Goal: Task Accomplishment & Management: Use online tool/utility

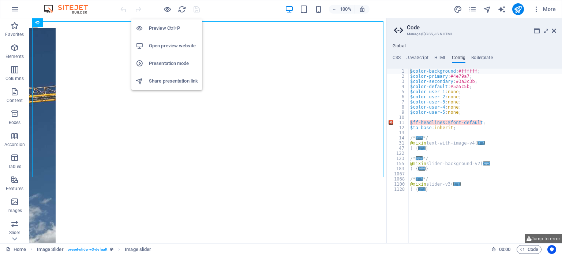
click at [165, 27] on h6 "Preview Ctrl+P" at bounding box center [173, 28] width 49 height 9
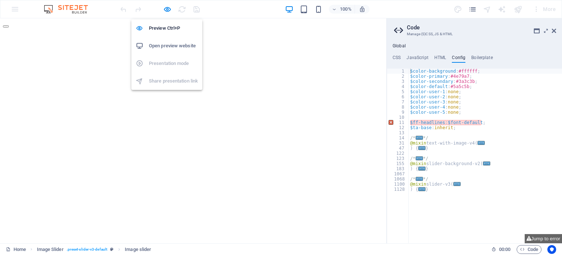
click at [180, 42] on h6 "Open preview website" at bounding box center [173, 45] width 49 height 9
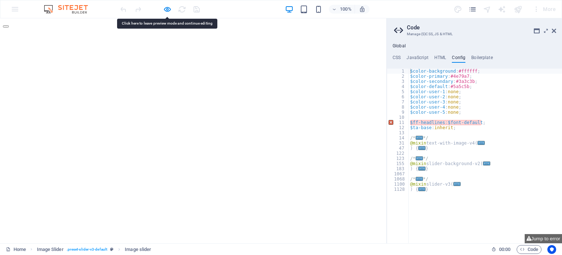
drag, startPoint x: 166, startPoint y: 112, endPoint x: 287, endPoint y: 208, distance: 154.1
click at [287, 171] on html "deneme 2 deneme deneme 2 deneme 1 2" at bounding box center [193, 94] width 387 height 152
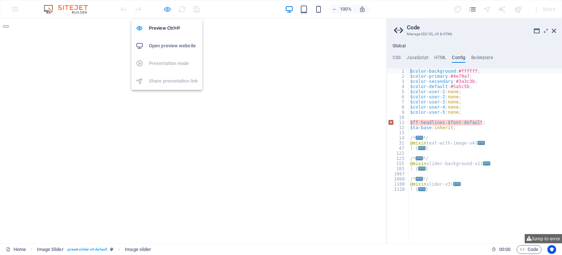
click at [167, 8] on icon "button" at bounding box center [167, 9] width 8 height 8
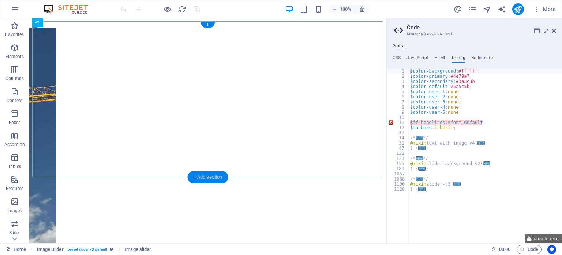
click at [209, 177] on div "+ Add section" at bounding box center [208, 177] width 41 height 12
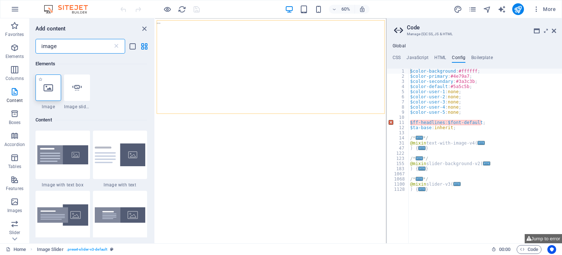
type input "image"
click at [47, 86] on icon at bounding box center [49, 88] width 10 height 10
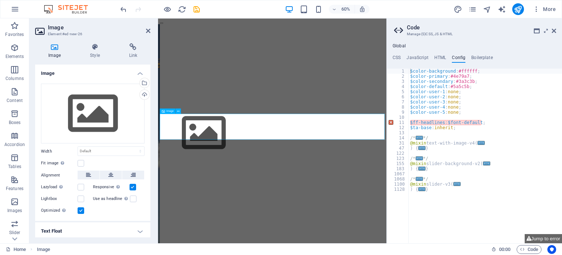
click at [304, 199] on figure at bounding box center [348, 210] width 375 height 84
click at [92, 106] on div "Drag files here, click to choose files or select files from Files or our free s…" at bounding box center [93, 113] width 104 height 60
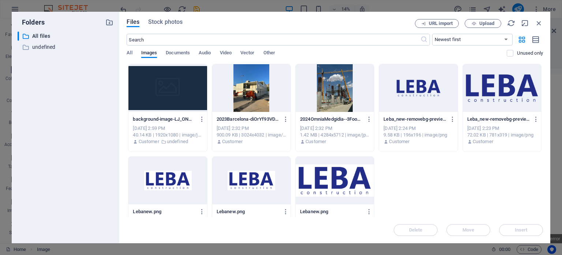
click at [328, 180] on div at bounding box center [335, 180] width 78 height 48
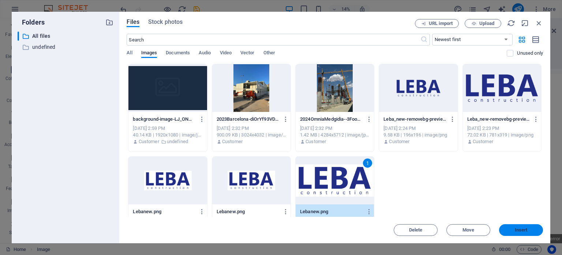
click at [523, 229] on span "Insert" at bounding box center [521, 229] width 13 height 4
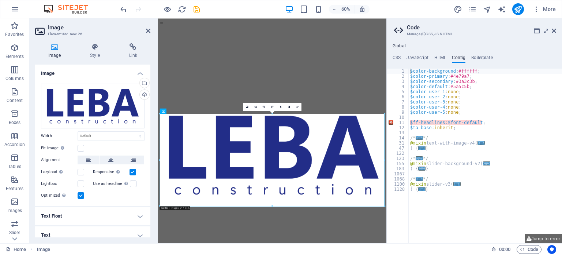
click at [349, 254] on html "deneme 2 deneme deneme 2 deneme 1 2" at bounding box center [348, 172] width 381 height 309
click at [197, 9] on icon "save" at bounding box center [197, 9] width 8 height 8
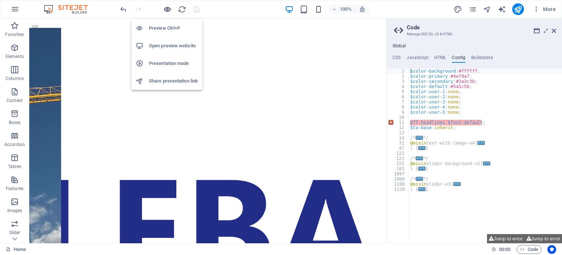
click at [167, 8] on icon "button" at bounding box center [167, 9] width 8 height 8
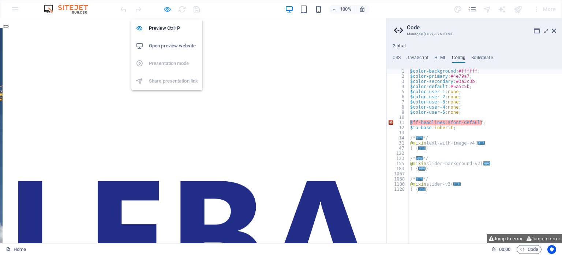
click at [168, 8] on icon "button" at bounding box center [167, 9] width 8 height 8
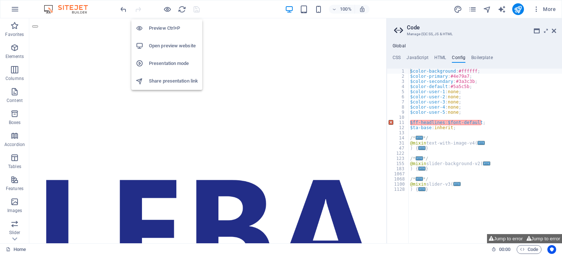
click at [178, 45] on h6 "Open preview website" at bounding box center [173, 45] width 49 height 9
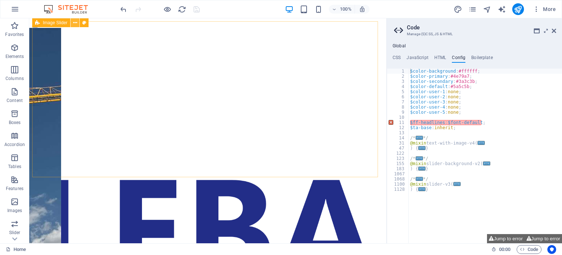
click at [76, 22] on icon at bounding box center [75, 23] width 4 height 8
click at [13, 70] on icon "button" at bounding box center [14, 69] width 9 height 9
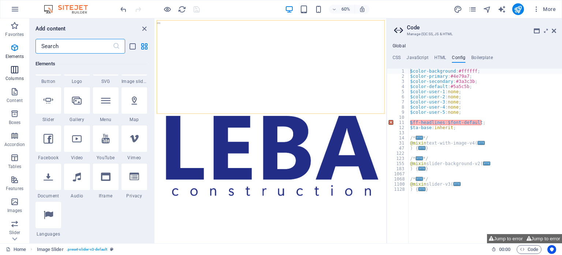
scroll to position [363, 0]
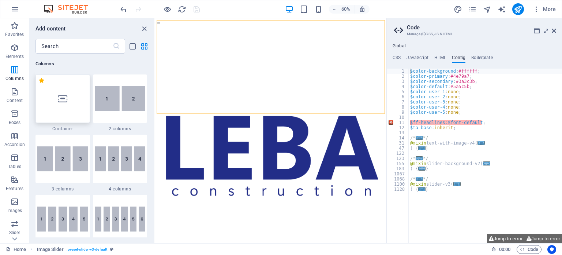
click at [66, 93] on div at bounding box center [63, 98] width 55 height 48
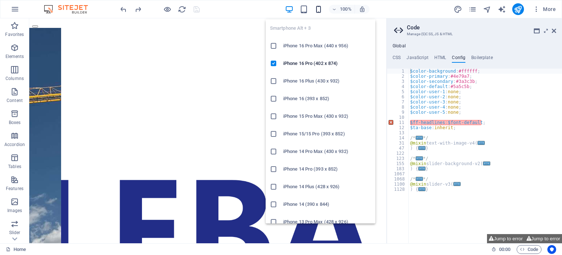
click at [318, 9] on icon "button" at bounding box center [319, 9] width 8 height 8
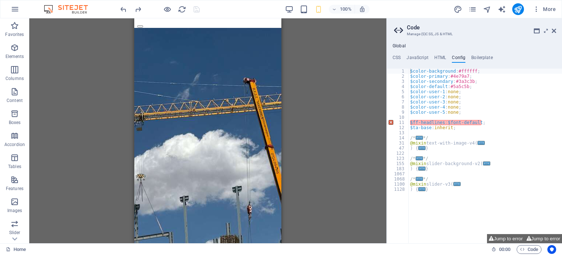
click at [95, 145] on div "Drag here to replace the existing content. Press “Ctrl” if you want to create a…" at bounding box center [207, 130] width 357 height 224
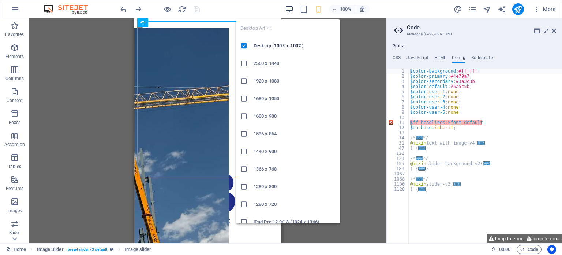
click at [290, 8] on icon "button" at bounding box center [289, 9] width 8 height 8
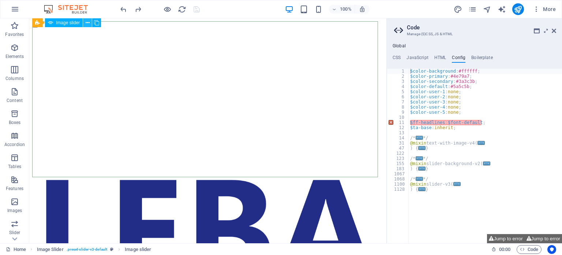
click at [88, 23] on icon at bounding box center [88, 23] width 4 height 8
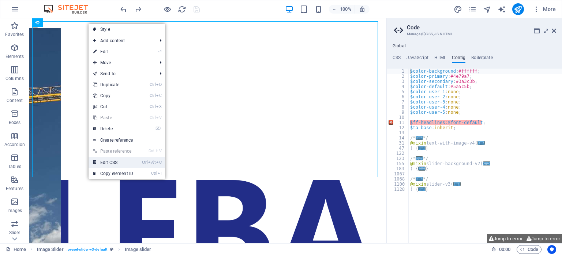
click at [125, 161] on link "Ctrl Alt C Edit CSS" at bounding box center [113, 162] width 49 height 11
type textarea ".ed-element.preset-text-with-image-v4-default {"
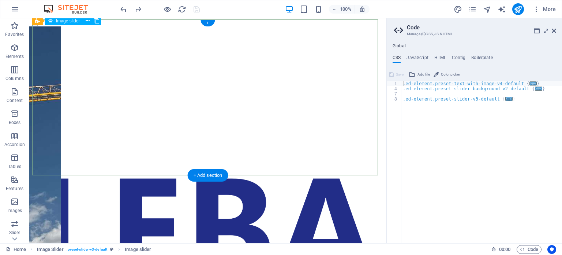
scroll to position [0, 0]
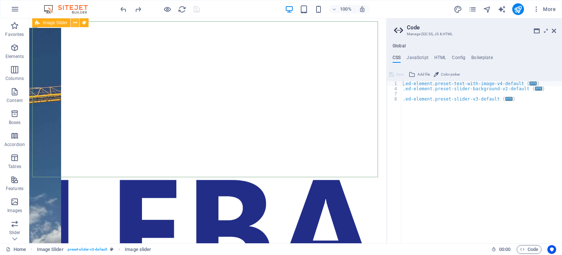
click at [75, 24] on icon at bounding box center [75, 23] width 4 height 8
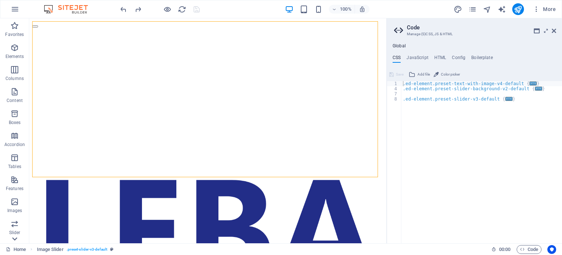
click at [17, 238] on icon at bounding box center [14, 238] width 5 height 3
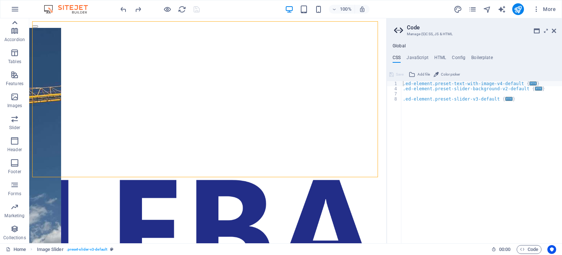
click at [15, 22] on icon at bounding box center [14, 22] width 5 height 3
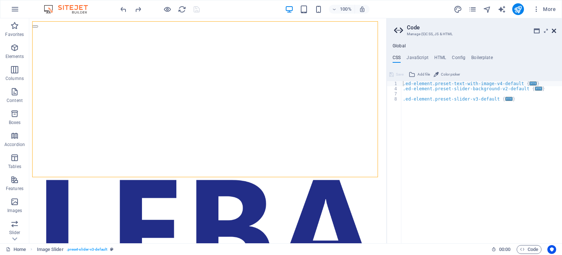
click at [554, 31] on icon at bounding box center [554, 31] width 4 height 6
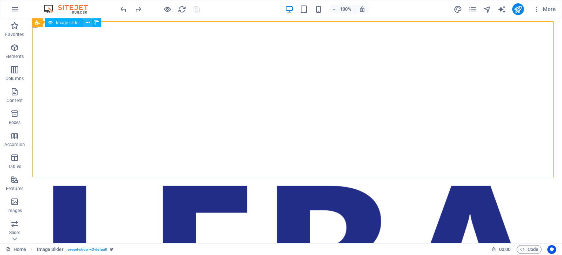
click at [88, 25] on icon at bounding box center [88, 23] width 4 height 8
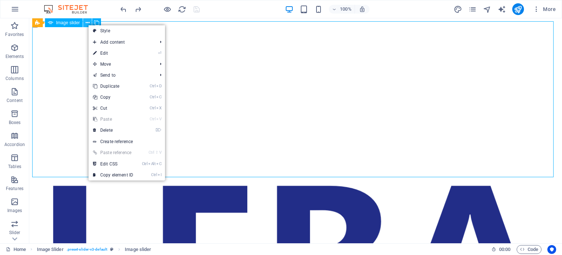
click at [88, 25] on icon at bounding box center [88, 23] width 4 height 8
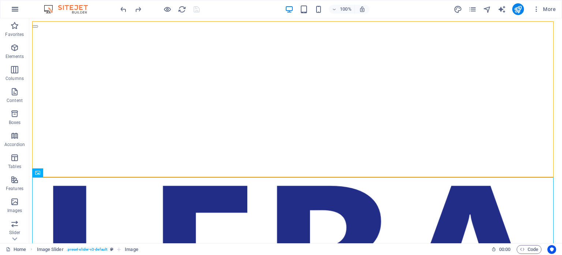
click at [12, 7] on icon "button" at bounding box center [15, 9] width 9 height 9
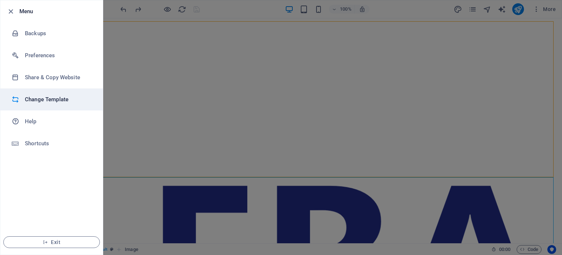
click at [35, 100] on h6 "Change Template" at bounding box center [59, 99] width 68 height 9
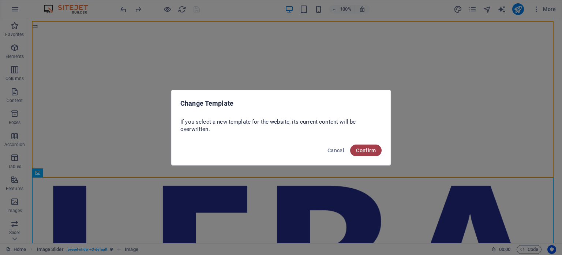
click at [367, 148] on span "Confirm" at bounding box center [366, 150] width 20 height 6
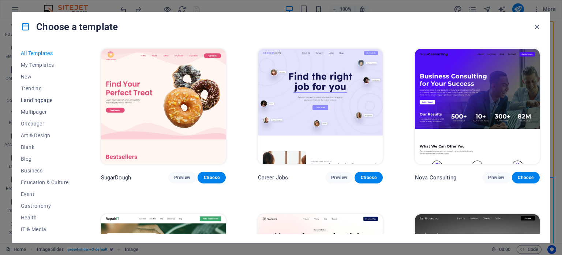
click at [38, 99] on span "Landingpage" at bounding box center [45, 100] width 48 height 6
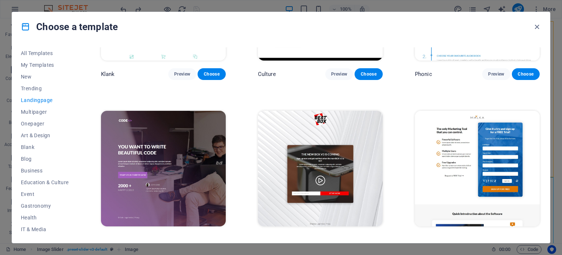
scroll to position [63, 0]
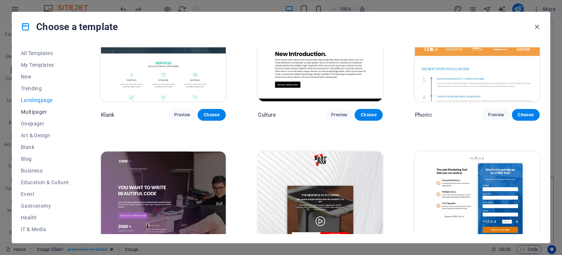
click at [32, 112] on span "Multipager" at bounding box center [45, 112] width 48 height 6
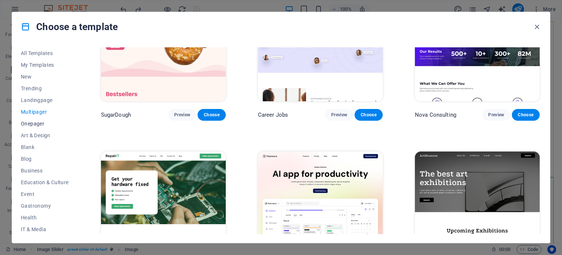
click at [35, 125] on span "Onepager" at bounding box center [45, 123] width 48 height 6
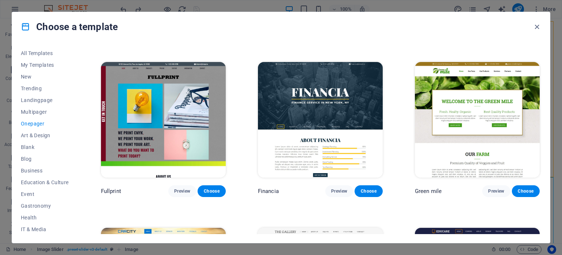
scroll to position [1904, 0]
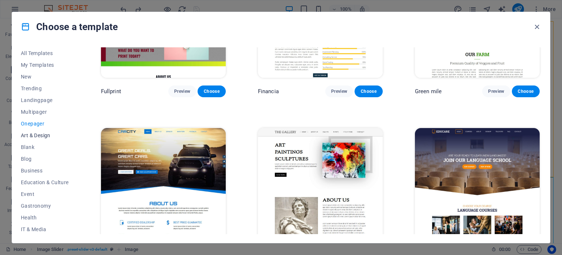
click at [39, 134] on span "Art & Design" at bounding box center [45, 135] width 48 height 6
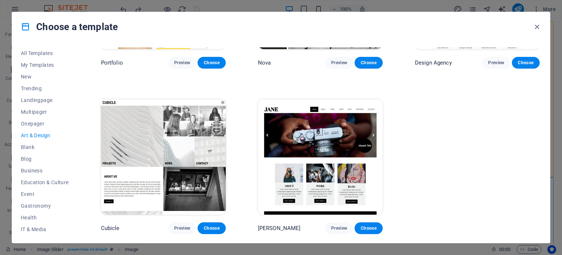
scroll to position [259, 0]
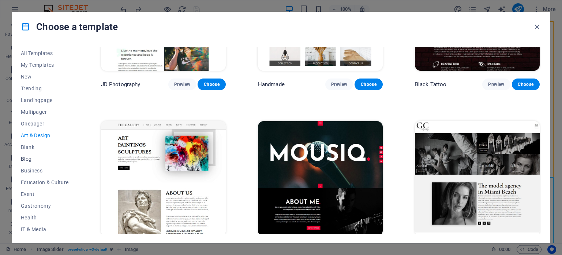
click at [28, 159] on span "Blog" at bounding box center [45, 159] width 48 height 6
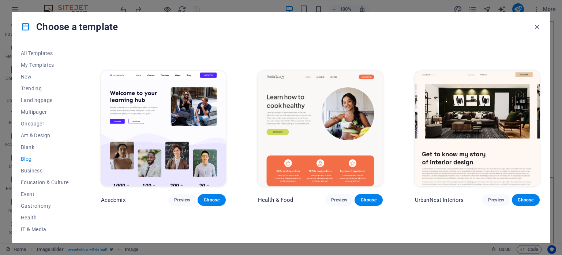
scroll to position [308, 0]
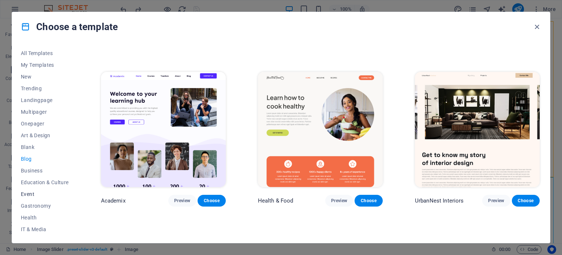
click at [26, 191] on span "Event" at bounding box center [45, 194] width 48 height 6
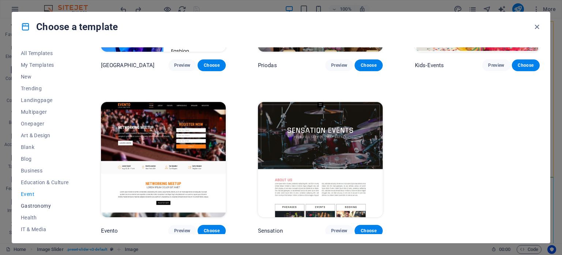
click at [30, 204] on span "Gastronomy" at bounding box center [45, 206] width 48 height 6
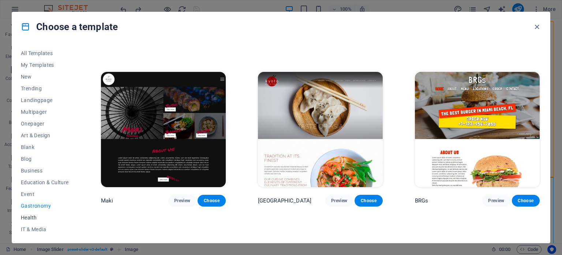
click at [31, 214] on span "Health" at bounding box center [45, 217] width 48 height 6
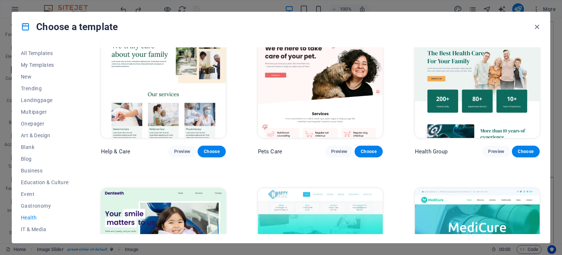
scroll to position [0, 0]
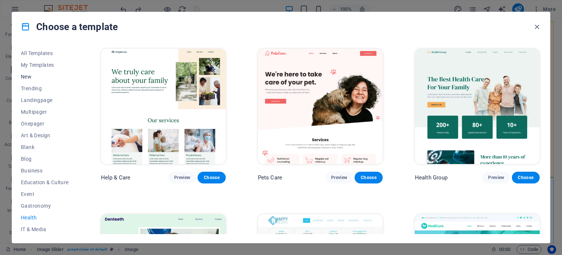
click at [29, 77] on span "New" at bounding box center [45, 77] width 48 height 6
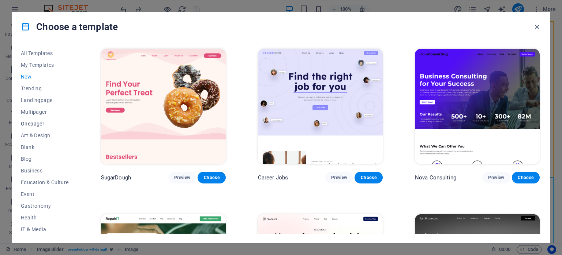
click at [37, 122] on span "Onepager" at bounding box center [45, 123] width 48 height 6
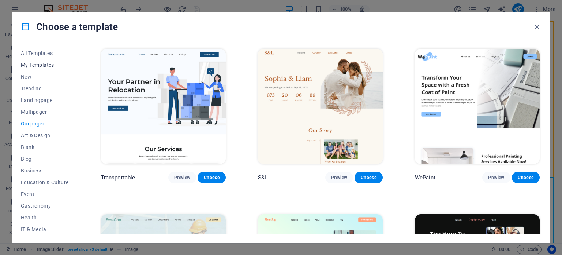
click at [41, 65] on span "My Templates" at bounding box center [45, 65] width 48 height 6
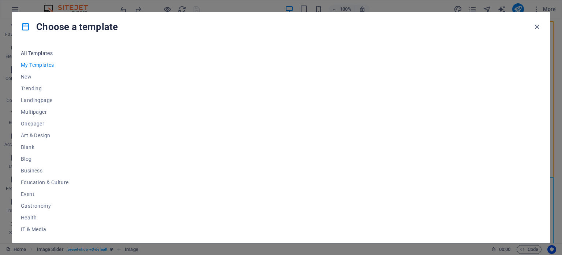
click at [48, 50] on span "All Templates" at bounding box center [45, 53] width 48 height 6
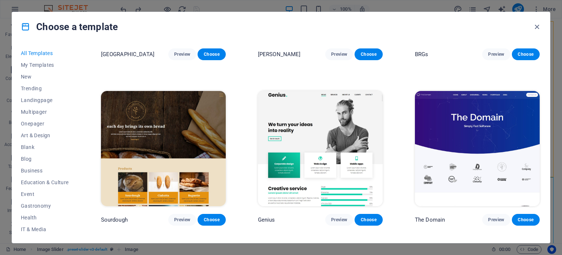
scroll to position [3924, 0]
click at [210, 216] on span "Choose" at bounding box center [212, 219] width 16 height 6
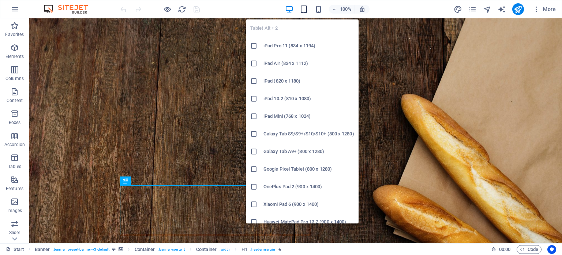
click at [306, 11] on icon "button" at bounding box center [304, 9] width 8 height 8
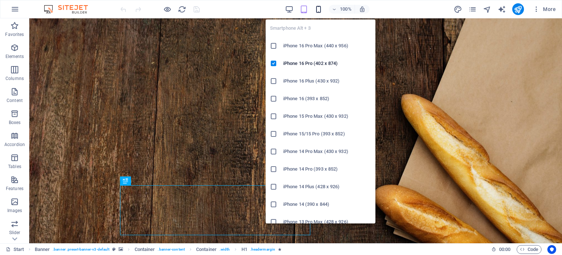
click at [316, 10] on icon "button" at bounding box center [319, 9] width 8 height 8
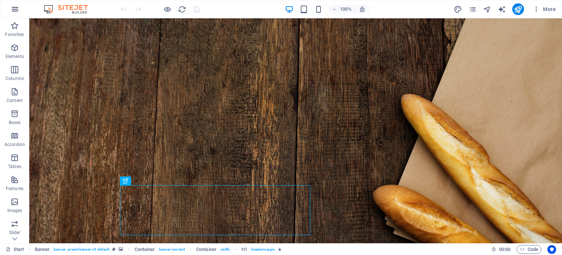
click at [15, 10] on icon "button" at bounding box center [15, 9] width 9 height 9
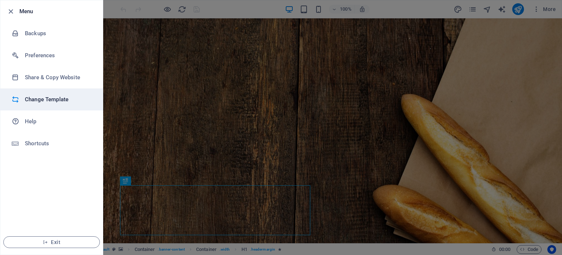
click at [44, 99] on h6 "Change Template" at bounding box center [59, 99] width 68 height 9
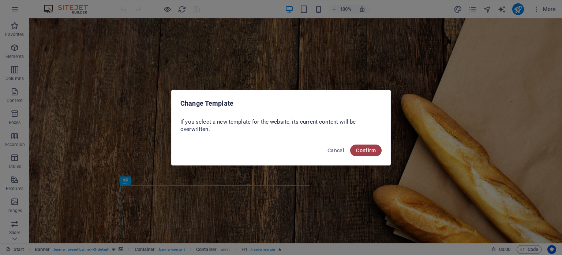
click at [365, 146] on button "Confirm" at bounding box center [365, 150] width 31 height 12
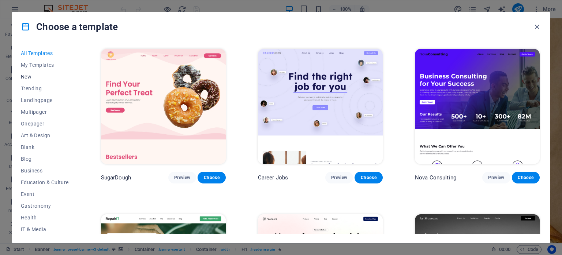
click at [27, 74] on span "New" at bounding box center [45, 77] width 48 height 6
click at [33, 88] on span "Trending" at bounding box center [45, 88] width 48 height 6
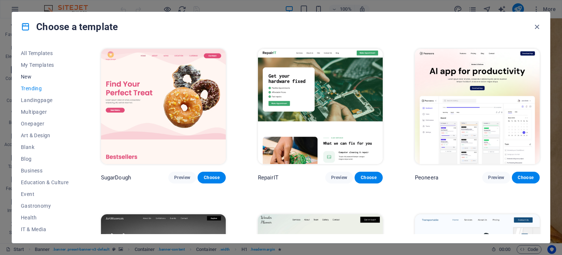
click at [30, 76] on span "New" at bounding box center [45, 77] width 48 height 6
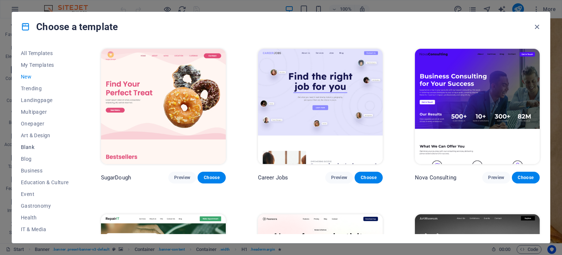
click at [26, 149] on span "Blank" at bounding box center [45, 147] width 48 height 6
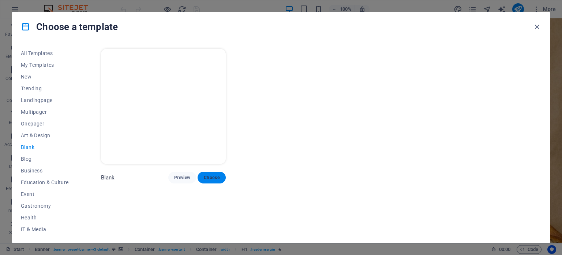
click at [216, 174] on span "Choose" at bounding box center [212, 177] width 16 height 6
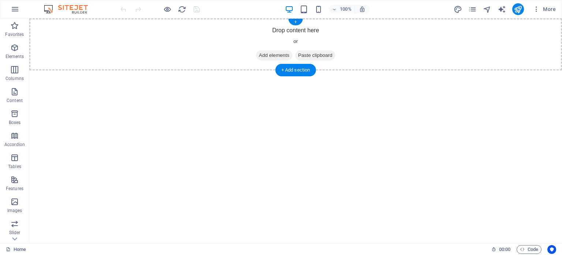
click at [195, 46] on div "Drop content here or Add elements Paste clipboard" at bounding box center [295, 44] width 533 height 52
click at [167, 44] on div "Drop content here or Add elements Paste clipboard" at bounding box center [295, 44] width 533 height 52
click at [296, 21] on div "+" at bounding box center [296, 22] width 14 height 7
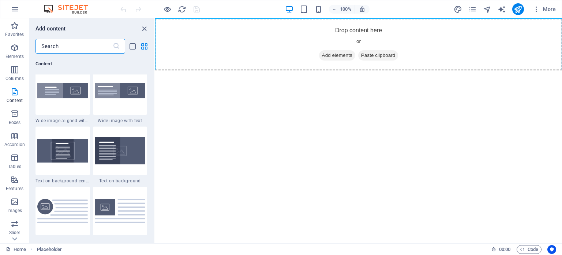
scroll to position [1475, 0]
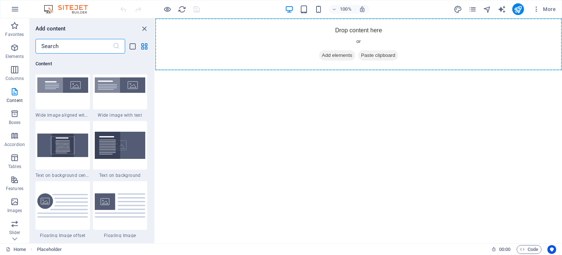
click at [84, 47] on input "text" at bounding box center [74, 46] width 77 height 15
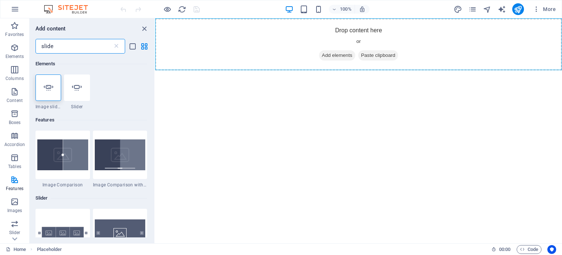
scroll to position [0, 0]
type input "slide"
click at [78, 86] on icon at bounding box center [77, 88] width 10 height 10
select select "ms"
select select "s"
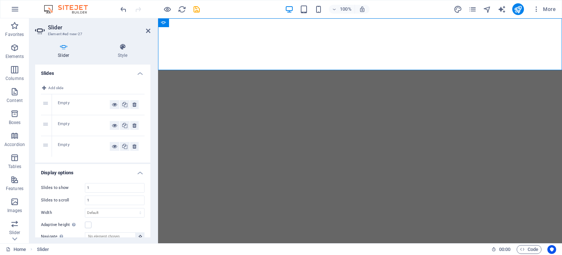
drag, startPoint x: 34, startPoint y: 29, endPoint x: 145, endPoint y: 30, distance: 111.3
click at [145, 30] on aside "Slider Element #ed-new-27 Slider Style Slides Add slide 1 Empty 2 Empty 3 Empty…" at bounding box center [93, 130] width 129 height 224
click at [149, 29] on icon at bounding box center [148, 31] width 4 height 6
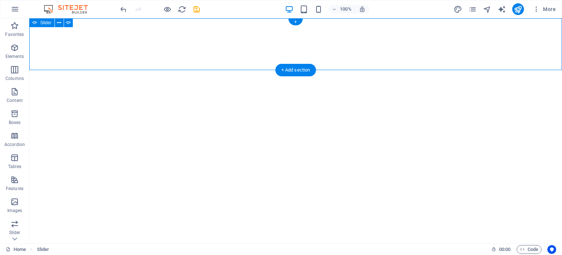
click at [295, 22] on div "+" at bounding box center [296, 22] width 14 height 7
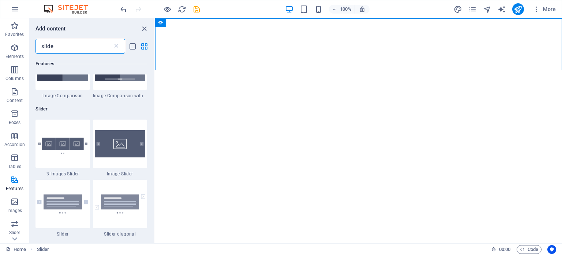
scroll to position [91, 0]
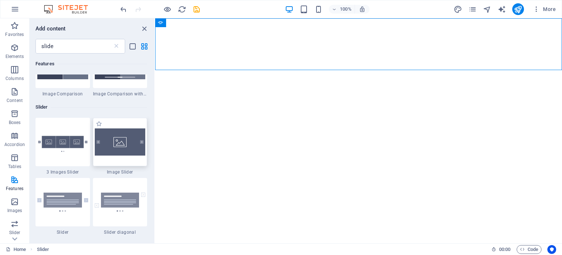
click at [123, 149] on img at bounding box center [120, 141] width 51 height 27
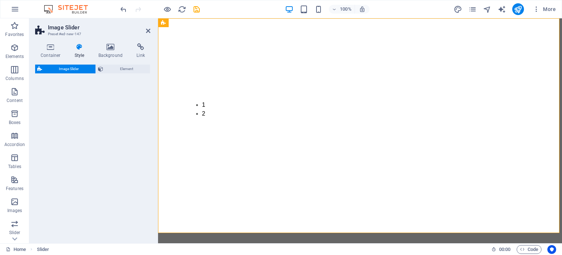
select select "rem"
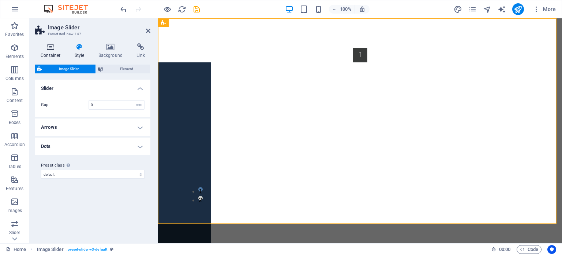
click at [52, 49] on icon at bounding box center [50, 46] width 31 height 7
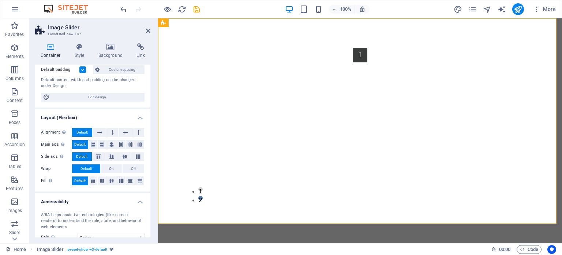
scroll to position [59, 0]
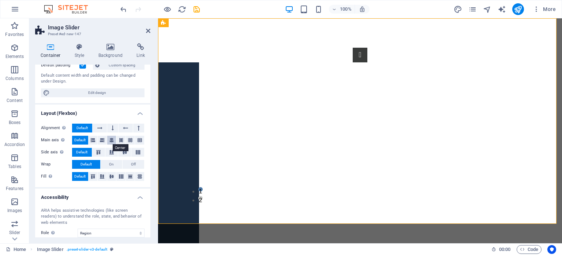
click at [112, 138] on icon at bounding box center [111, 139] width 4 height 9
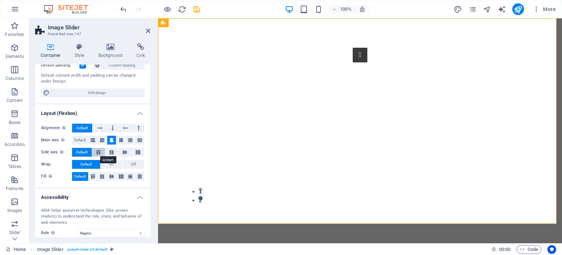
click at [97, 152] on icon at bounding box center [98, 152] width 9 height 4
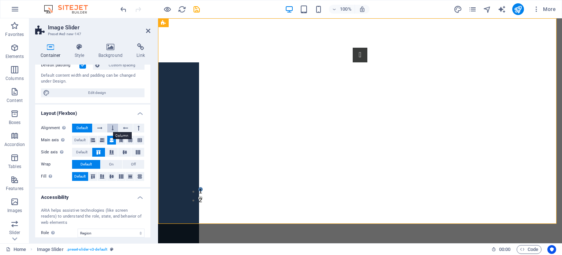
click at [113, 127] on button at bounding box center [112, 127] width 11 height 9
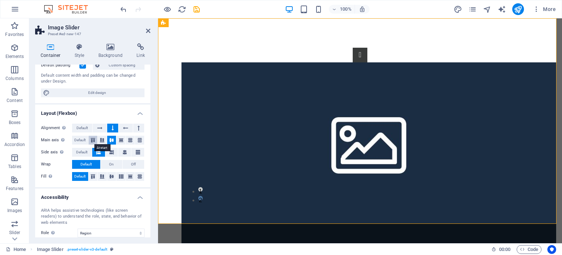
click at [92, 138] on icon at bounding box center [93, 140] width 9 height 4
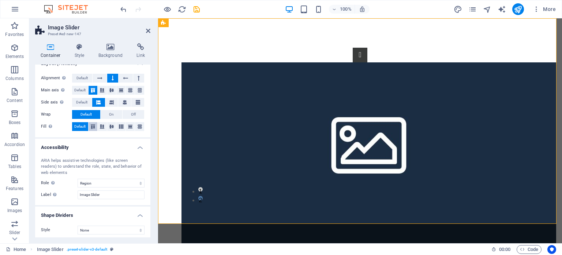
scroll to position [111, 0]
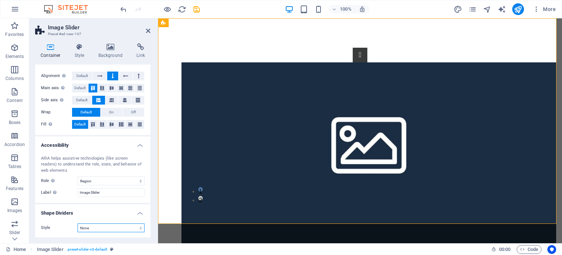
click at [121, 226] on select "None Triangle Square Diagonal Polygon 1 Polygon 2 Zigzag Multiple Zigzags Waves…" at bounding box center [111, 227] width 67 height 9
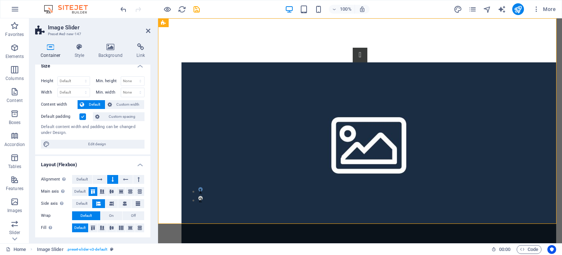
scroll to position [0, 0]
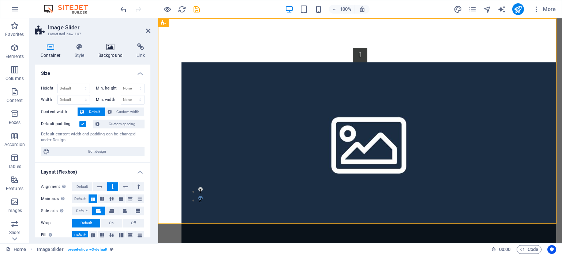
click at [113, 49] on icon at bounding box center [111, 46] width 36 height 7
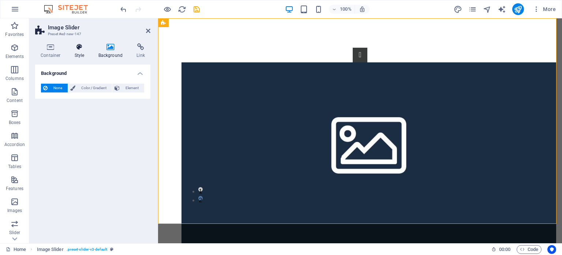
click at [82, 45] on icon at bounding box center [79, 46] width 21 height 7
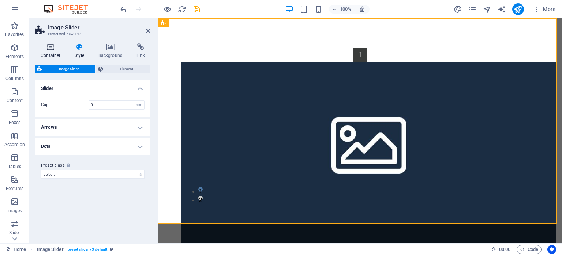
click at [50, 47] on icon at bounding box center [50, 46] width 31 height 7
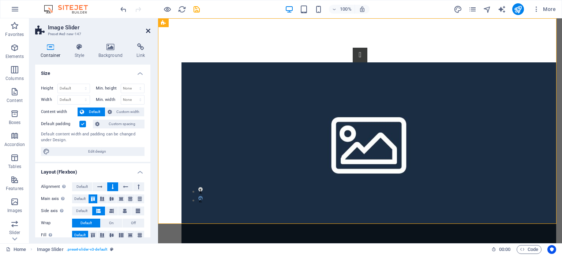
click at [148, 31] on icon at bounding box center [148, 31] width 4 height 6
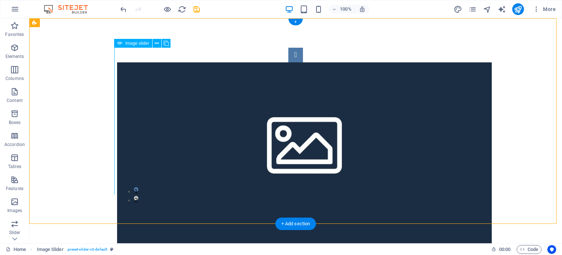
click at [289, 62] on button "Image Slider" at bounding box center [296, 55] width 15 height 15
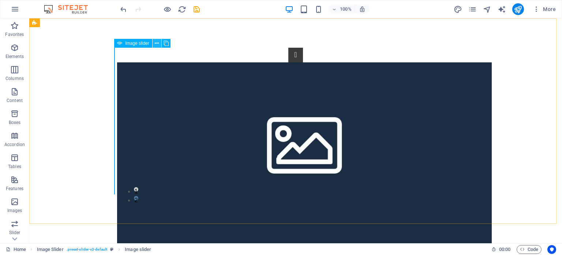
click at [156, 44] on icon at bounding box center [157, 44] width 4 height 8
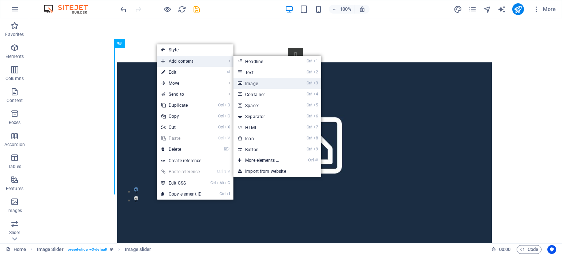
click at [272, 86] on link "Ctrl 3 Image" at bounding box center [264, 83] width 60 height 11
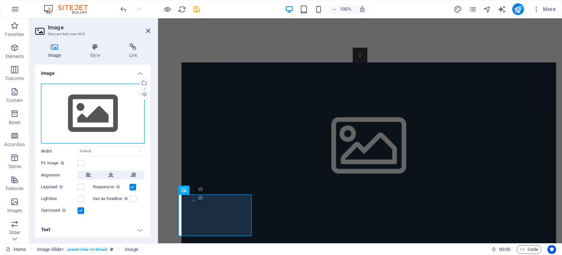
click at [99, 116] on div "Drag files here, click to choose files or select files from Files or our free s…" at bounding box center [93, 113] width 104 height 60
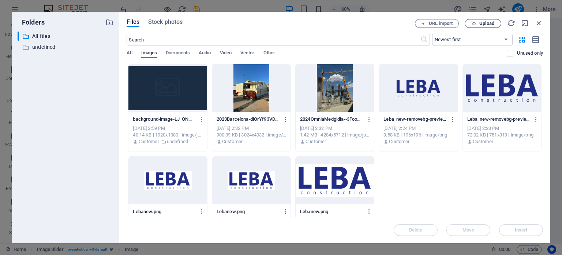
click at [487, 23] on span "Upload" at bounding box center [487, 23] width 15 height 4
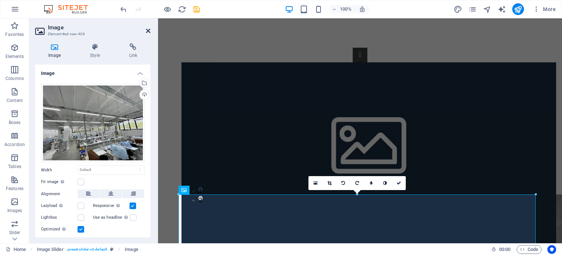
click at [149, 31] on icon at bounding box center [148, 31] width 4 height 6
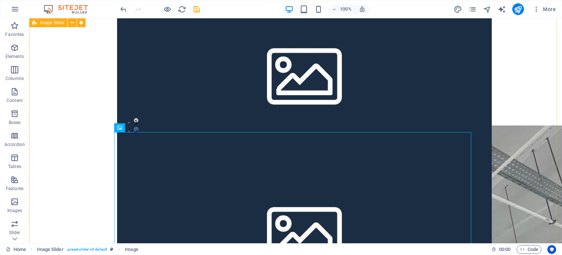
scroll to position [58, 0]
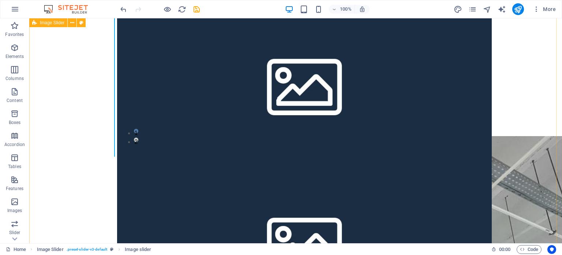
scroll to position [0, 0]
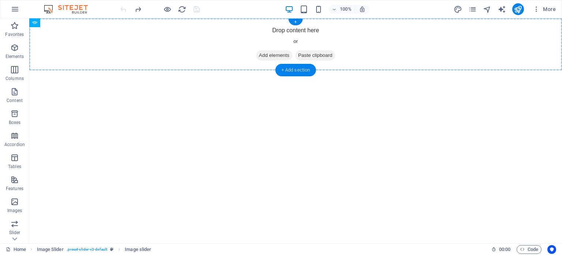
click at [294, 70] on div "+ Add section" at bounding box center [296, 70] width 41 height 12
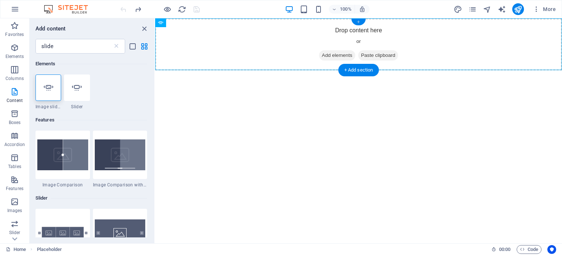
click at [359, 22] on div "+" at bounding box center [359, 22] width 14 height 7
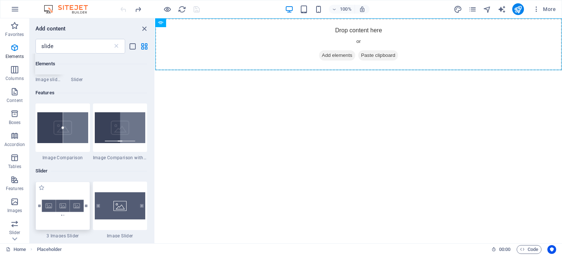
scroll to position [25, 0]
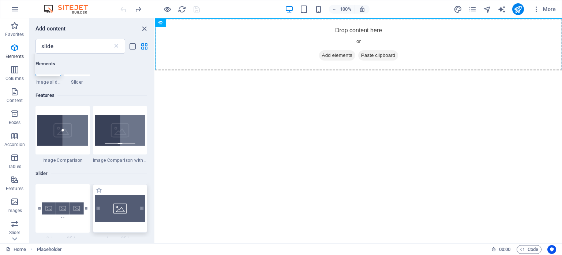
click at [122, 213] on img at bounding box center [120, 207] width 51 height 27
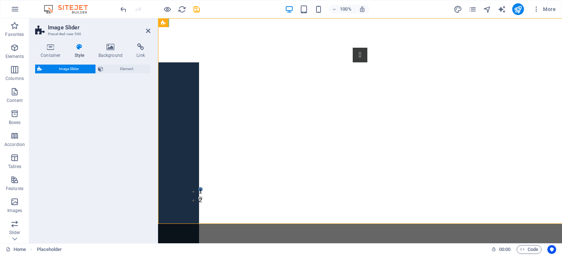
select select "rem"
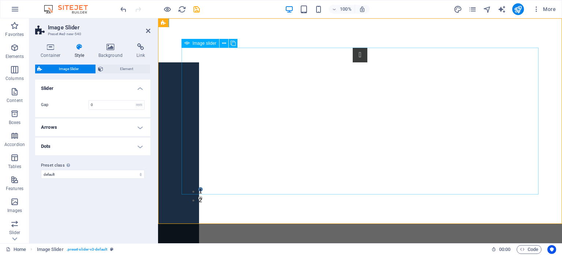
click at [205, 42] on span "Image slider" at bounding box center [205, 43] width 24 height 4
select select "px"
select select "ms"
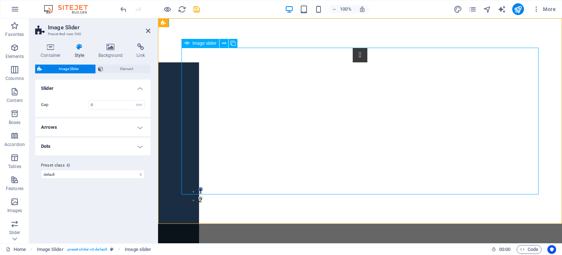
select select "s"
select select "progressive"
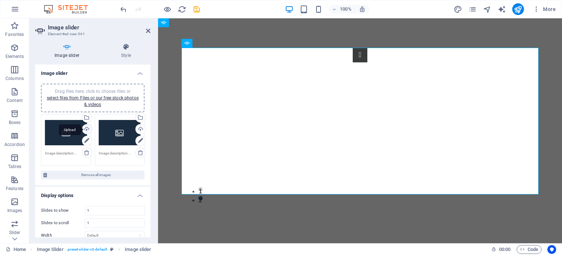
click at [86, 127] on div "Upload" at bounding box center [86, 129] width 11 height 11
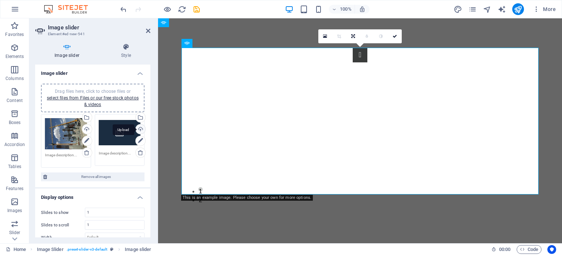
click at [139, 128] on div "Upload" at bounding box center [139, 129] width 11 height 11
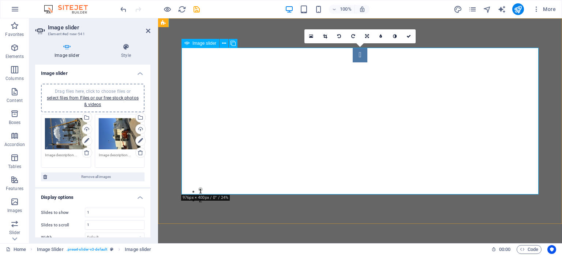
click at [353, 62] on button "Image Slider" at bounding box center [360, 55] width 15 height 15
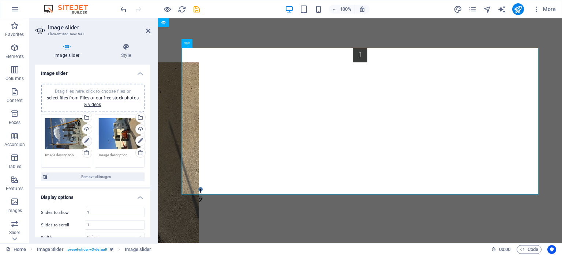
click at [86, 140] on icon at bounding box center [86, 140] width 5 height 9
click at [86, 141] on icon at bounding box center [86, 140] width 5 height 9
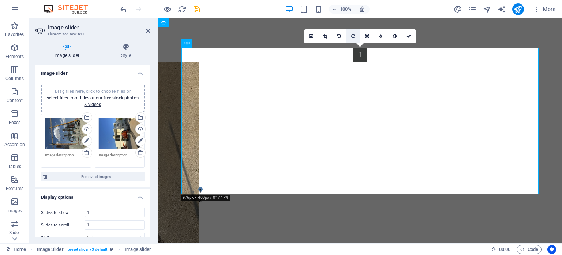
click at [353, 35] on icon at bounding box center [354, 36] width 4 height 4
type input "976"
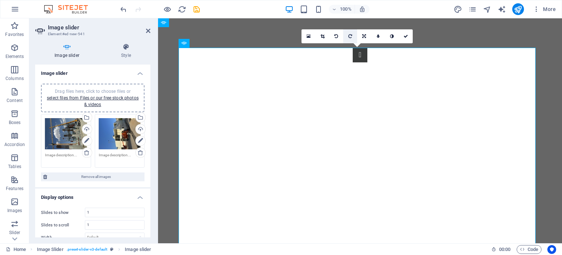
click at [352, 37] on icon at bounding box center [351, 36] width 4 height 4
click at [405, 36] on icon at bounding box center [406, 36] width 4 height 4
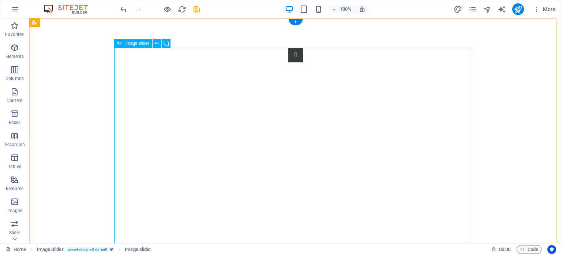
select select "px"
select select "ms"
select select "s"
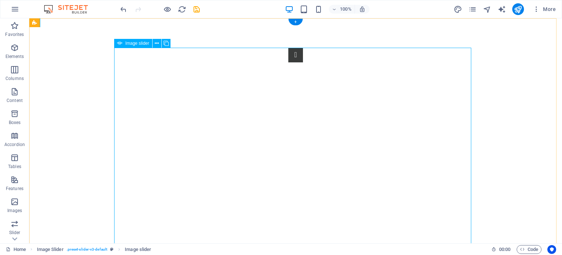
select select "progressive"
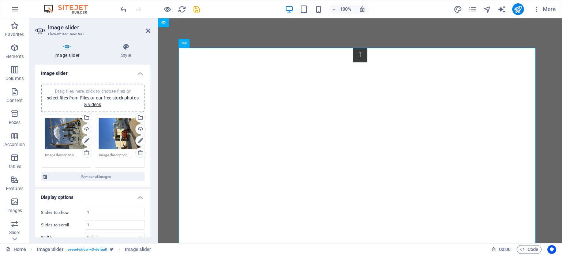
click at [114, 129] on div "Drag files here, click to choose files or select files from Files or our free s…" at bounding box center [120, 133] width 42 height 31
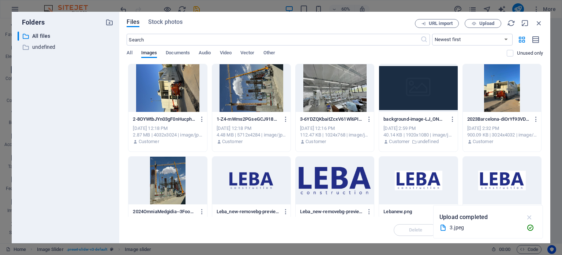
click at [527, 215] on icon "button" at bounding box center [530, 217] width 8 height 8
click at [538, 21] on icon "button" at bounding box center [539, 23] width 8 height 8
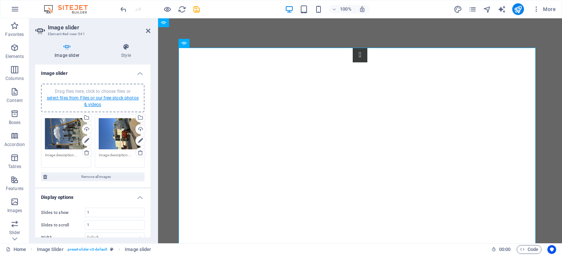
click at [106, 98] on link "select files from Files or our free stock photos & videos" at bounding box center [93, 101] width 92 height 12
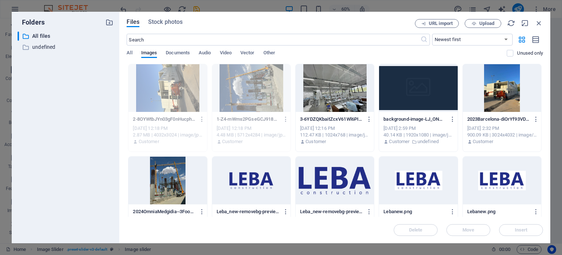
click at [342, 85] on div at bounding box center [335, 88] width 78 height 48
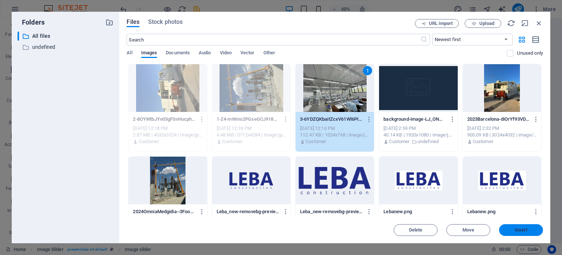
click at [521, 230] on span "Insert" at bounding box center [521, 229] width 13 height 4
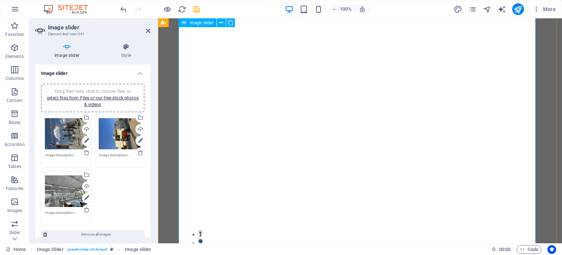
scroll to position [159, 0]
click at [68, 191] on div "Drag files here, click to choose files or select files from Files or our free s…" at bounding box center [66, 190] width 42 height 31
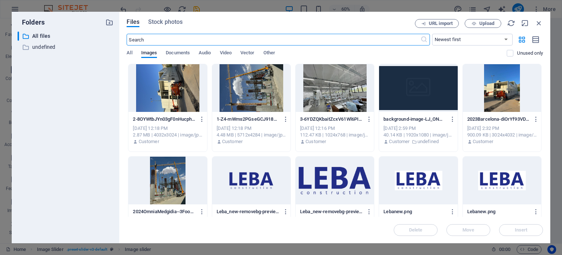
scroll to position [41, 0]
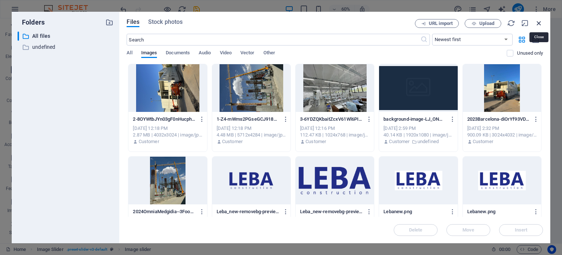
click at [538, 23] on icon "button" at bounding box center [539, 23] width 8 height 8
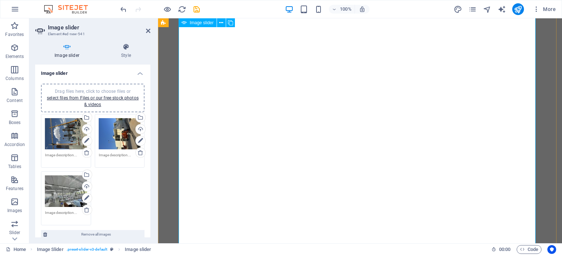
scroll to position [0, 0]
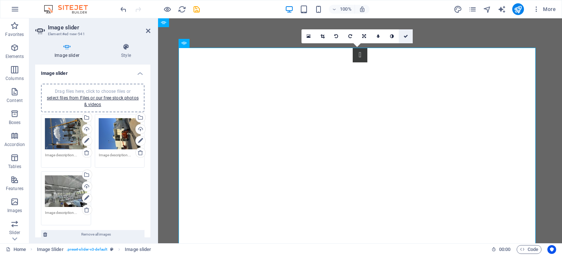
click at [406, 35] on icon at bounding box center [406, 36] width 4 height 4
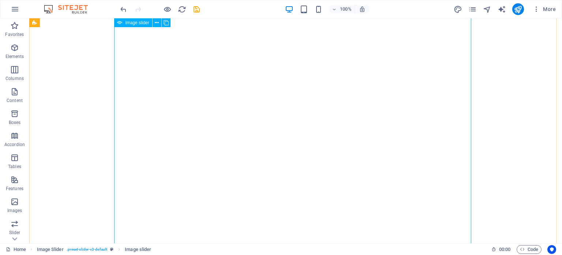
scroll to position [75, 0]
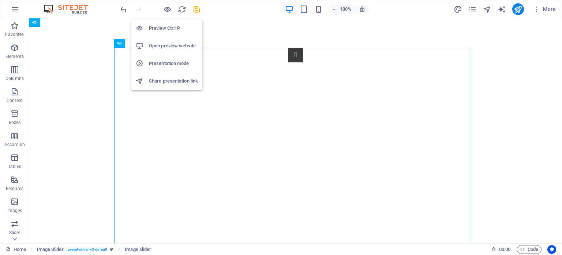
click at [171, 43] on h6 "Open preview website" at bounding box center [173, 45] width 49 height 9
click at [168, 44] on h6 "Open preview website" at bounding box center [173, 45] width 49 height 9
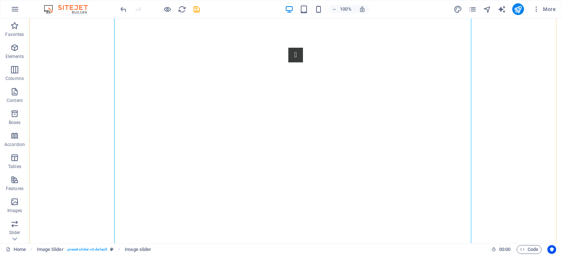
scroll to position [191, 0]
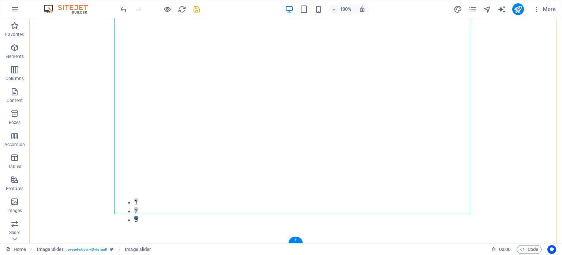
click at [296, 237] on div "+" at bounding box center [296, 239] width 14 height 7
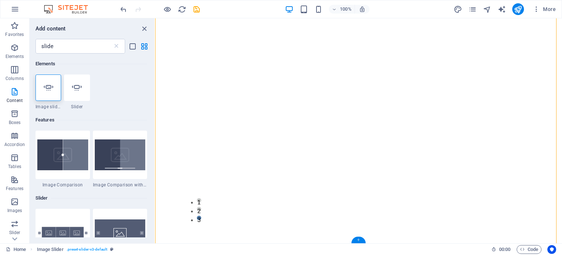
click at [356, 241] on div "+" at bounding box center [359, 239] width 14 height 7
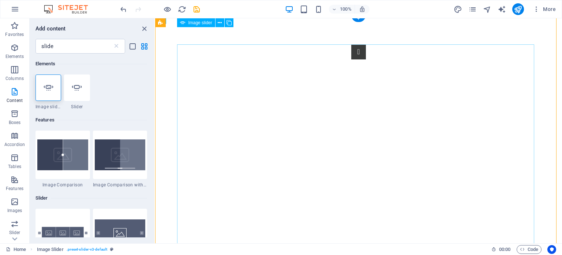
scroll to position [0, 0]
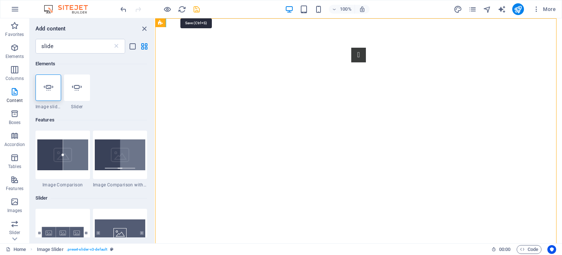
click at [198, 8] on icon "save" at bounding box center [197, 9] width 8 height 8
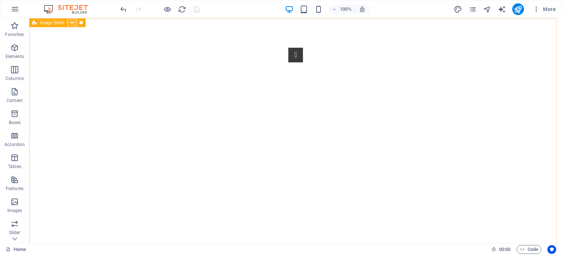
click at [72, 23] on icon at bounding box center [72, 23] width 4 height 8
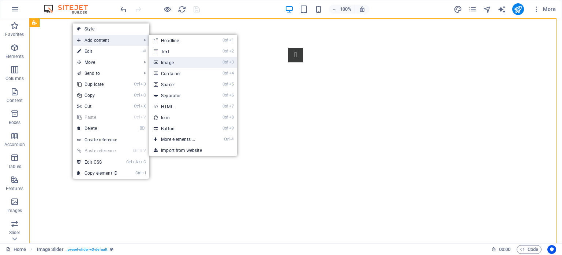
click at [179, 60] on link "Ctrl 3 Image" at bounding box center [179, 62] width 60 height 11
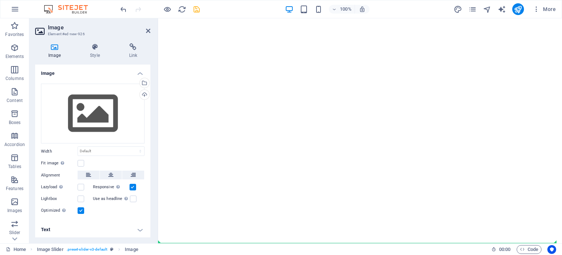
scroll to position [233, 0]
drag, startPoint x: 298, startPoint y: 66, endPoint x: 306, endPoint y: 241, distance: 176.0
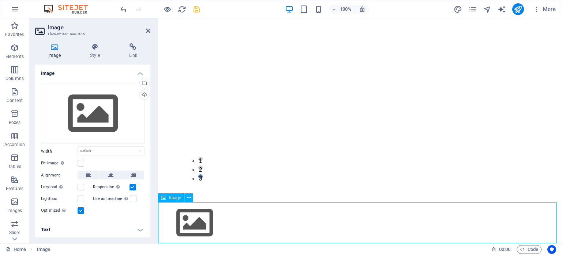
click at [201, 219] on figure at bounding box center [360, 222] width 404 height 41
click at [171, 196] on span "Image" at bounding box center [175, 197] width 12 height 4
click at [99, 114] on div "Drag files here, click to choose files or select files from Files or our free s…" at bounding box center [93, 113] width 104 height 60
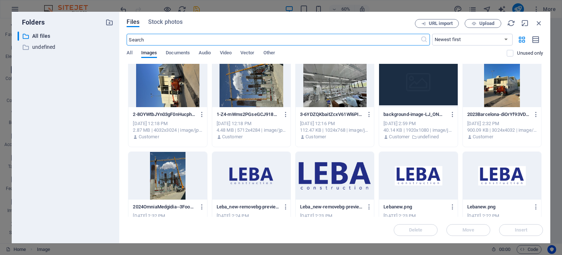
scroll to position [0, 0]
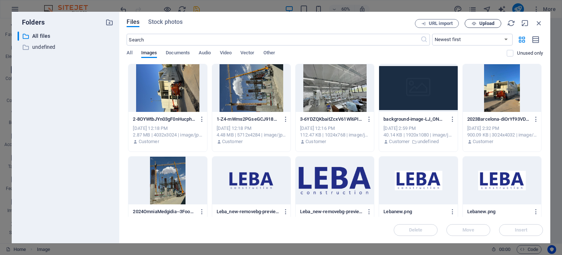
click at [486, 22] on span "Upload" at bounding box center [487, 23] width 15 height 4
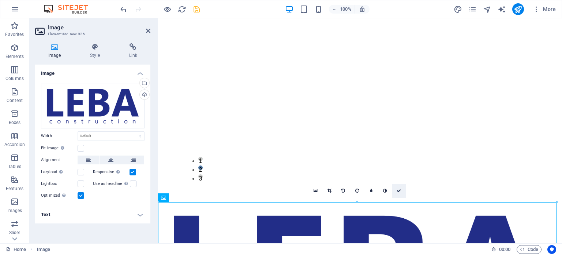
click at [397, 189] on icon at bounding box center [399, 190] width 4 height 4
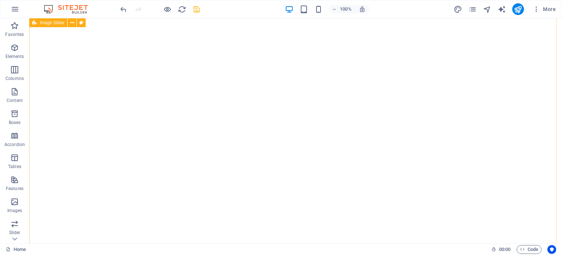
scroll to position [0, 0]
click at [72, 22] on icon at bounding box center [72, 23] width 4 height 8
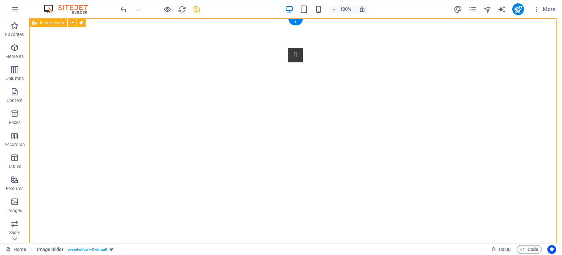
click at [52, 113] on div "1 2 3" at bounding box center [295, 226] width 533 height 416
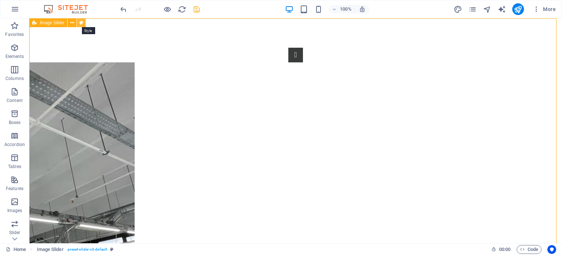
click at [81, 22] on icon at bounding box center [81, 23] width 4 height 8
select select "rem"
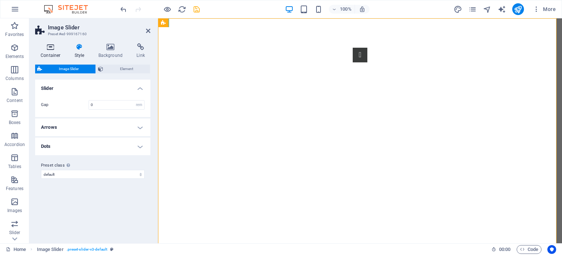
click at [52, 51] on h4 "Container" at bounding box center [52, 50] width 34 height 15
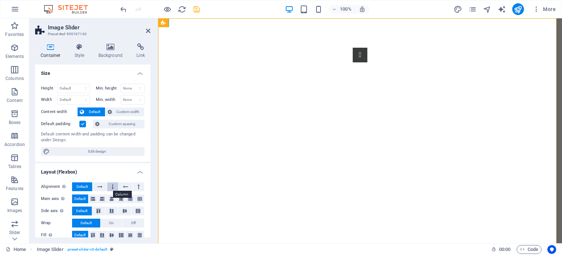
click at [114, 184] on button at bounding box center [112, 186] width 11 height 9
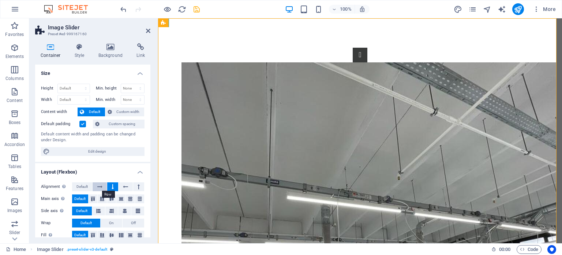
click at [99, 186] on icon at bounding box center [99, 186] width 5 height 9
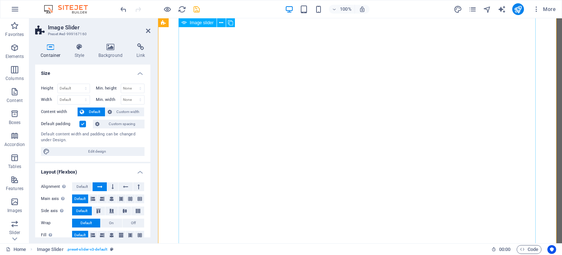
scroll to position [51, 0]
click at [112, 187] on icon at bounding box center [113, 186] width 2 height 9
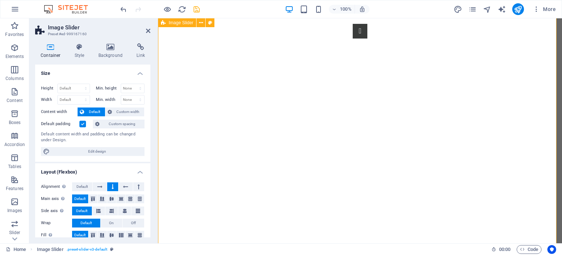
scroll to position [0, 0]
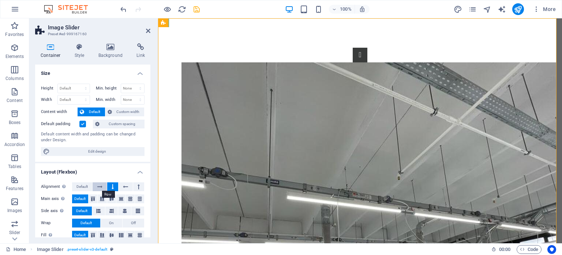
click at [102, 183] on button at bounding box center [100, 186] width 14 height 9
click at [82, 186] on span "Default" at bounding box center [82, 186] width 11 height 9
click at [113, 197] on icon at bounding box center [111, 198] width 4 height 9
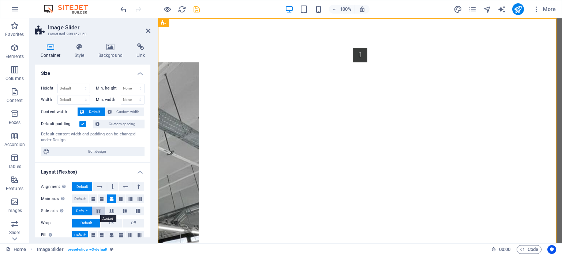
click at [99, 209] on icon at bounding box center [98, 210] width 9 height 4
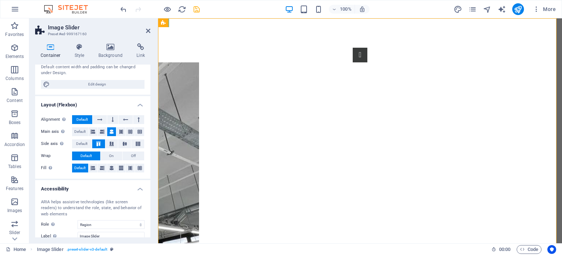
scroll to position [67, 0]
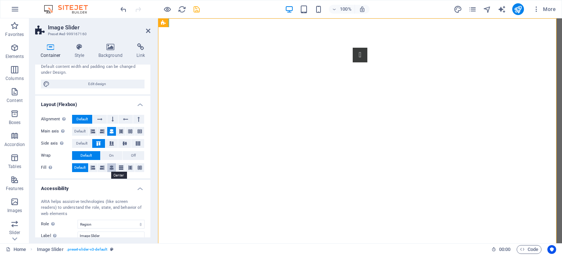
click at [112, 167] on icon at bounding box center [111, 167] width 4 height 9
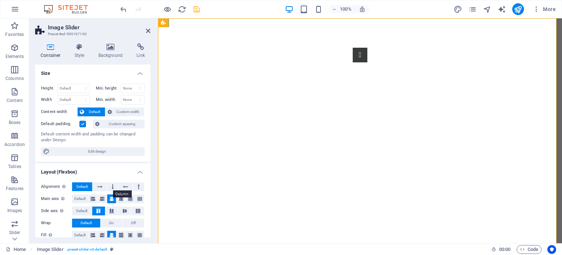
scroll to position [0, 0]
click at [119, 122] on span "Custom spacing" at bounding box center [122, 123] width 41 height 9
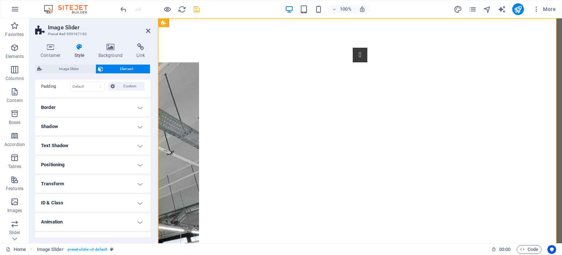
scroll to position [60, 0]
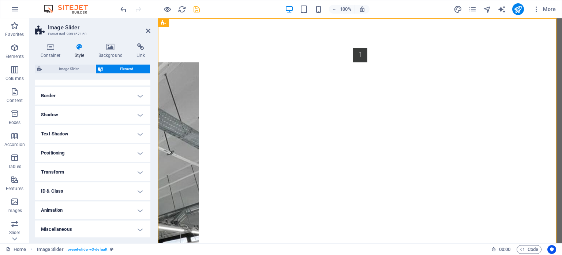
click at [119, 155] on h4 "Positioning" at bounding box center [92, 153] width 115 height 18
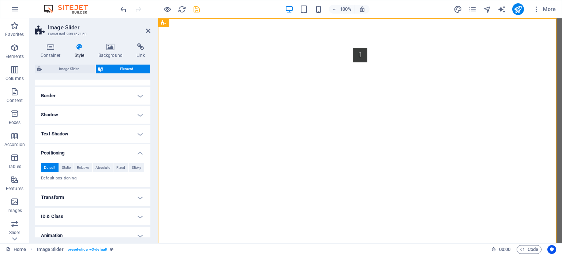
click at [101, 149] on h4 "Positioning" at bounding box center [92, 150] width 115 height 13
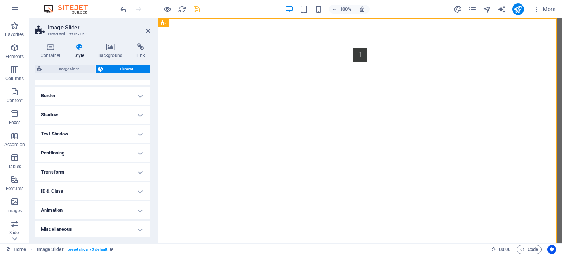
scroll to position [0, 0]
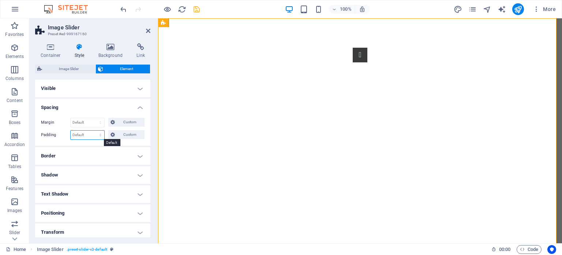
click at [86, 131] on select "Default px rem % vh vw Custom" at bounding box center [88, 134] width 34 height 9
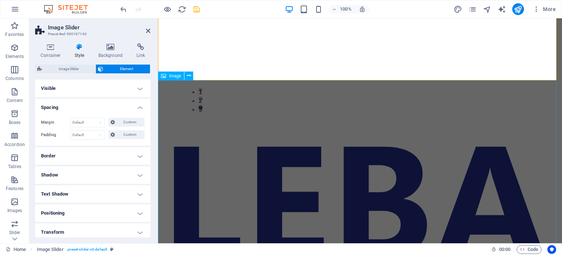
scroll to position [354, 0]
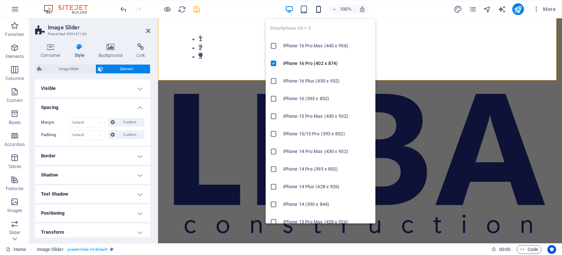
click at [320, 9] on icon "button" at bounding box center [319, 9] width 8 height 8
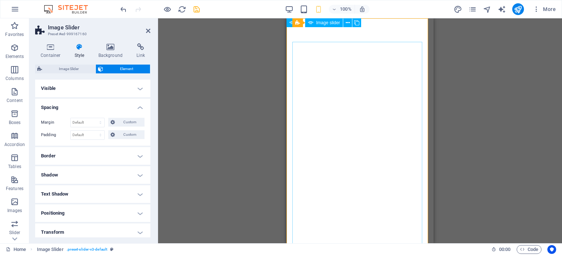
scroll to position [0, 0]
click at [86, 107] on h4 "Spacing" at bounding box center [92, 105] width 115 height 13
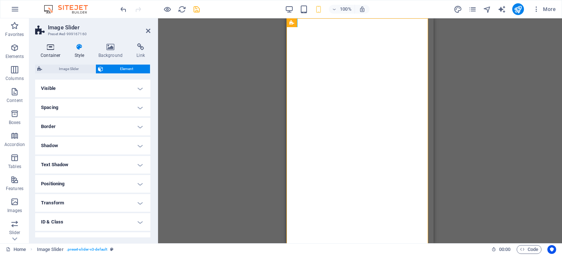
click at [52, 49] on icon at bounding box center [50, 46] width 31 height 7
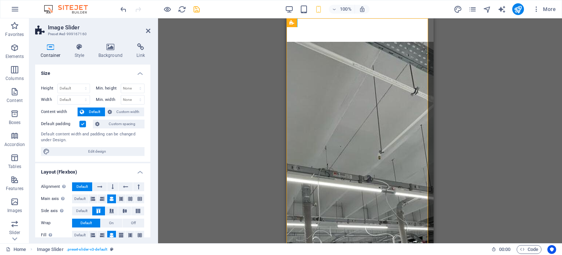
click at [82, 123] on label at bounding box center [82, 123] width 7 height 7
click at [0, 0] on input "Default padding" at bounding box center [0, 0] width 0 height 0
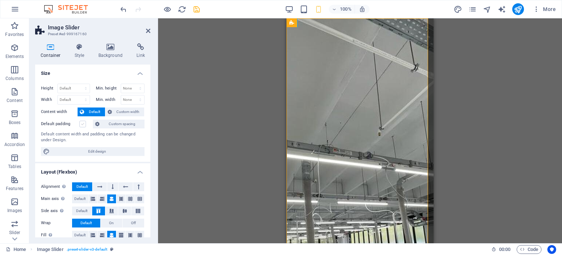
click at [82, 123] on label at bounding box center [82, 123] width 7 height 7
click at [0, 0] on input "Default padding" at bounding box center [0, 0] width 0 height 0
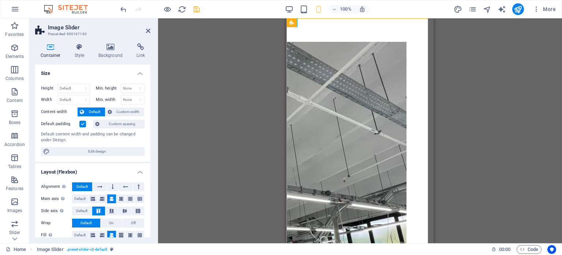
click at [82, 123] on label at bounding box center [82, 123] width 7 height 7
click at [0, 0] on input "Default padding" at bounding box center [0, 0] width 0 height 0
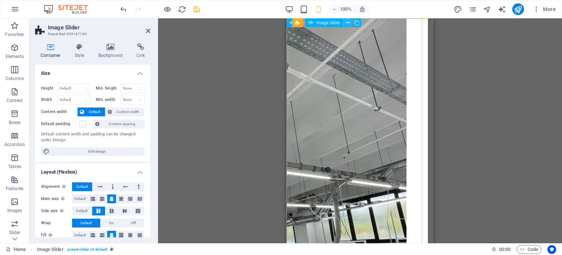
click at [349, 24] on icon at bounding box center [348, 23] width 4 height 8
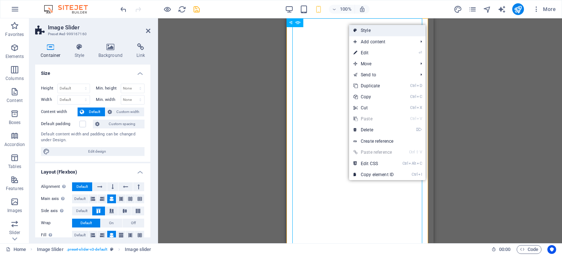
click at [382, 31] on link "Style" at bounding box center [387, 30] width 77 height 11
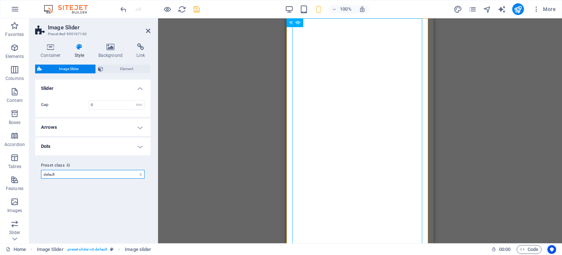
click at [71, 173] on select "default Add preset class" at bounding box center [93, 174] width 104 height 9
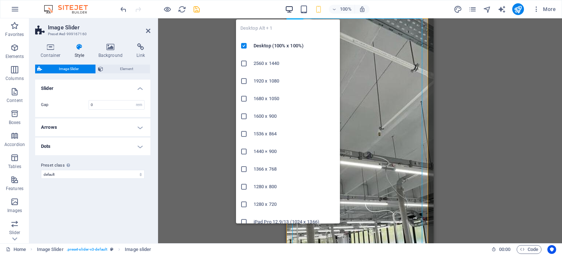
click at [291, 10] on icon "button" at bounding box center [289, 9] width 8 height 8
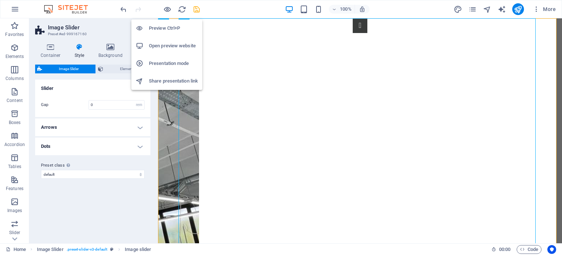
click at [168, 45] on h6 "Open preview website" at bounding box center [173, 45] width 49 height 9
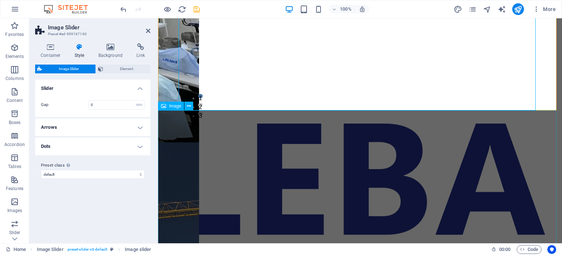
scroll to position [296, 0]
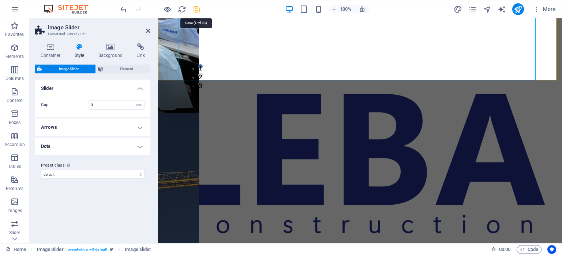
click at [197, 7] on icon "save" at bounding box center [197, 9] width 8 height 8
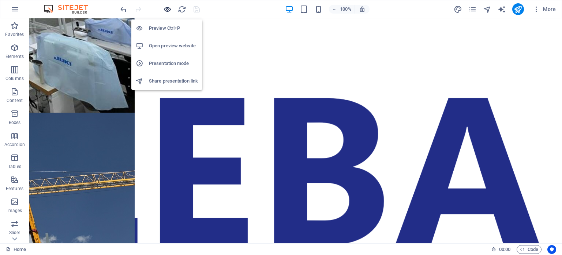
click at [168, 7] on icon "button" at bounding box center [167, 9] width 8 height 8
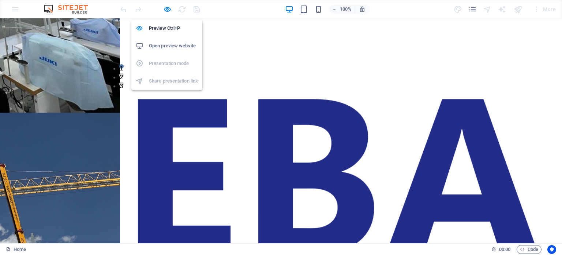
click at [165, 41] on h6 "Open preview website" at bounding box center [173, 45] width 49 height 9
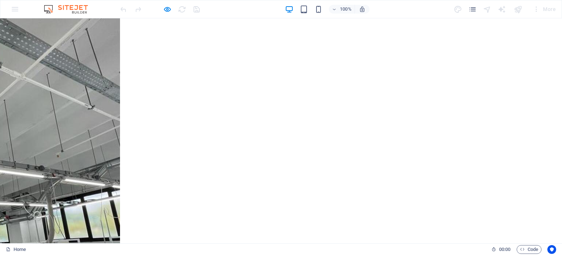
scroll to position [0, 0]
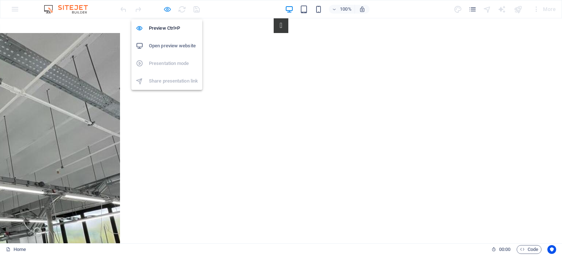
click at [167, 8] on icon "button" at bounding box center [167, 9] width 8 height 8
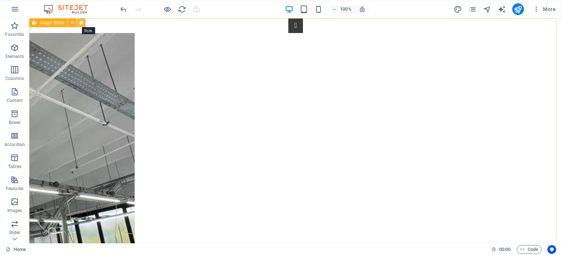
click at [82, 22] on icon at bounding box center [81, 23] width 4 height 8
select select "region"
select select "rem"
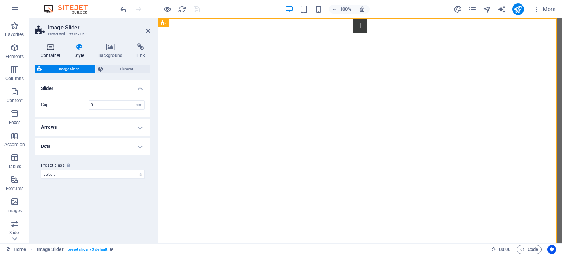
click at [52, 48] on icon at bounding box center [50, 46] width 31 height 7
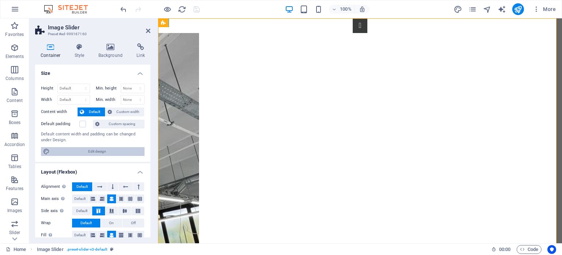
drag, startPoint x: 94, startPoint y: 150, endPoint x: 168, endPoint y: 167, distance: 75.7
click at [94, 150] on span "Edit design" at bounding box center [97, 151] width 90 height 9
select select "rem"
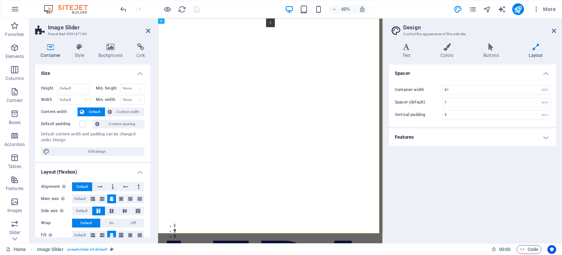
click at [447, 137] on h4 "Features" at bounding box center [472, 137] width 167 height 18
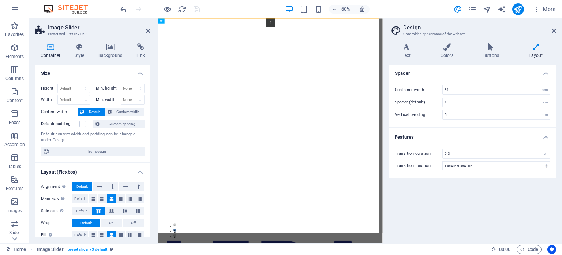
click at [447, 137] on h4 "Features" at bounding box center [472, 134] width 167 height 13
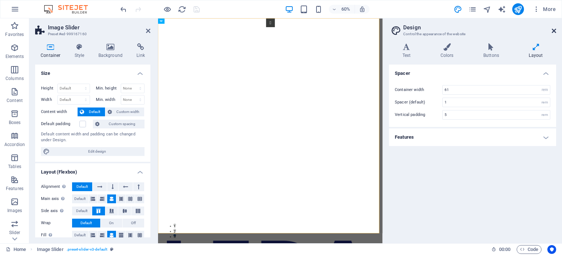
click at [554, 31] on icon at bounding box center [554, 31] width 4 height 6
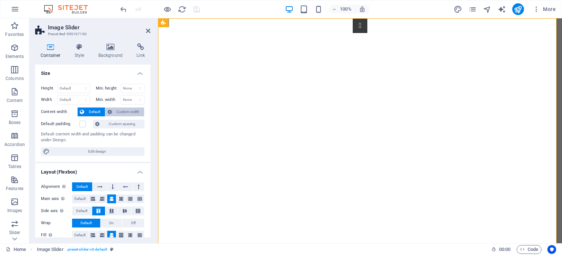
click at [122, 110] on span "Custom width" at bounding box center [128, 111] width 28 height 9
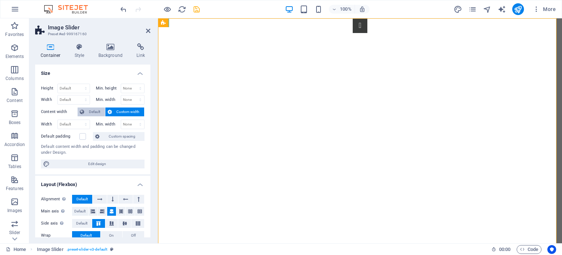
click at [96, 111] on span "Default" at bounding box center [94, 111] width 16 height 9
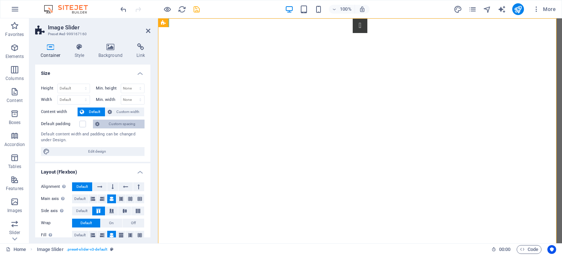
click at [121, 123] on span "Custom spacing" at bounding box center [122, 123] width 41 height 9
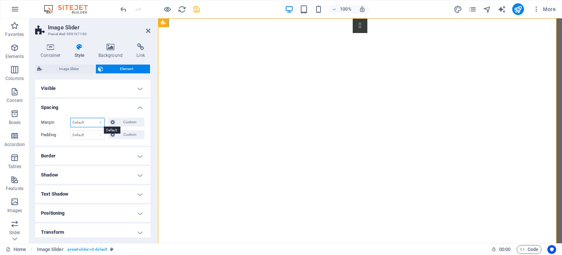
click at [88, 123] on select "Default auto px % rem vw vh Custom" at bounding box center [88, 122] width 34 height 9
select select "%"
click at [93, 118] on select "Default auto px % rem vw vh Custom" at bounding box center [88, 122] width 34 height 9
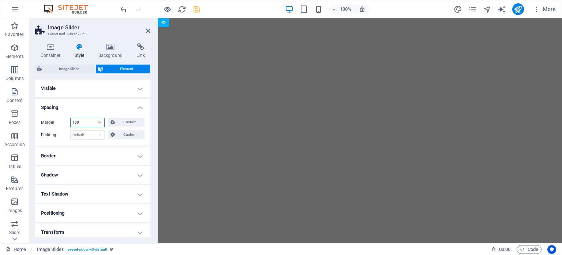
click at [85, 121] on input "100" at bounding box center [88, 122] width 34 height 9
type input "1"
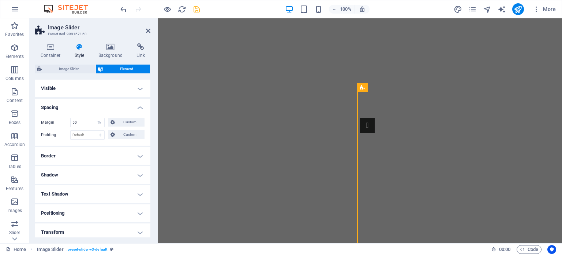
scroll to position [98, 0]
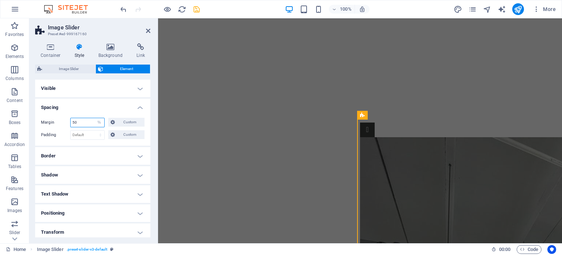
click at [82, 123] on input "50" at bounding box center [88, 122] width 34 height 9
type input "5"
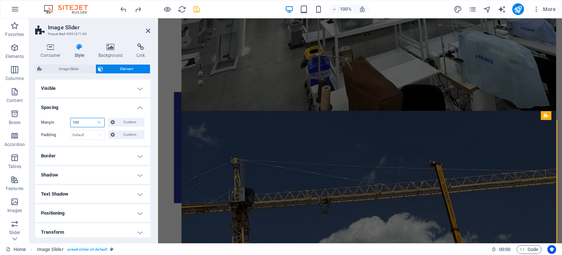
type input "100"
select select "DISABLED_OPTION_VALUE"
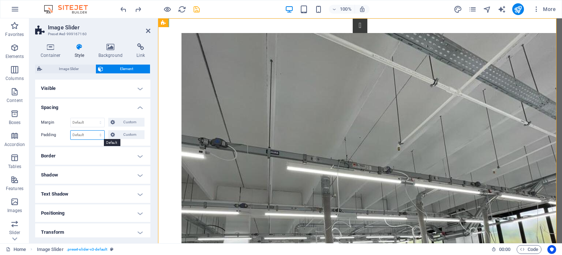
click at [86, 134] on select "Default px rem % vh vw Custom" at bounding box center [88, 134] width 34 height 9
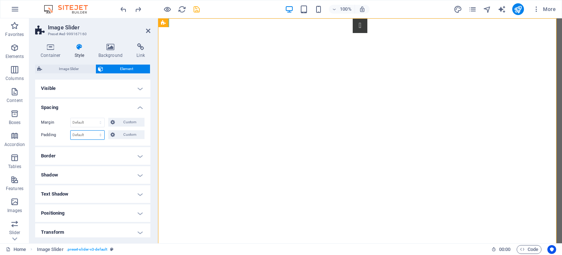
select select "%"
click at [93, 130] on select "Default px rem % vh vw Custom" at bounding box center [88, 134] width 34 height 9
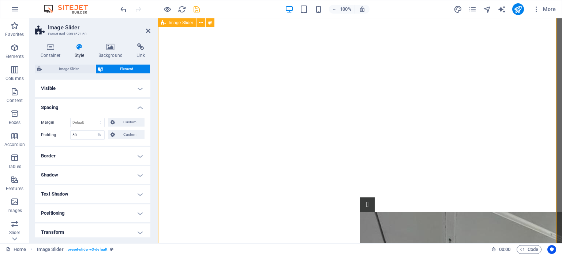
scroll to position [20, 0]
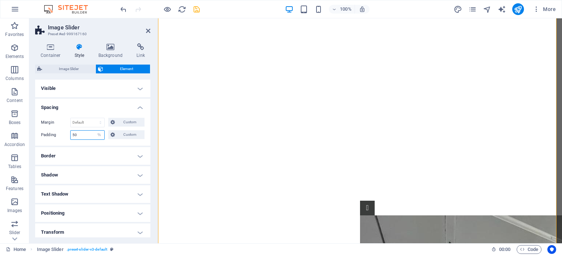
click at [83, 133] on input "50" at bounding box center [88, 134] width 34 height 9
type input "100"
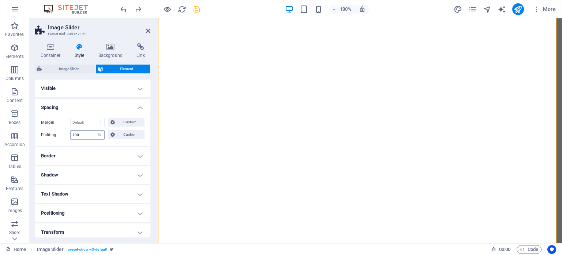
select select "DISABLED_OPTION_VALUE"
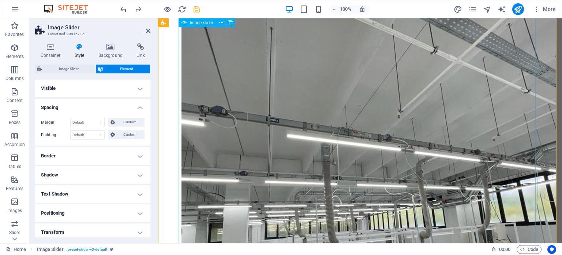
scroll to position [0, 0]
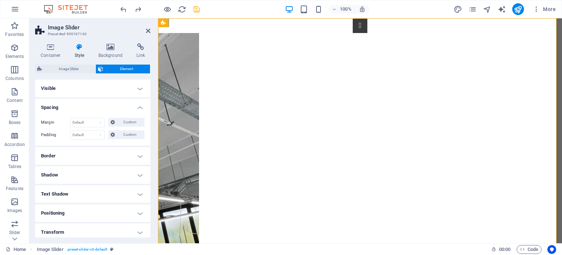
click at [89, 151] on h4 "Border" at bounding box center [92, 156] width 115 height 18
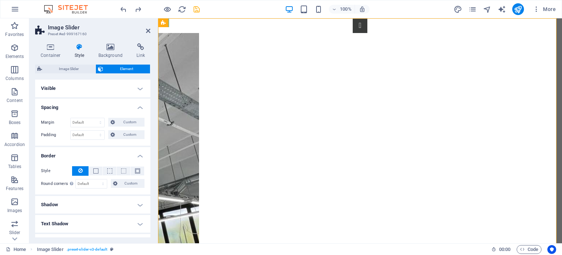
click at [89, 151] on h4 "Border" at bounding box center [92, 153] width 115 height 13
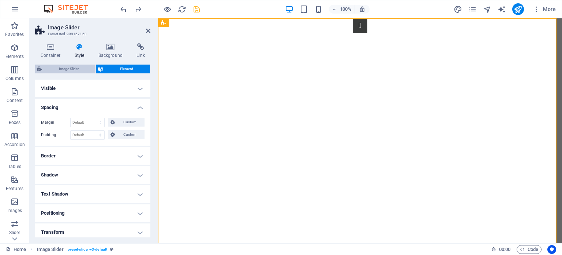
click at [78, 67] on span "Image Slider" at bounding box center [68, 68] width 49 height 9
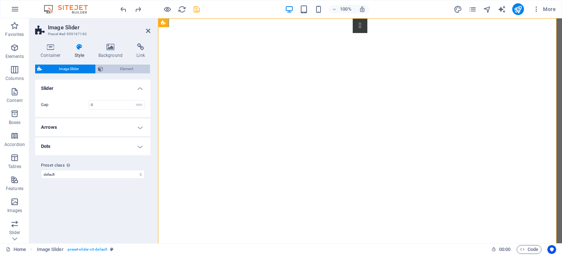
click at [122, 67] on span "Element" at bounding box center [126, 68] width 42 height 9
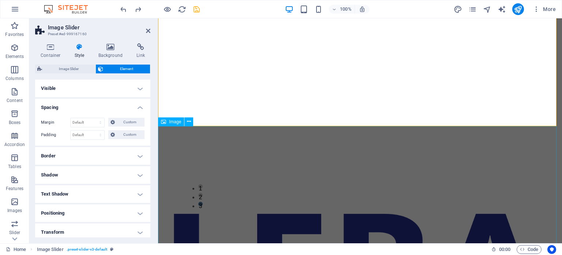
scroll to position [296, 0]
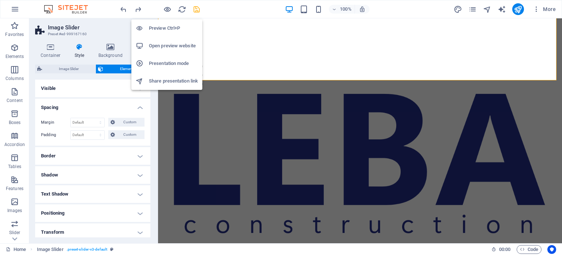
click at [173, 45] on h6 "Open preview website" at bounding box center [173, 45] width 49 height 9
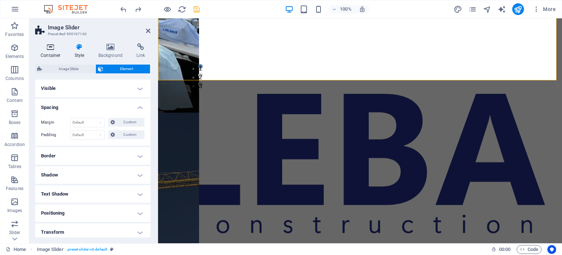
click at [50, 50] on icon at bounding box center [50, 46] width 31 height 7
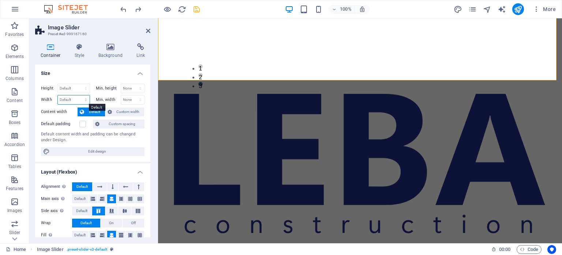
click at [76, 99] on select "Default px rem % em vh vw" at bounding box center [74, 99] width 32 height 9
select select "%"
click at [78, 95] on select "Default px rem % em vh vw" at bounding box center [74, 99] width 32 height 9
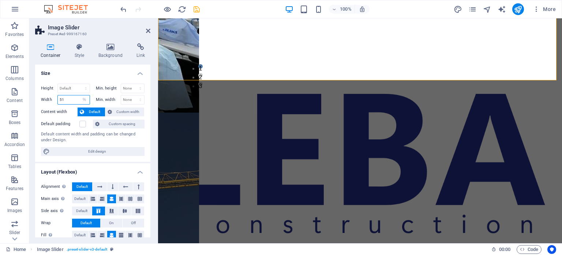
type input "50"
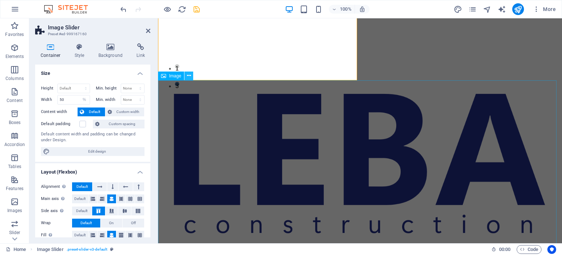
click at [188, 76] on icon at bounding box center [189, 76] width 4 height 8
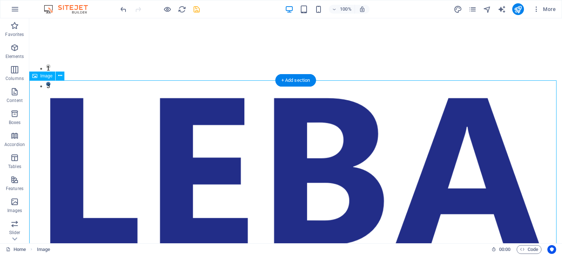
click at [177, 126] on figure at bounding box center [295, 189] width 533 height 218
click at [44, 76] on span "Image" at bounding box center [46, 76] width 12 height 4
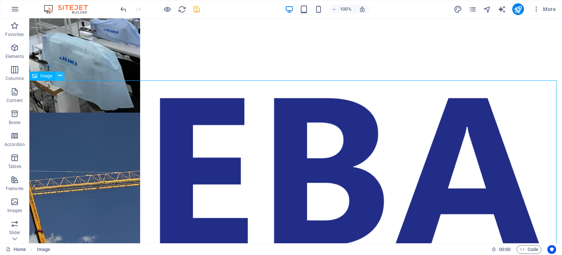
click at [60, 75] on icon at bounding box center [60, 76] width 4 height 8
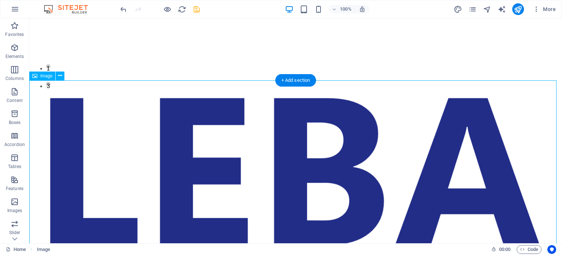
click at [180, 170] on figure at bounding box center [295, 189] width 533 height 218
click at [291, 133] on figure at bounding box center [295, 189] width 533 height 218
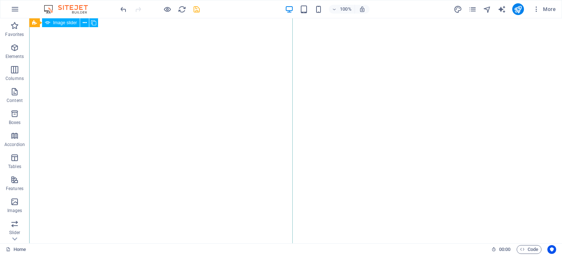
scroll to position [0, 0]
click at [60, 23] on span "Image slider" at bounding box center [65, 23] width 24 height 4
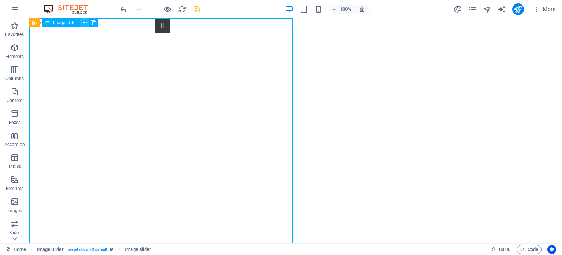
click at [85, 24] on icon at bounding box center [85, 23] width 4 height 8
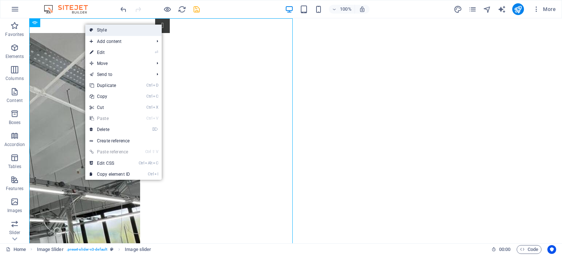
click at [104, 30] on link "Style" at bounding box center [123, 30] width 77 height 11
select select "rem"
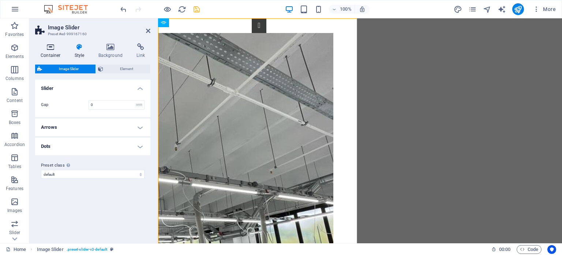
click at [50, 49] on icon at bounding box center [50, 46] width 31 height 7
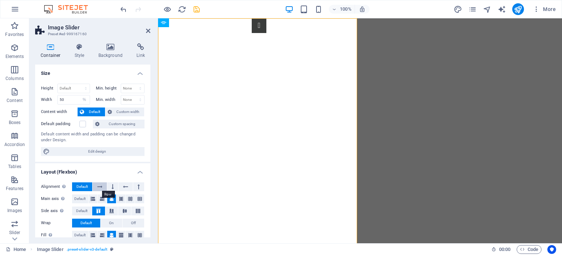
click at [102, 183] on button at bounding box center [100, 186] width 14 height 9
click at [109, 184] on button at bounding box center [112, 186] width 11 height 9
click at [99, 184] on icon at bounding box center [99, 186] width 5 height 9
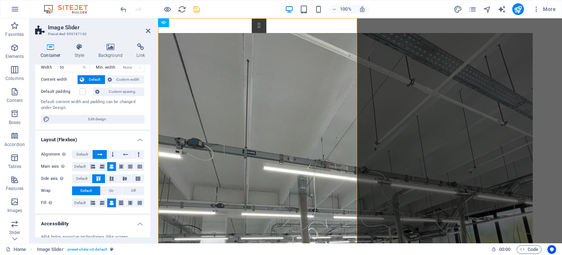
scroll to position [34, 0]
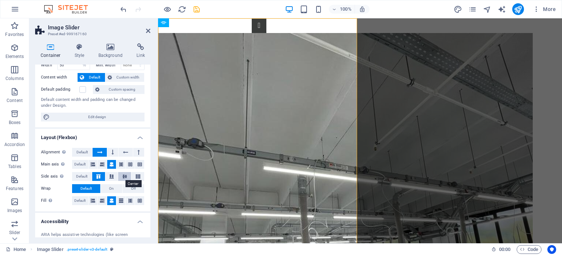
click at [126, 174] on icon at bounding box center [124, 176] width 9 height 4
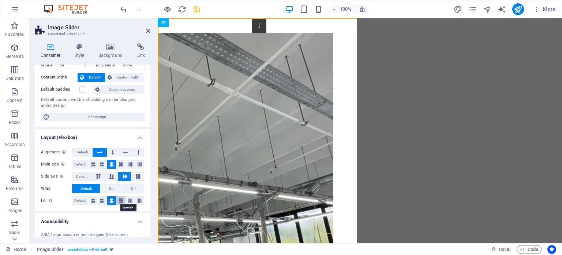
click at [119, 199] on icon at bounding box center [121, 200] width 4 height 9
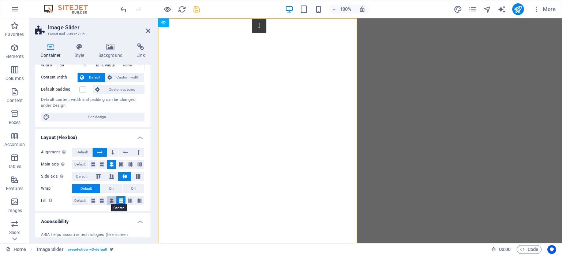
click at [110, 200] on icon at bounding box center [111, 200] width 4 height 9
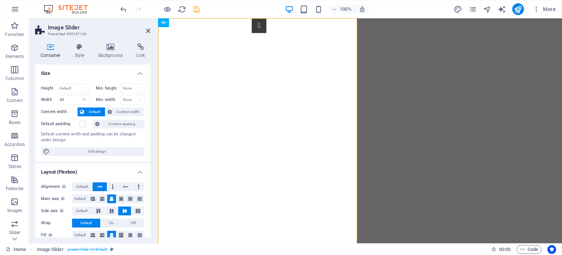
scroll to position [0, 0]
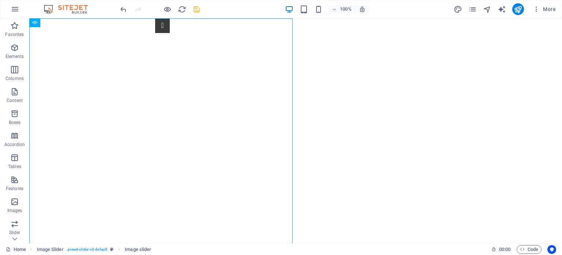
drag, startPoint x: 192, startPoint y: 80, endPoint x: 407, endPoint y: 86, distance: 215.4
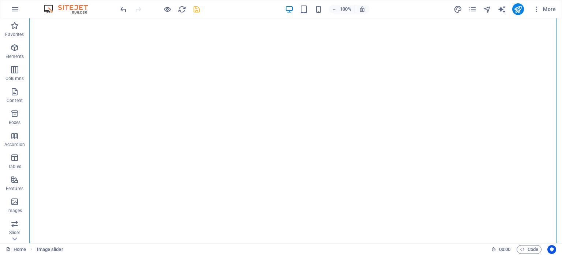
scroll to position [338, 0]
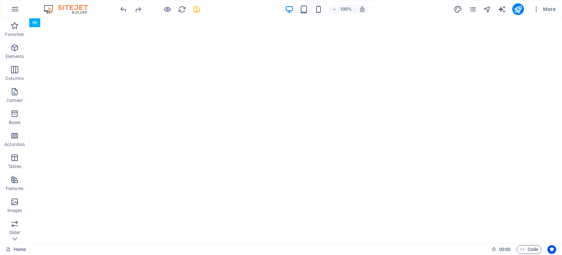
scroll to position [0, 0]
click at [83, 22] on icon at bounding box center [81, 23] width 4 height 8
select select "rem"
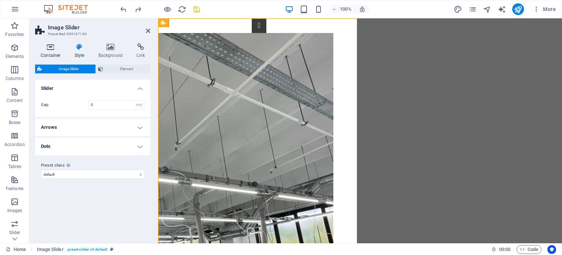
click at [52, 49] on icon at bounding box center [50, 46] width 31 height 7
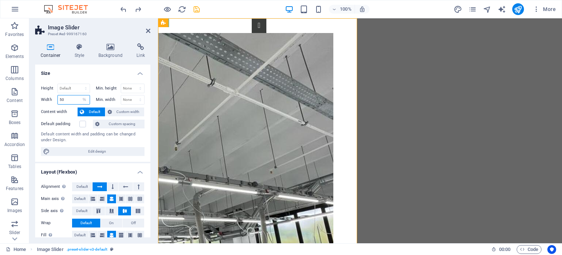
click at [69, 100] on input "50" at bounding box center [74, 99] width 32 height 9
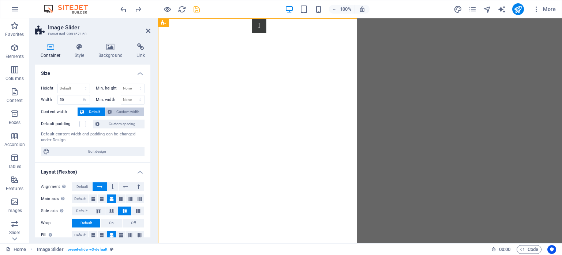
click at [118, 110] on span "Custom width" at bounding box center [128, 111] width 28 height 9
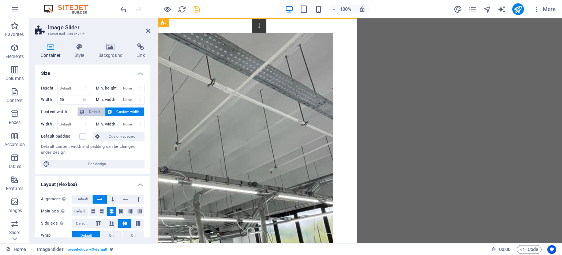
click at [94, 110] on span "Default" at bounding box center [94, 111] width 16 height 9
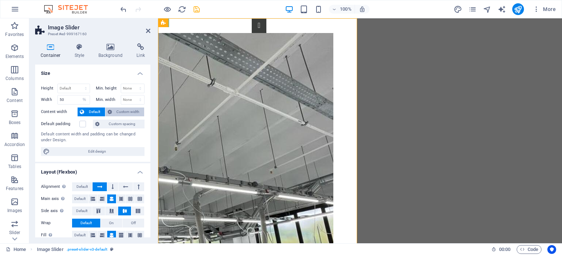
click at [119, 110] on span "Custom width" at bounding box center [128, 111] width 28 height 9
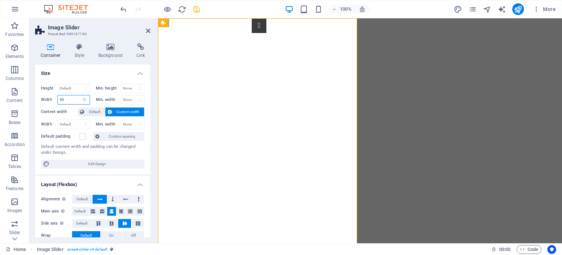
click at [70, 99] on input "50" at bounding box center [74, 99] width 32 height 9
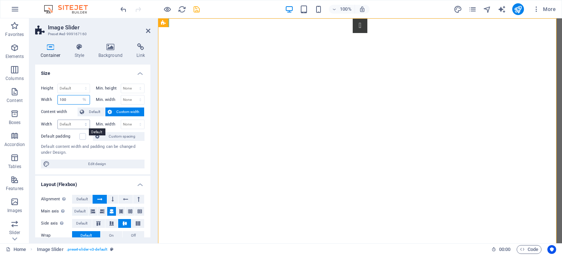
type input "100"
click at [70, 123] on select "Default px rem % em vh vw" at bounding box center [74, 124] width 32 height 9
select select "%"
click at [78, 120] on select "Default px rem % em vh vw" at bounding box center [74, 124] width 32 height 9
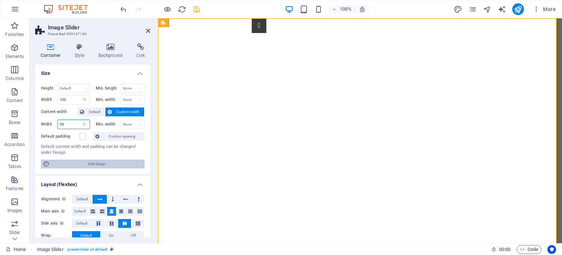
type input "50"
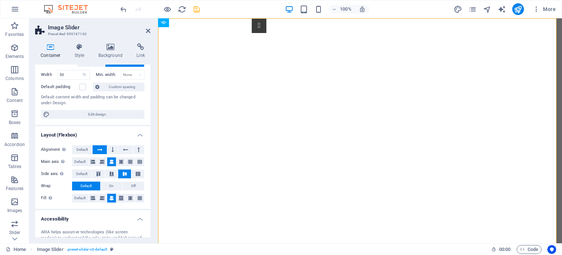
scroll to position [50, 0]
click at [114, 147] on button at bounding box center [112, 149] width 11 height 9
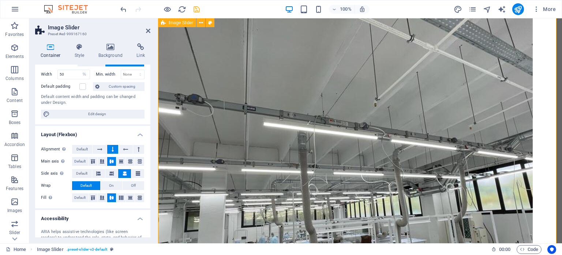
scroll to position [0, 0]
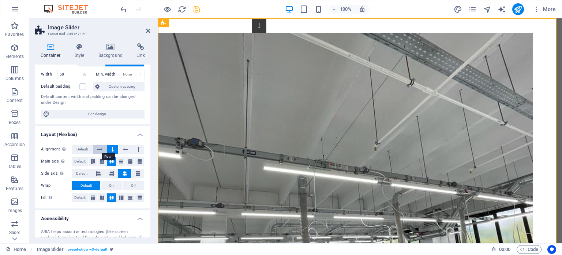
click at [98, 148] on icon at bounding box center [99, 149] width 5 height 9
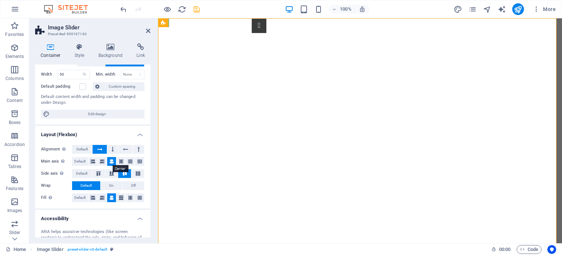
click at [111, 157] on icon at bounding box center [111, 161] width 4 height 9
click at [120, 158] on icon at bounding box center [121, 161] width 4 height 9
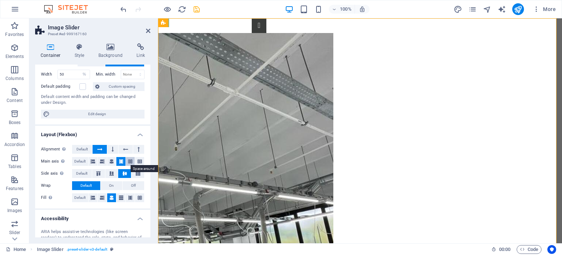
click at [130, 161] on icon at bounding box center [130, 161] width 4 height 9
click at [138, 161] on icon at bounding box center [140, 161] width 4 height 9
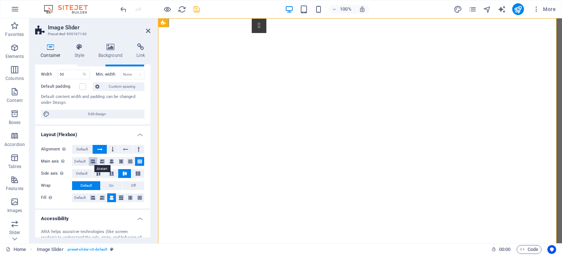
click at [92, 161] on icon at bounding box center [93, 161] width 4 height 9
click at [78, 159] on span "Default" at bounding box center [79, 161] width 11 height 9
click at [110, 160] on icon at bounding box center [111, 161] width 4 height 9
click at [137, 172] on icon at bounding box center [138, 173] width 9 height 4
click at [97, 172] on icon at bounding box center [98, 173] width 9 height 4
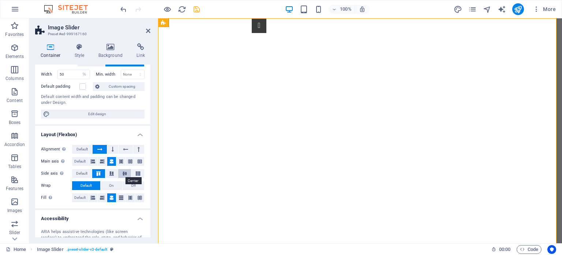
click at [123, 172] on icon at bounding box center [124, 173] width 9 height 4
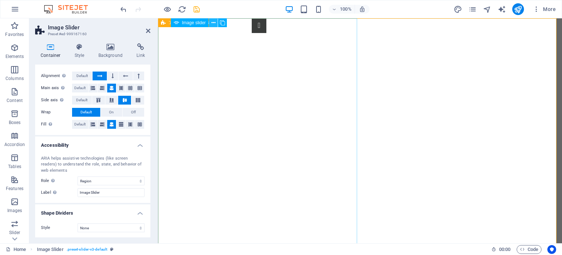
click at [214, 22] on icon at bounding box center [214, 23] width 4 height 8
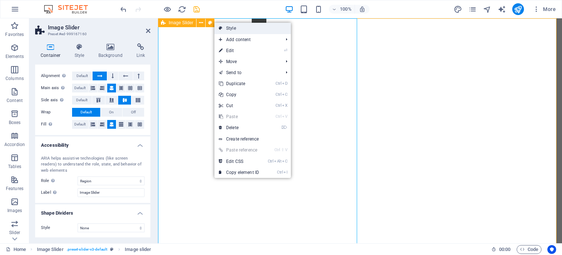
click at [231, 28] on link "Style" at bounding box center [253, 28] width 77 height 11
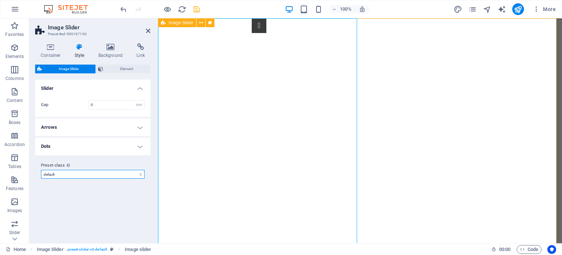
click at [87, 174] on select "default Add preset class" at bounding box center [93, 174] width 104 height 9
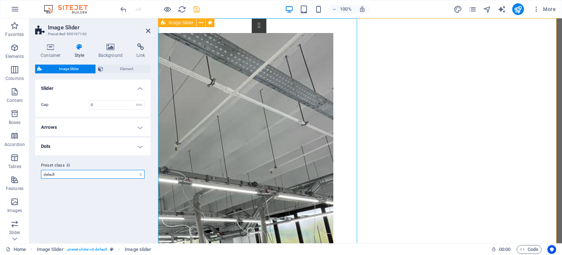
click at [83, 175] on select "default Add preset class" at bounding box center [93, 174] width 104 height 9
click at [117, 67] on span "Element" at bounding box center [126, 68] width 42 height 9
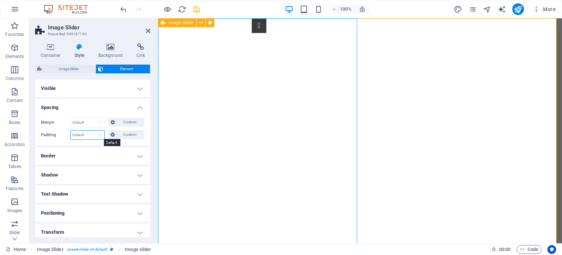
click at [90, 134] on select "Default px rem % vh vw Custom" at bounding box center [88, 134] width 34 height 9
select select "%"
click at [93, 130] on select "Default px rem % vh vw Custom" at bounding box center [88, 134] width 34 height 9
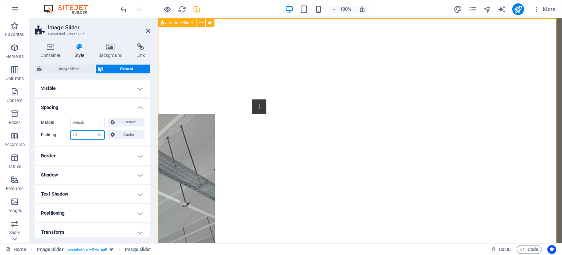
type input "20"
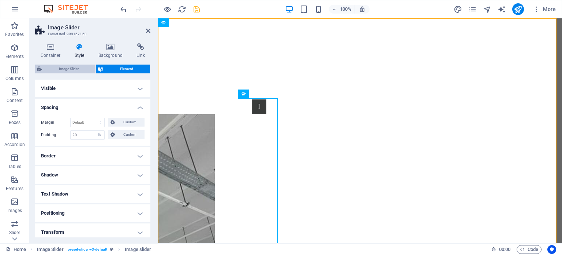
click at [70, 70] on span "Image Slider" at bounding box center [68, 68] width 49 height 9
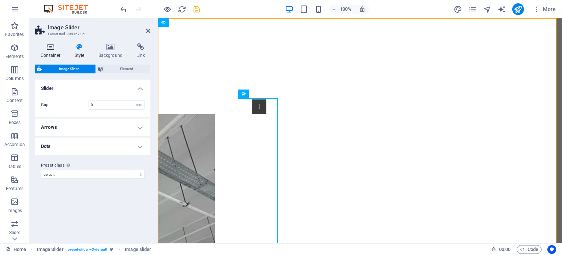
click at [51, 52] on h4 "Container" at bounding box center [52, 50] width 34 height 15
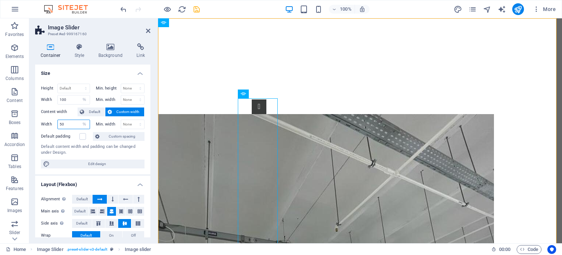
click at [73, 125] on input "50" at bounding box center [74, 124] width 32 height 9
type input "100"
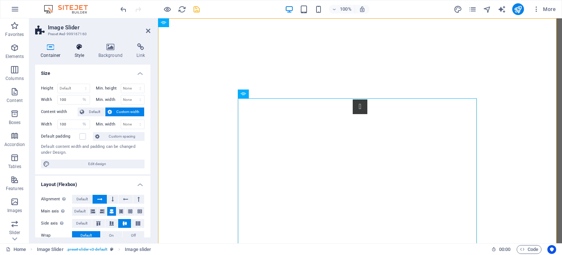
click at [81, 48] on icon at bounding box center [79, 46] width 21 height 7
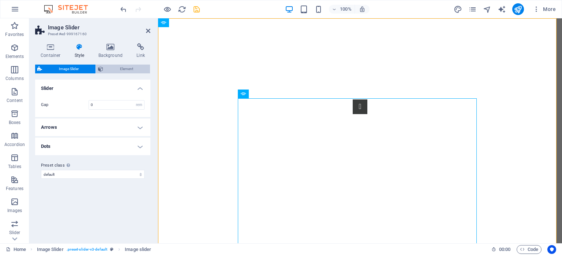
click at [129, 67] on span "Element" at bounding box center [126, 68] width 42 height 9
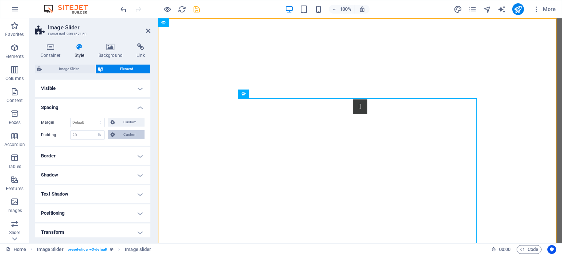
click at [125, 136] on span "Custom" at bounding box center [129, 134] width 25 height 9
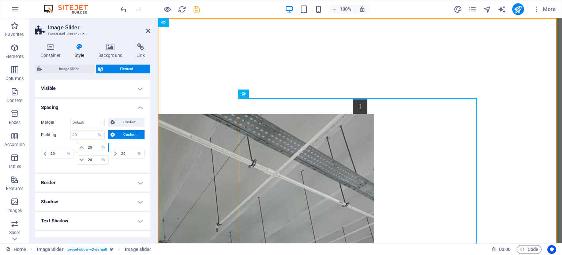
click at [88, 146] on input "20" at bounding box center [97, 147] width 22 height 9
type input "0"
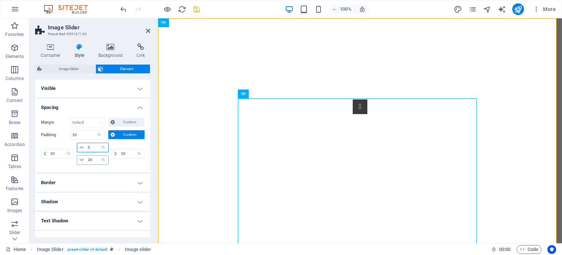
select select "DISABLED_OPTION_VALUE"
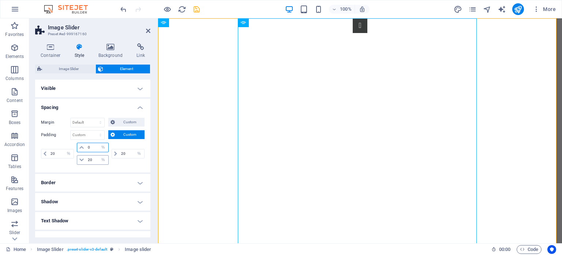
type input "0"
click at [89, 158] on input "20" at bounding box center [97, 159] width 22 height 9
type input "0"
click at [203, 121] on div "1 2 3" at bounding box center [360, 196] width 404 height 357
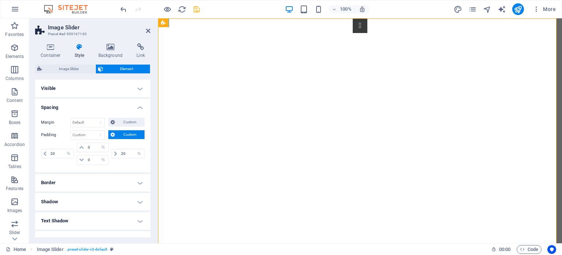
click at [106, 87] on h4 "Visible" at bounding box center [92, 88] width 115 height 18
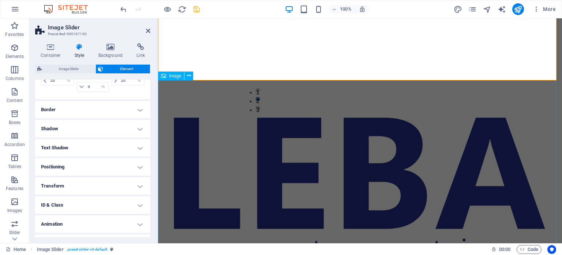
scroll to position [296, 0]
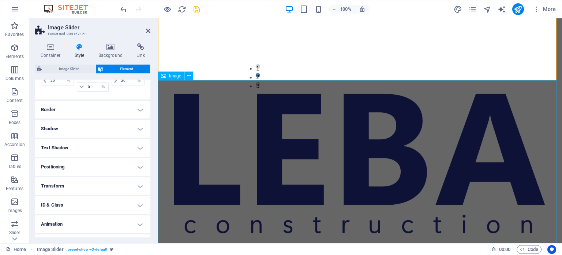
click at [233, 153] on figure at bounding box center [360, 162] width 404 height 165
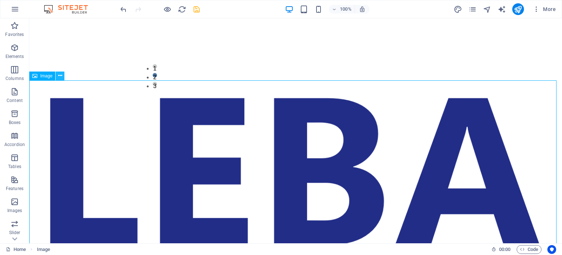
click at [58, 75] on icon at bounding box center [60, 76] width 4 height 8
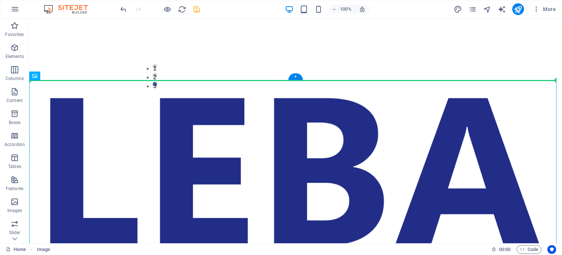
drag, startPoint x: 45, startPoint y: 97, endPoint x: 36, endPoint y: 76, distance: 23.8
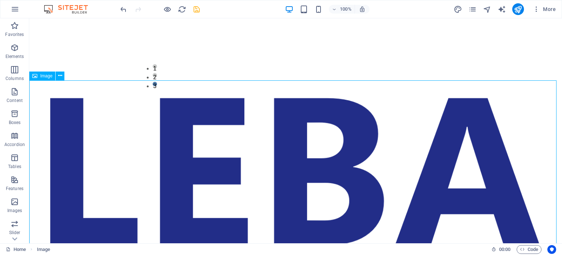
click at [36, 76] on icon at bounding box center [34, 75] width 5 height 9
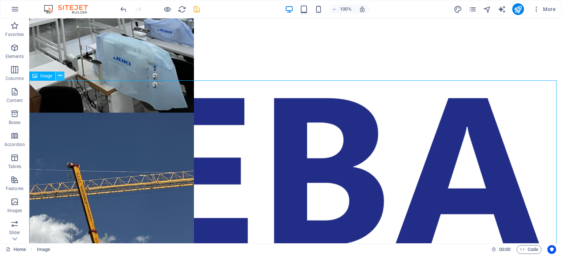
click at [60, 75] on icon at bounding box center [60, 76] width 4 height 8
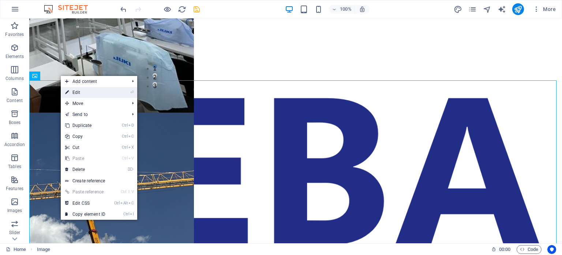
click at [92, 93] on link "⏎ Edit" at bounding box center [85, 92] width 49 height 11
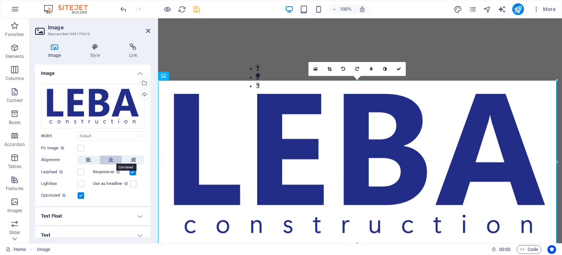
click at [110, 159] on icon at bounding box center [110, 159] width 5 height 9
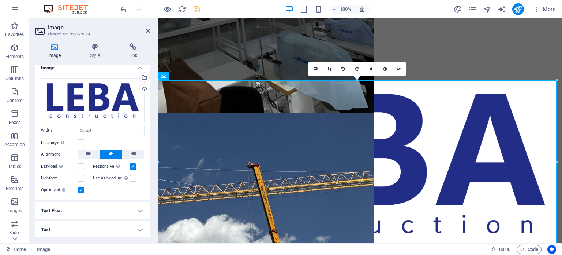
click at [92, 207] on h4 "Text Float" at bounding box center [92, 210] width 115 height 18
click at [92, 207] on h4 "Text Float" at bounding box center [92, 207] width 115 height 13
click at [92, 207] on h4 "Text Float" at bounding box center [92, 210] width 115 height 18
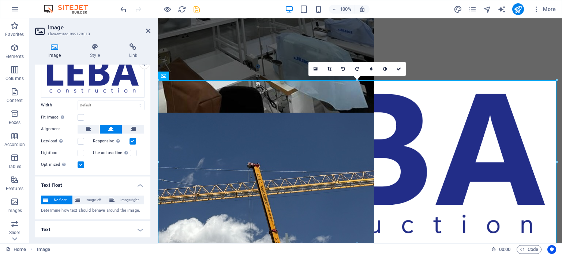
scroll to position [31, 0]
click at [89, 224] on h4 "Text" at bounding box center [92, 229] width 115 height 18
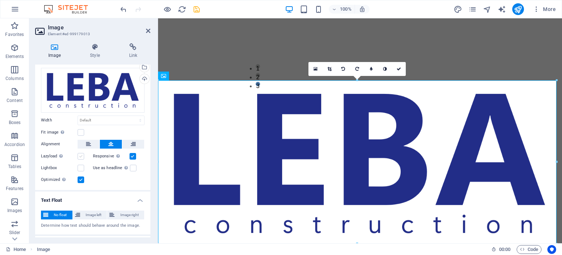
scroll to position [0, 0]
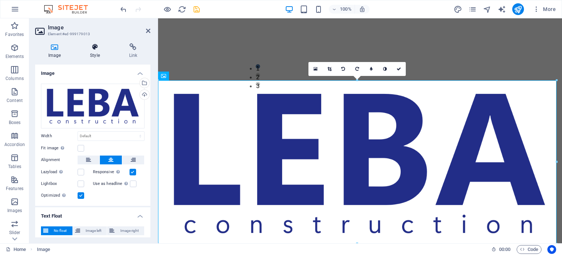
click at [98, 47] on icon at bounding box center [95, 46] width 36 height 7
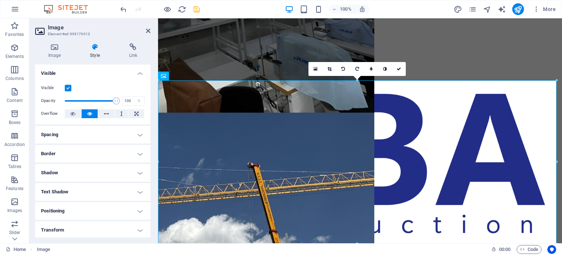
click at [82, 134] on h4 "Spacing" at bounding box center [92, 135] width 115 height 18
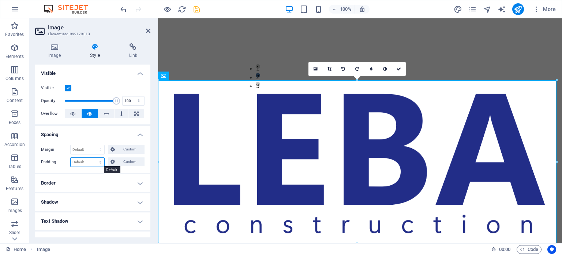
click at [83, 161] on select "Default px rem % vh vw Custom" at bounding box center [88, 161] width 34 height 9
click at [120, 160] on span "Custom" at bounding box center [129, 161] width 25 height 9
click at [87, 162] on select "Default px rem % vh vw Custom" at bounding box center [88, 161] width 34 height 9
select select "%"
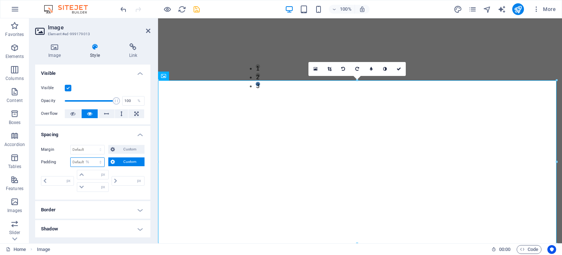
click at [93, 157] on select "Default px rem % vh vw Custom" at bounding box center [88, 161] width 34 height 9
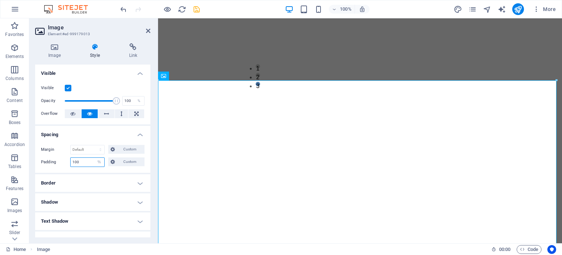
click at [75, 159] on input "100" at bounding box center [88, 161] width 34 height 9
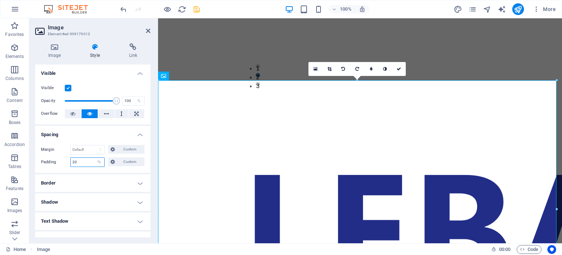
click at [85, 161] on input "20" at bounding box center [88, 161] width 34 height 9
type input "2"
click at [129, 162] on span "Custom" at bounding box center [129, 161] width 25 height 9
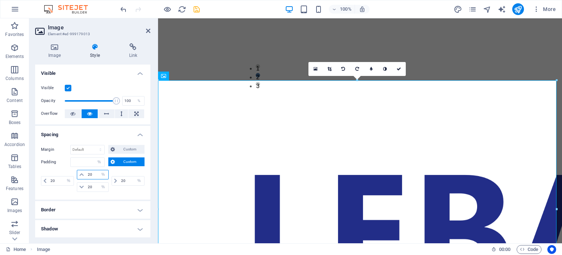
click at [89, 173] on input "20" at bounding box center [97, 174] width 22 height 9
type input "0"
select select "DISABLED_OPTION_VALUE"
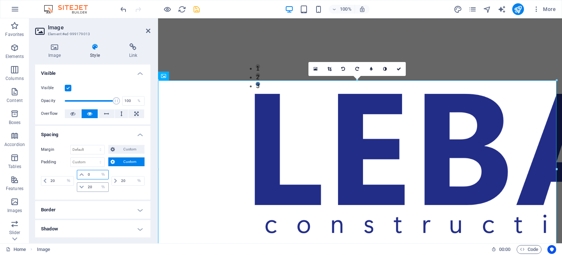
type input "0"
click at [89, 185] on input "20" at bounding box center [97, 186] width 22 height 9
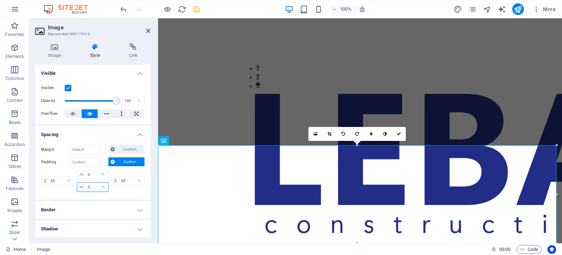
scroll to position [230, 0]
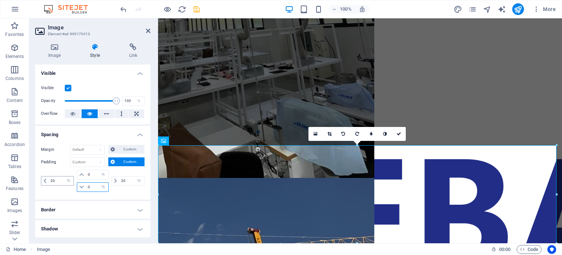
type input "0"
click at [53, 178] on input "20" at bounding box center [61, 180] width 25 height 9
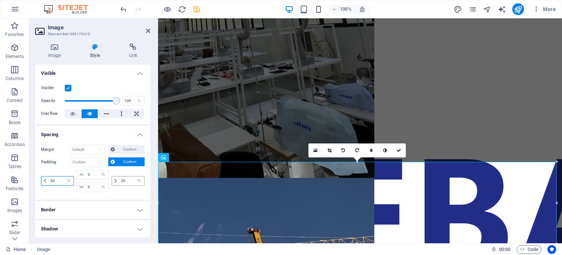
scroll to position [214, 0]
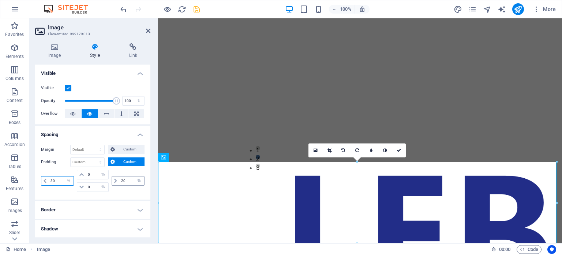
type input "30"
click at [123, 179] on input "20" at bounding box center [131, 180] width 25 height 9
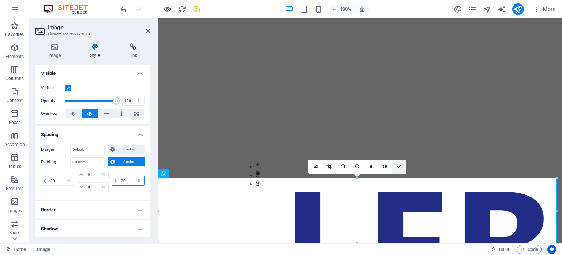
type input "30"
click at [400, 164] on icon at bounding box center [399, 166] width 4 height 4
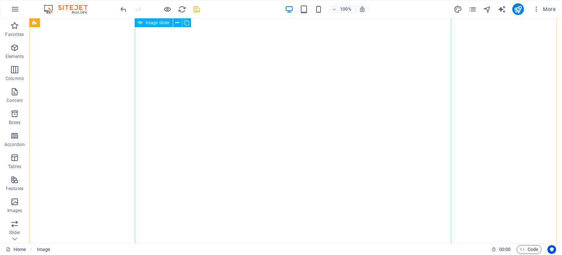
scroll to position [114, 0]
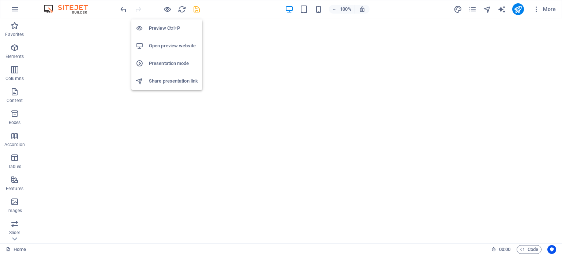
click at [168, 44] on h6 "Open preview website" at bounding box center [173, 45] width 49 height 9
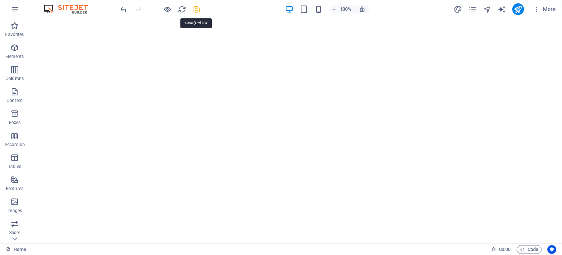
click at [197, 8] on icon "save" at bounding box center [197, 9] width 8 height 8
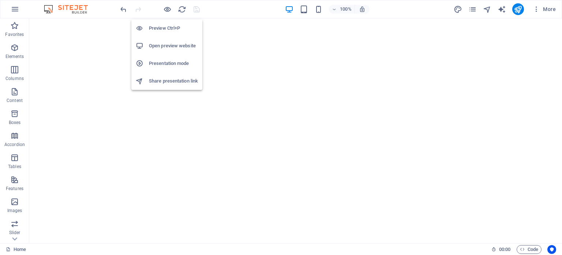
click at [168, 45] on h6 "Open preview website" at bounding box center [173, 45] width 49 height 9
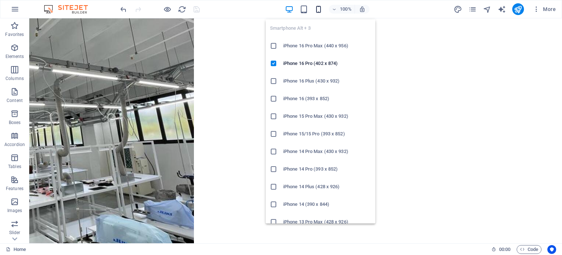
click at [320, 8] on icon "button" at bounding box center [319, 9] width 8 height 8
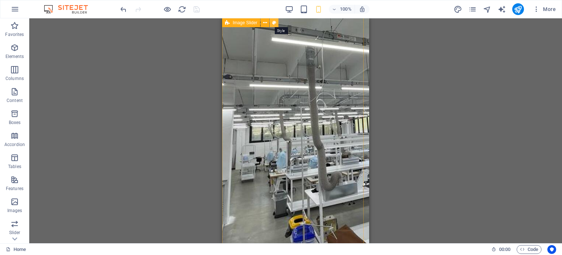
click at [275, 22] on icon at bounding box center [274, 23] width 4 height 8
select select "rem"
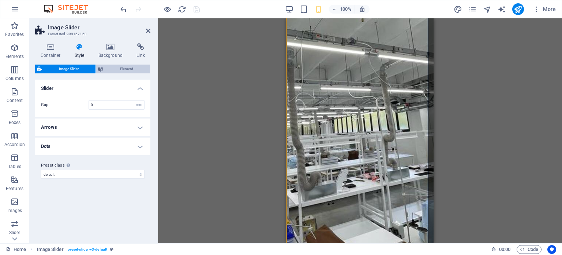
click at [120, 68] on span "Element" at bounding box center [126, 68] width 42 height 9
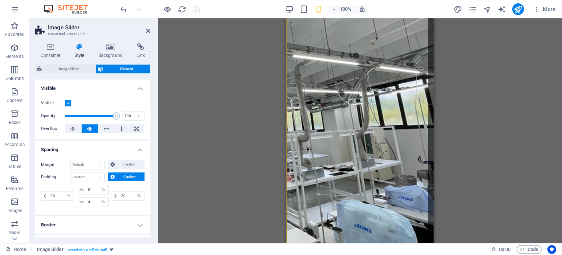
click at [119, 175] on span "Custom" at bounding box center [129, 176] width 25 height 9
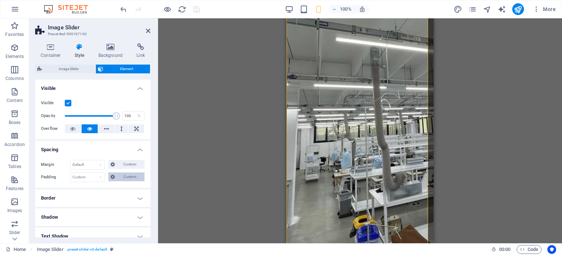
click at [119, 175] on span "Custom" at bounding box center [129, 176] width 25 height 9
click at [123, 195] on input "20" at bounding box center [131, 195] width 25 height 9
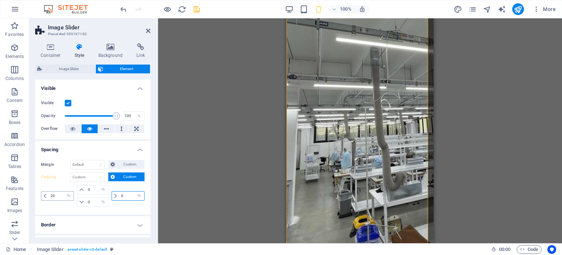
type input "0"
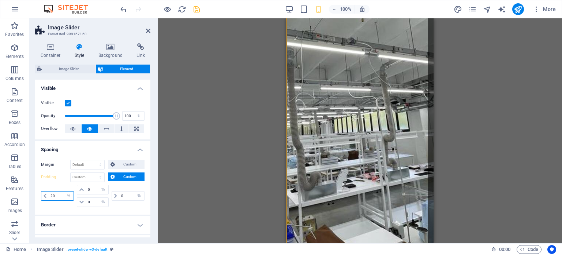
click at [51, 195] on input "20" at bounding box center [61, 195] width 25 height 9
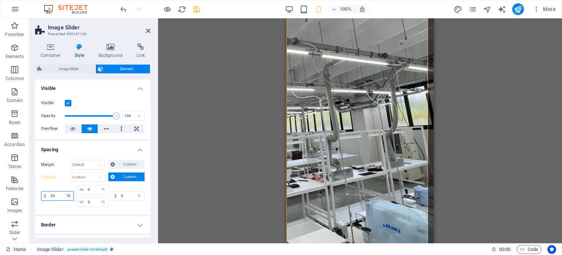
type input "0"
select select "%"
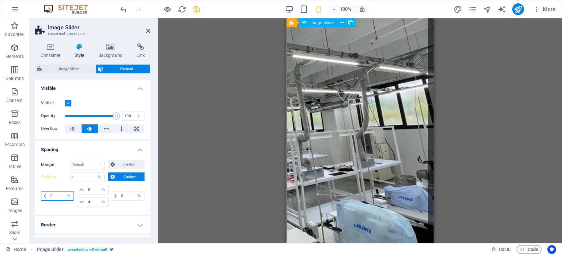
type input "0"
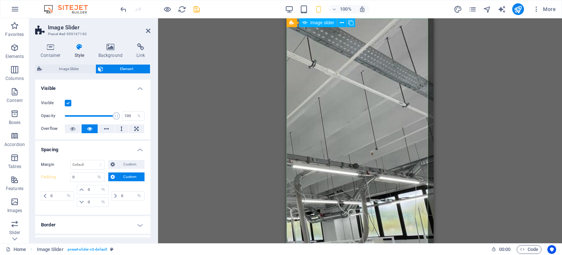
scroll to position [0, 0]
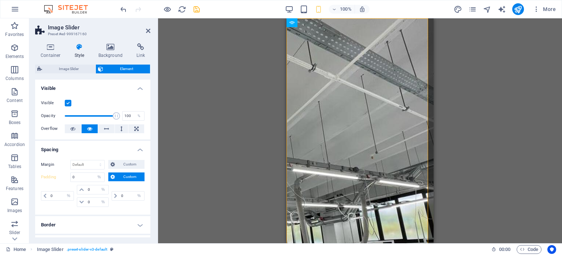
click at [132, 183] on div "Padding 0 Default px rem % vh vw Custom Custom 0 px rem % vh vw 0 px rem % vh v…" at bounding box center [93, 190] width 104 height 36
click at [126, 175] on span "Custom" at bounding box center [129, 176] width 25 height 9
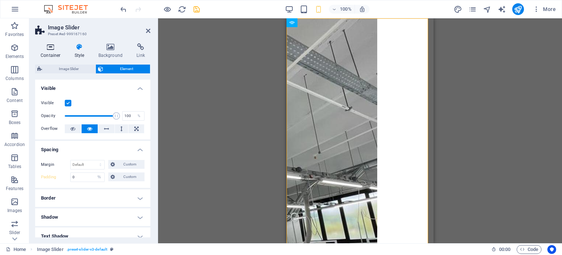
click at [53, 49] on icon at bounding box center [50, 46] width 31 height 7
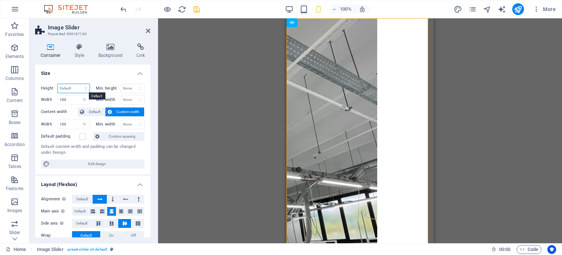
click at [70, 86] on select "Default px rem % vh vw" at bounding box center [74, 88] width 32 height 9
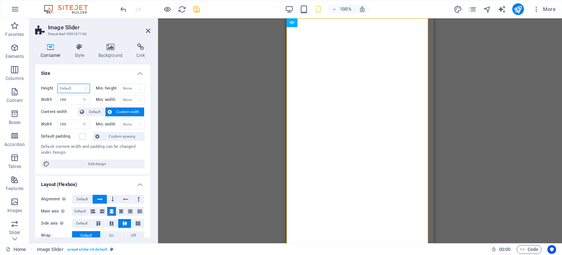
select select "%"
click at [78, 84] on select "Default px rem % vh vw" at bounding box center [74, 88] width 32 height 9
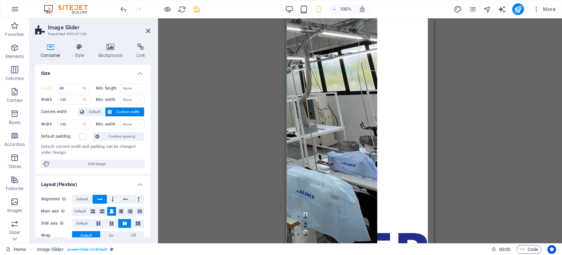
scroll to position [156, 0]
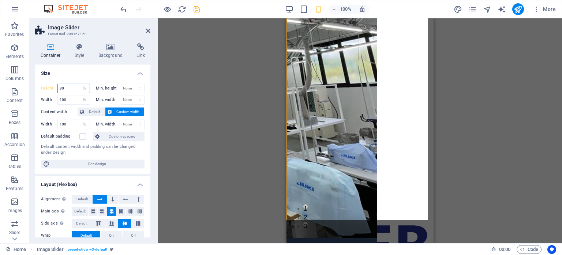
click at [61, 87] on input "80" at bounding box center [74, 88] width 32 height 9
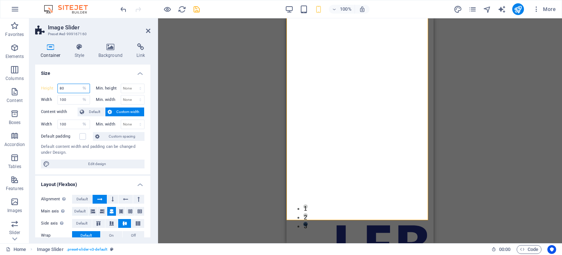
click at [60, 86] on input "80" at bounding box center [74, 88] width 32 height 9
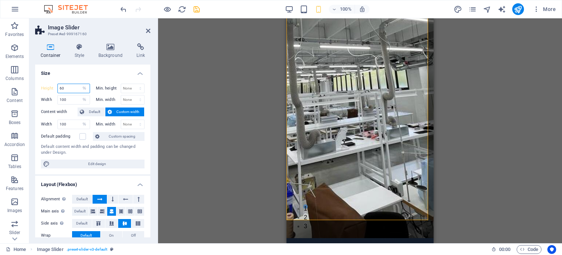
type input "60"
click at [70, 107] on div "Height 60 Default px rem % vh vw Min. height None px rem % vh vw Width 100 Defa…" at bounding box center [92, 126] width 115 height 96
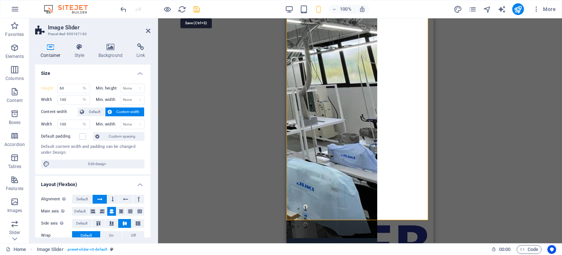
click at [197, 8] on icon "save" at bounding box center [197, 9] width 8 height 8
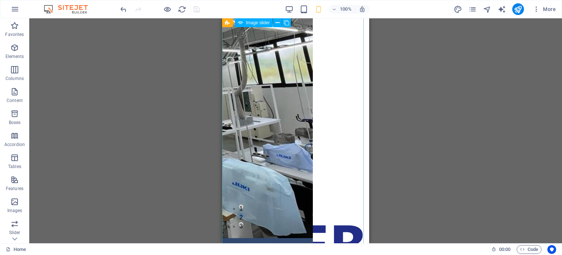
scroll to position [0, 0]
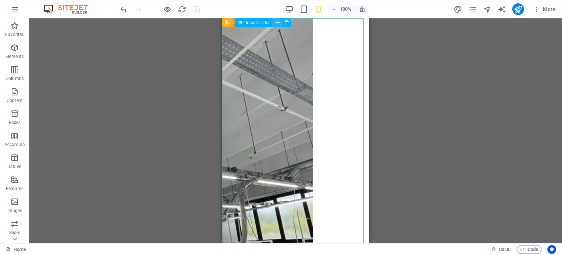
click at [278, 21] on icon at bounding box center [278, 23] width 4 height 8
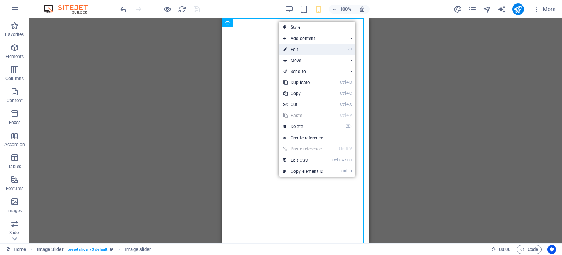
click at [296, 47] on link "⏎ Edit" at bounding box center [303, 49] width 49 height 11
select select "px"
select select "ms"
select select "s"
select select "progressive"
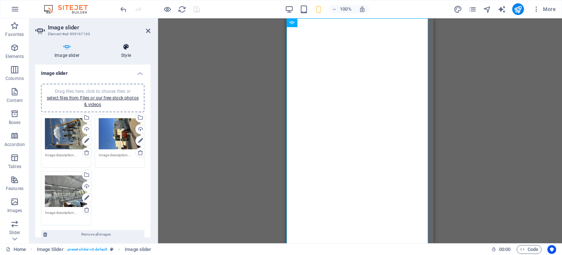
click at [128, 49] on icon at bounding box center [126, 46] width 49 height 7
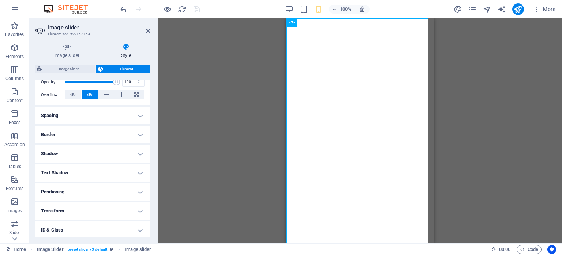
scroll to position [116, 0]
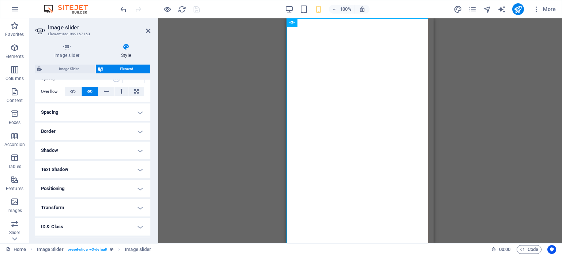
click at [105, 109] on h4 "Spacing" at bounding box center [92, 112] width 115 height 18
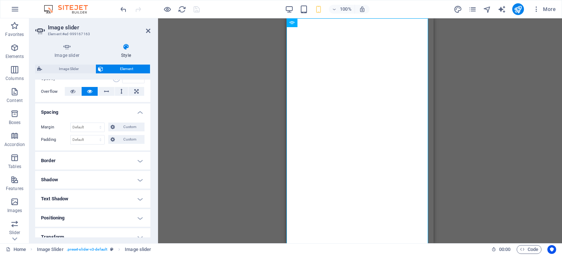
click at [105, 109] on h4 "Spacing" at bounding box center [92, 109] width 115 height 13
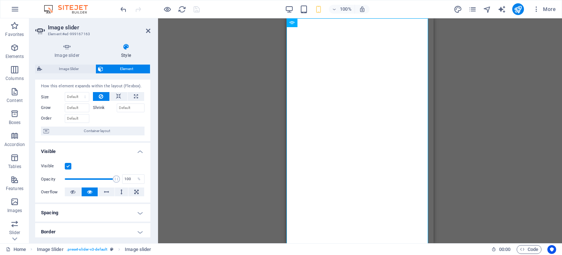
scroll to position [0, 0]
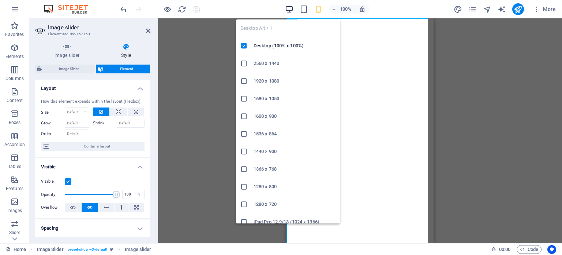
click at [288, 6] on icon "button" at bounding box center [289, 9] width 8 height 8
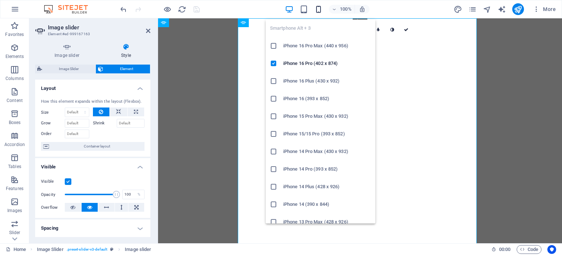
click at [319, 7] on icon "button" at bounding box center [319, 9] width 8 height 8
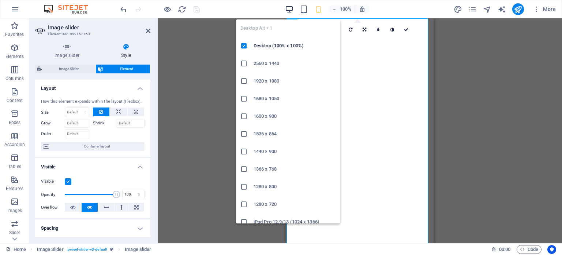
click at [287, 8] on icon "button" at bounding box center [289, 9] width 8 height 8
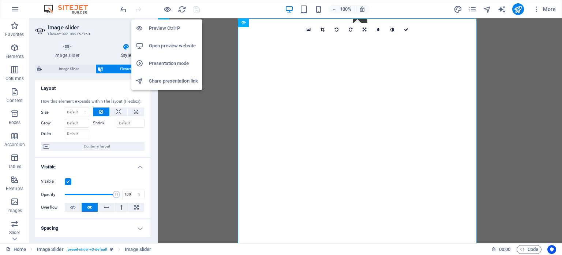
click at [170, 47] on h6 "Open preview website" at bounding box center [173, 45] width 49 height 9
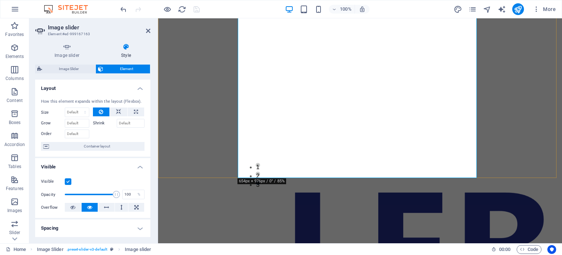
scroll to position [198, 0]
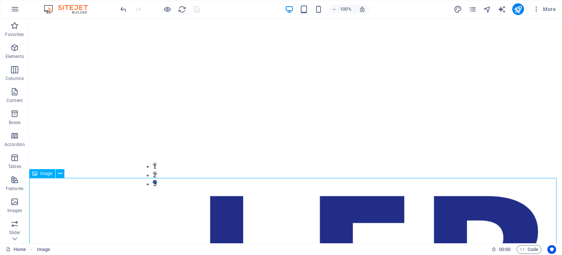
click at [50, 173] on span "Image" at bounding box center [46, 173] width 12 height 4
click at [60, 172] on icon at bounding box center [60, 174] width 4 height 8
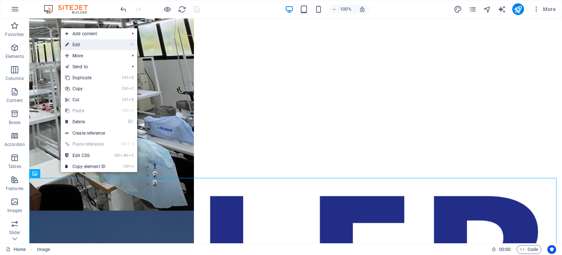
click at [85, 43] on link "⏎ Edit" at bounding box center [85, 44] width 49 height 11
select select "%"
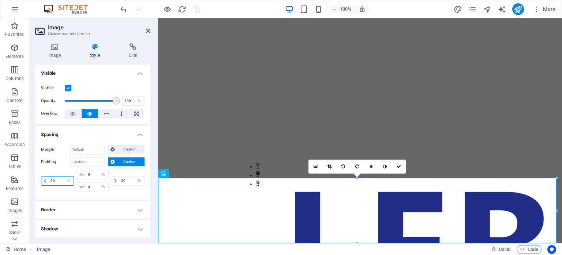
click at [52, 179] on input "30" at bounding box center [61, 180] width 25 height 9
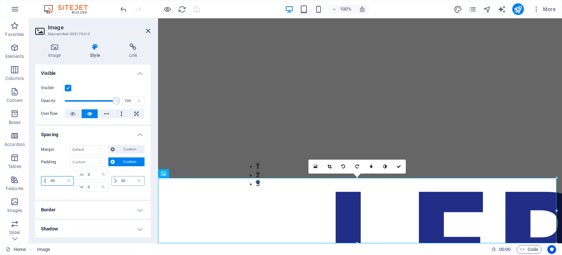
scroll to position [182, 0]
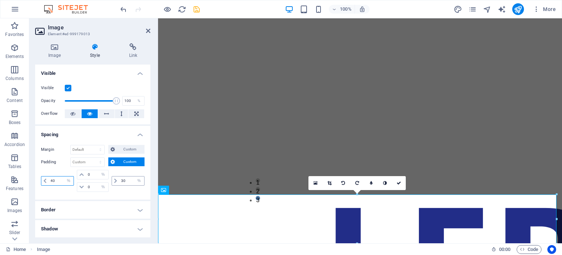
type input "40"
click at [122, 180] on input "30" at bounding box center [131, 180] width 25 height 9
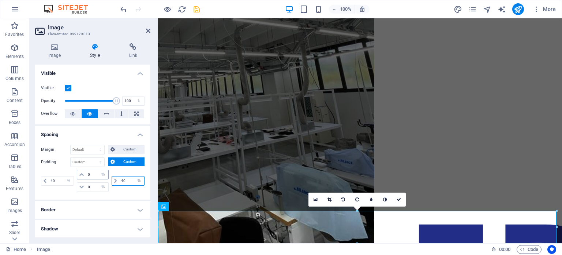
type input "40"
click at [88, 172] on input "0" at bounding box center [97, 174] width 22 height 9
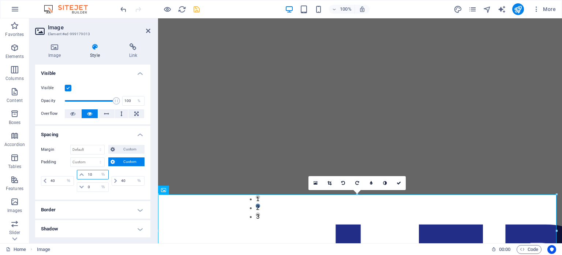
scroll to position [182, 0]
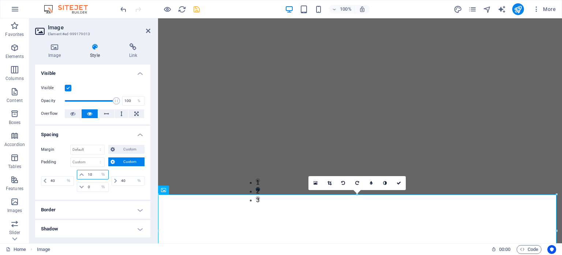
type input "1"
type input "5"
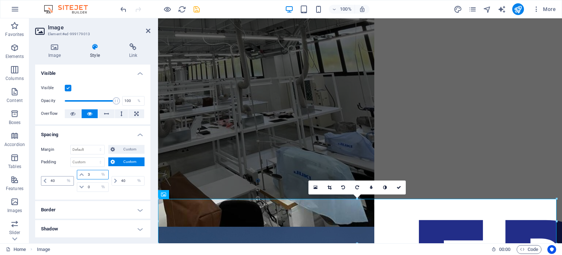
scroll to position [177, 0]
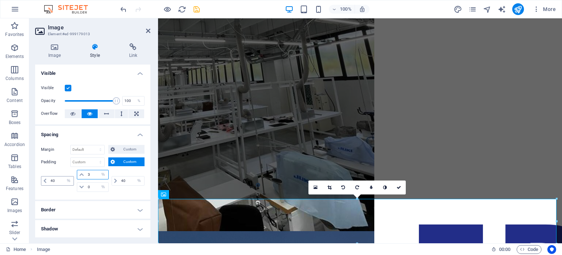
type input "3"
click at [56, 179] on input "40" at bounding box center [61, 180] width 25 height 9
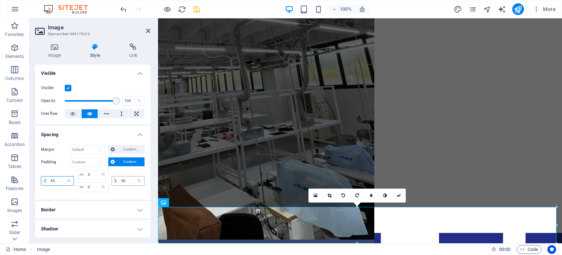
type input "45"
click at [127, 181] on input "40" at bounding box center [131, 180] width 25 height 9
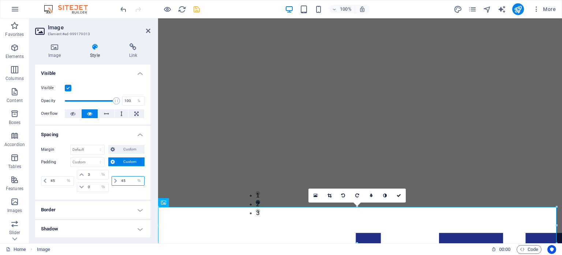
scroll to position [161, 0]
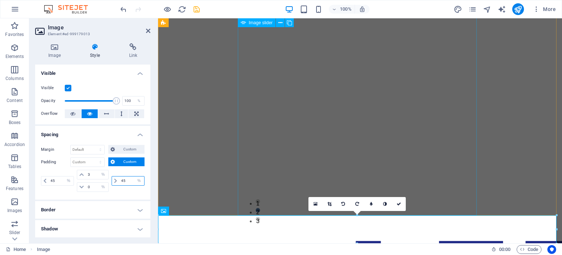
type input "45"
click at [60, 178] on input "45" at bounding box center [61, 180] width 25 height 9
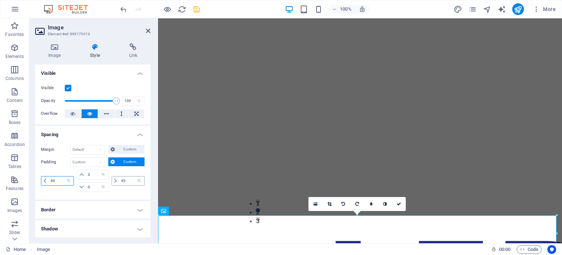
type input "40"
click at [131, 179] on input "45" at bounding box center [131, 180] width 25 height 9
type input "40"
click at [132, 190] on div "40 px rem % vh vw" at bounding box center [127, 181] width 34 height 22
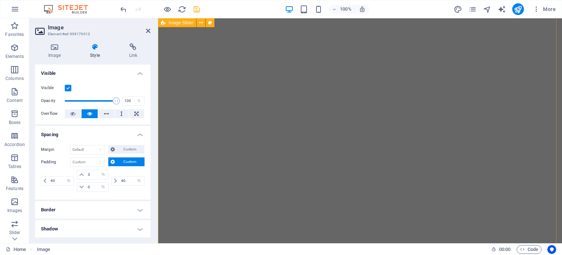
scroll to position [0, 0]
click at [210, 22] on icon at bounding box center [210, 23] width 4 height 8
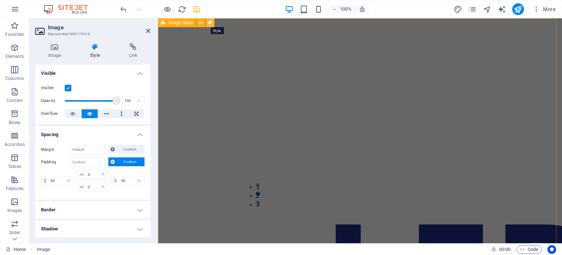
select select "rem"
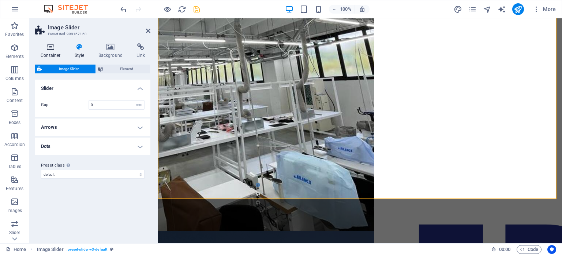
click at [51, 49] on icon at bounding box center [50, 46] width 31 height 7
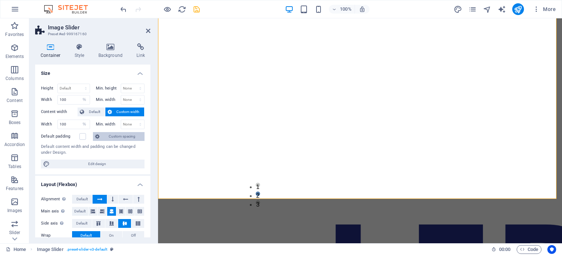
click at [122, 135] on span "Custom spacing" at bounding box center [122, 136] width 41 height 9
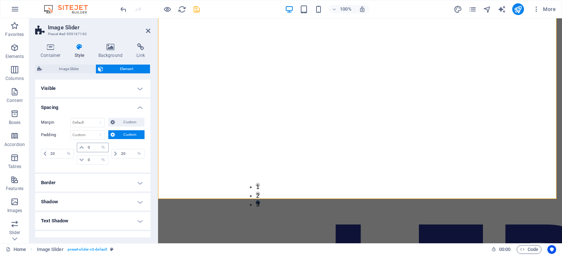
click at [82, 147] on icon at bounding box center [81, 147] width 4 height 4
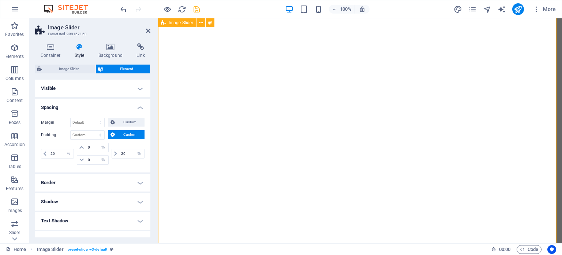
scroll to position [0, 0]
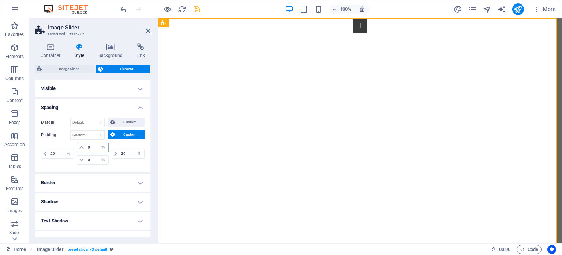
click at [82, 146] on icon at bounding box center [81, 147] width 4 height 4
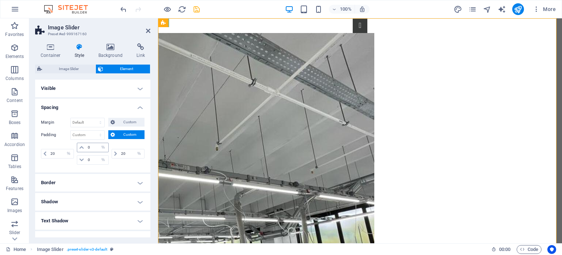
click at [81, 146] on icon at bounding box center [81, 147] width 4 height 4
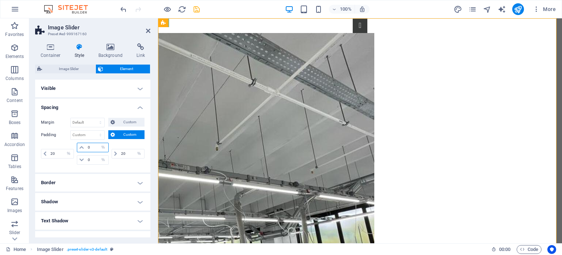
click at [95, 145] on input "0" at bounding box center [97, 147] width 22 height 9
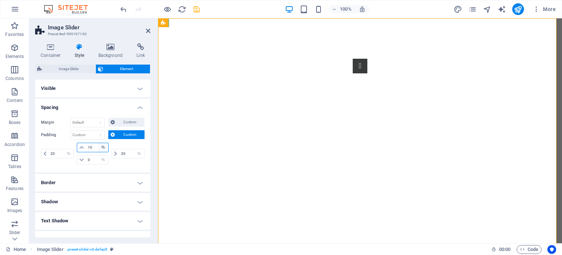
type input "0"
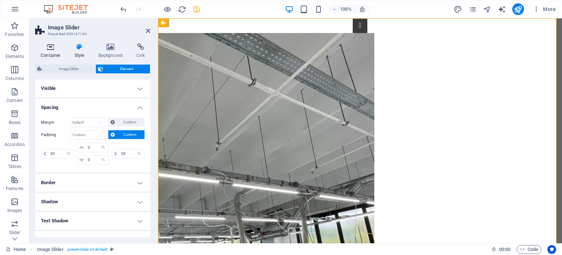
click at [51, 47] on icon at bounding box center [50, 46] width 31 height 7
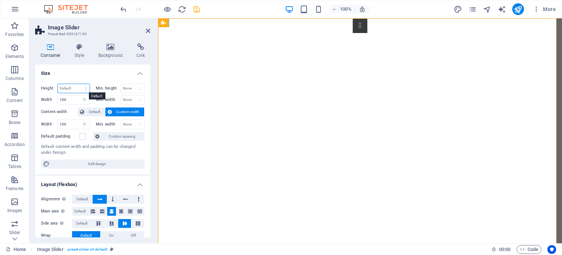
click at [77, 88] on select "Default px rem % vh vw" at bounding box center [74, 88] width 32 height 9
select select "px"
click at [78, 84] on select "Default px rem % vh vw" at bounding box center [74, 88] width 32 height 9
click at [65, 88] on input "945" at bounding box center [74, 88] width 32 height 9
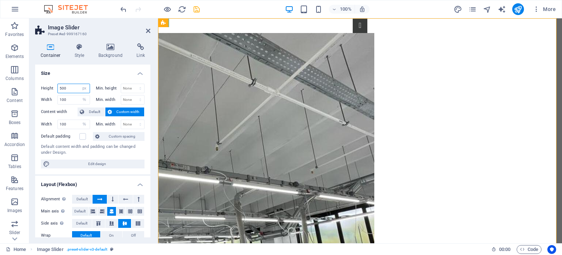
type input "500"
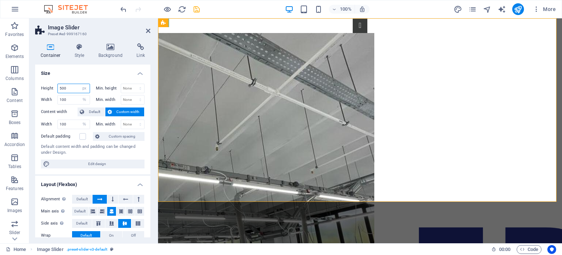
click at [70, 88] on input "500" at bounding box center [74, 88] width 32 height 9
click at [90, 75] on h4 "Size" at bounding box center [92, 70] width 115 height 13
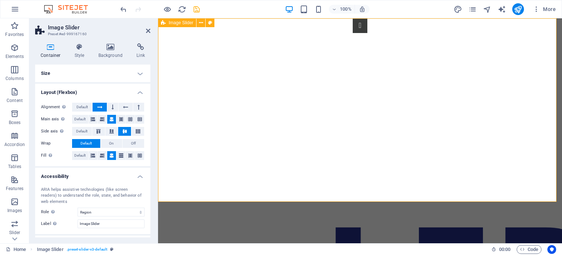
click at [196, 130] on div "1 2 3" at bounding box center [360, 109] width 404 height 183
click at [281, 23] on icon at bounding box center [281, 23] width 4 height 8
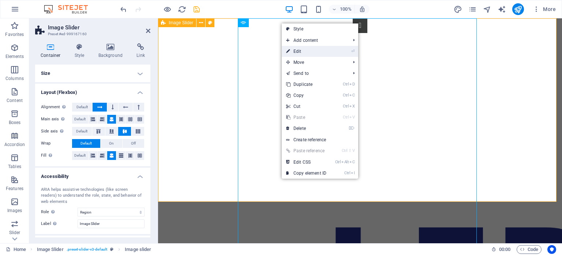
click at [300, 49] on link "⏎ Edit" at bounding box center [306, 51] width 49 height 11
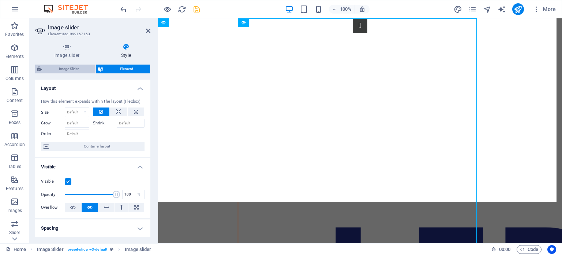
click at [73, 68] on span "Image Slider" at bounding box center [68, 68] width 49 height 9
select select "region"
select select "rem"
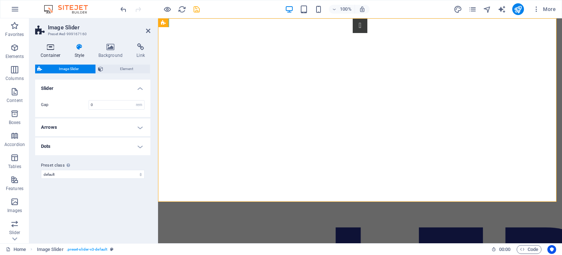
click at [50, 48] on icon at bounding box center [50, 46] width 31 height 7
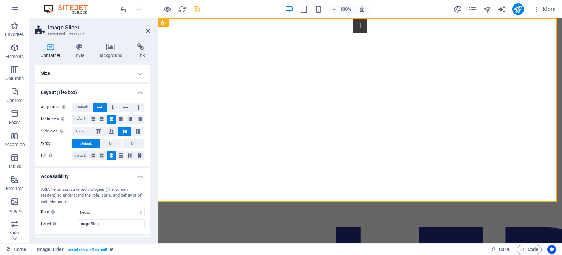
click at [106, 71] on h4 "Size" at bounding box center [92, 73] width 115 height 18
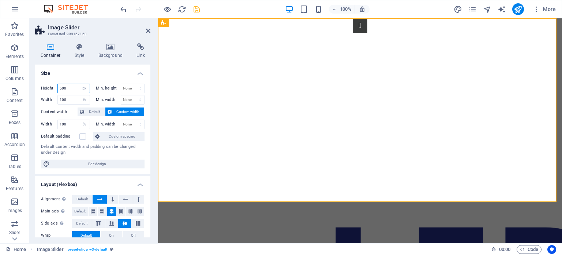
click at [70, 88] on input "500" at bounding box center [74, 88] width 32 height 9
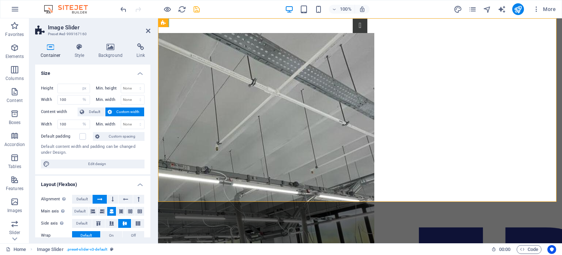
click at [78, 75] on h4 "Size" at bounding box center [92, 70] width 115 height 13
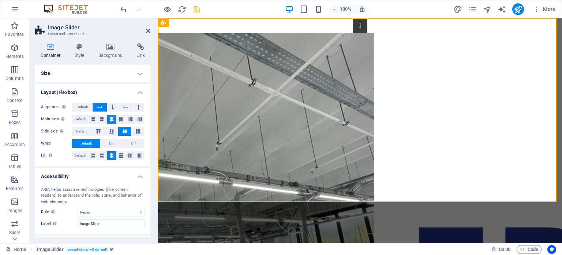
click at [95, 73] on h4 "Size" at bounding box center [92, 73] width 115 height 18
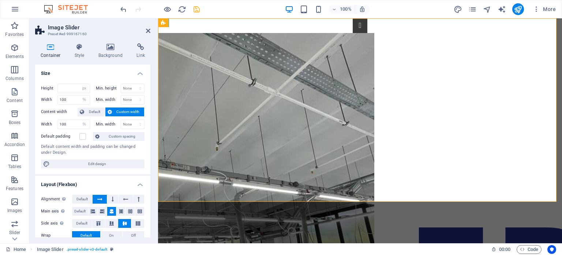
click at [48, 93] on div "Height Default px rem % vh vw" at bounding box center [67, 88] width 52 height 11
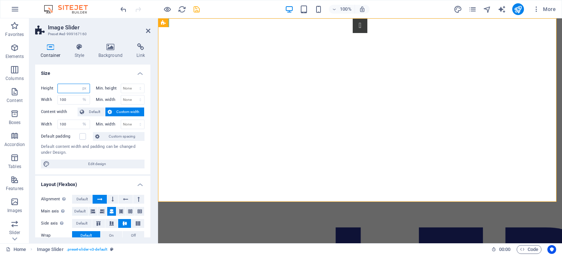
click at [69, 86] on input "number" at bounding box center [74, 88] width 32 height 9
click at [83, 87] on select "Default px rem % vh vw" at bounding box center [84, 88] width 10 height 9
select select "%"
click at [79, 84] on select "Default px rem % vh vw" at bounding box center [84, 88] width 10 height 9
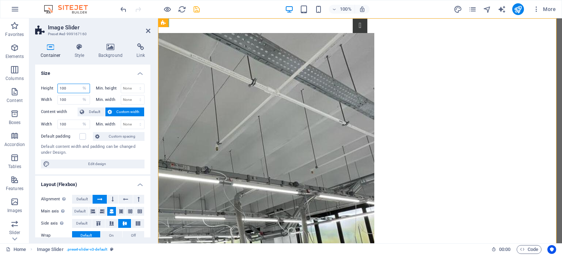
click at [63, 87] on input "100" at bounding box center [74, 88] width 32 height 9
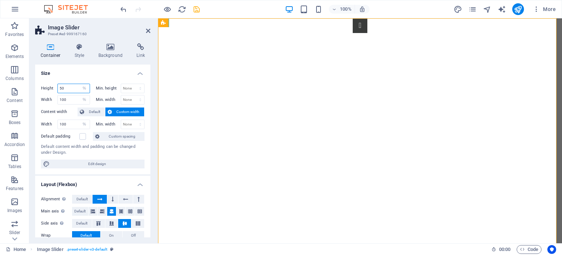
type input "50"
click at [42, 88] on label "Height" at bounding box center [49, 88] width 16 height 4
click at [197, 7] on icon "save" at bounding box center [197, 9] width 8 height 8
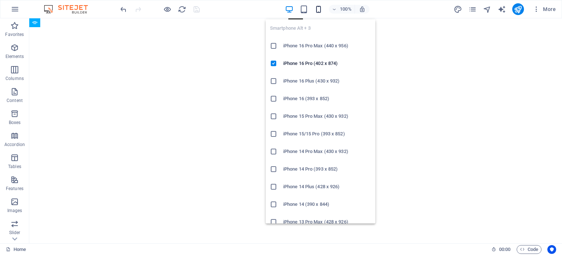
click at [319, 8] on icon "button" at bounding box center [319, 9] width 8 height 8
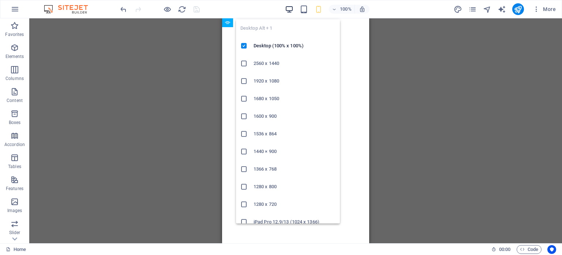
click at [290, 10] on icon "button" at bounding box center [289, 9] width 8 height 8
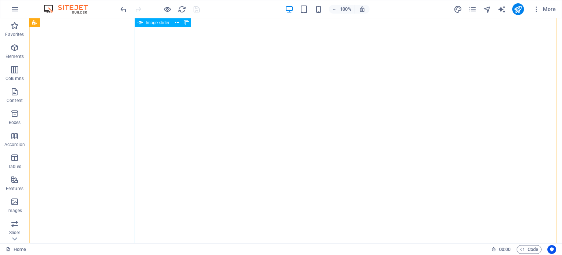
scroll to position [62, 0]
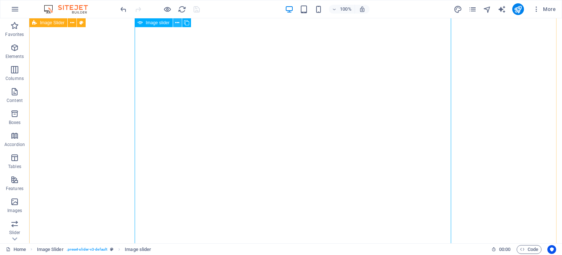
click at [176, 24] on icon at bounding box center [177, 23] width 4 height 8
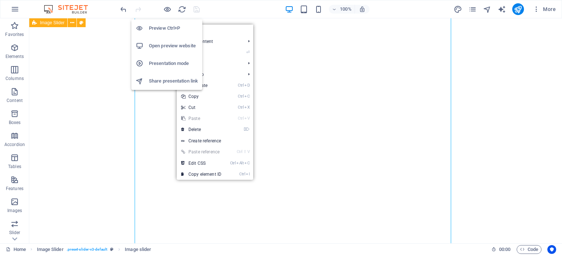
click at [163, 44] on h6 "Open preview website" at bounding box center [173, 45] width 49 height 9
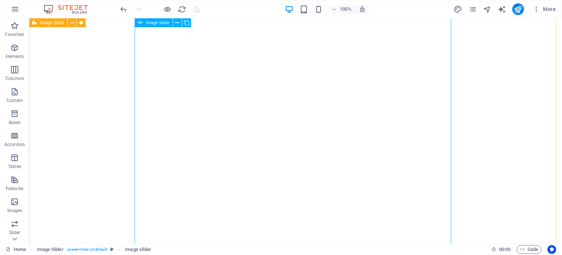
scroll to position [0, 0]
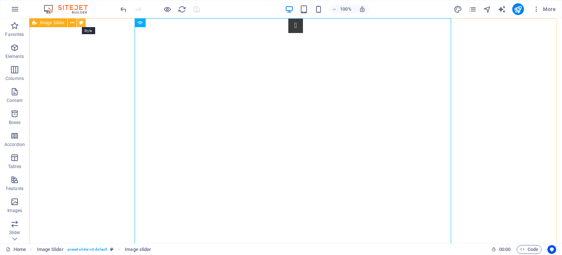
click at [84, 23] on button at bounding box center [81, 22] width 9 height 9
select select "rem"
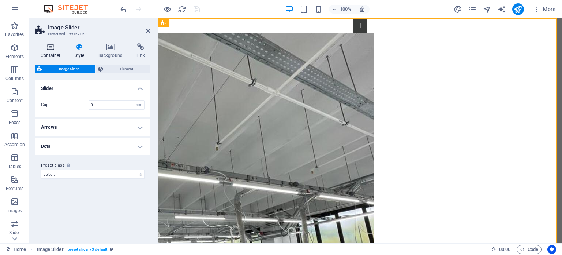
click at [51, 49] on icon at bounding box center [50, 46] width 31 height 7
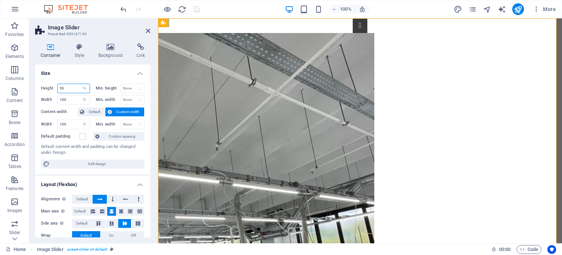
click at [70, 88] on input "50" at bounding box center [74, 88] width 32 height 9
type input "5"
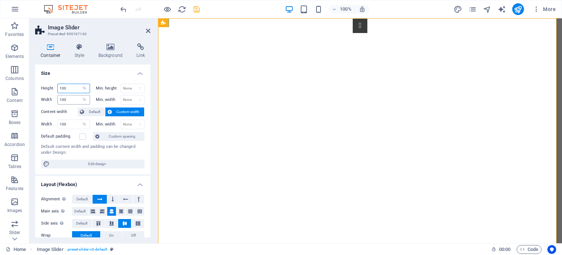
type input "100"
click at [63, 98] on input "100" at bounding box center [74, 99] width 32 height 9
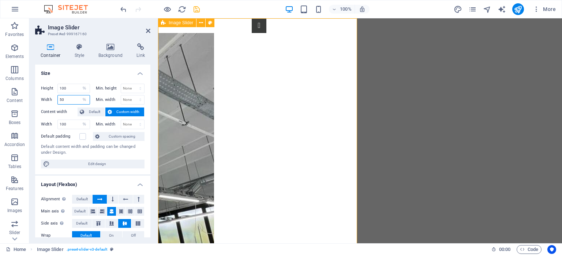
type input "50"
click at [337, 144] on div "1 2 3" at bounding box center [259, 196] width 202 height 357
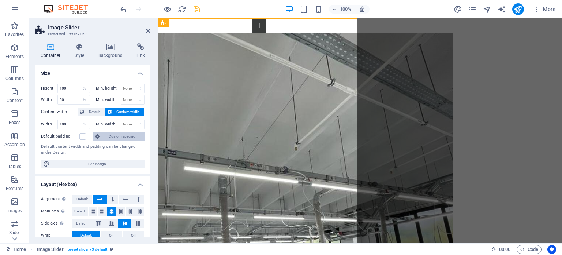
click at [123, 135] on span "Custom spacing" at bounding box center [122, 136] width 41 height 9
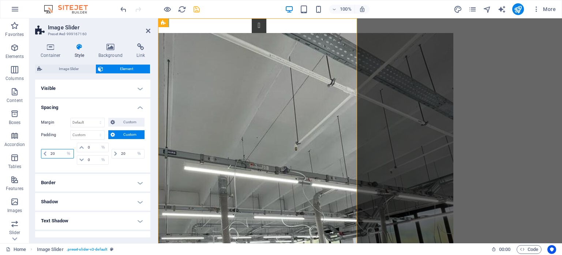
click at [57, 153] on input "20" at bounding box center [61, 153] width 25 height 9
type input "2"
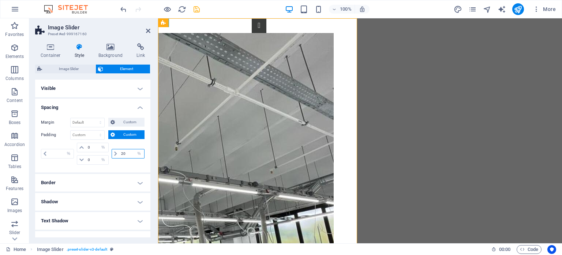
click at [125, 152] on input "20" at bounding box center [131, 153] width 25 height 9
type input "2"
type input "20"
type input "0"
click at [122, 108] on h4 "Spacing" at bounding box center [92, 105] width 115 height 13
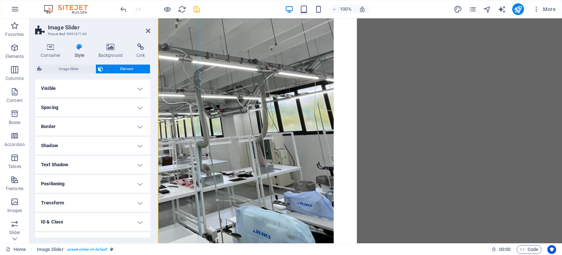
scroll to position [177, 0]
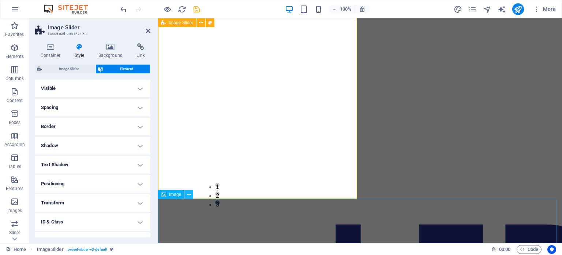
click at [189, 194] on icon at bounding box center [189, 194] width 4 height 8
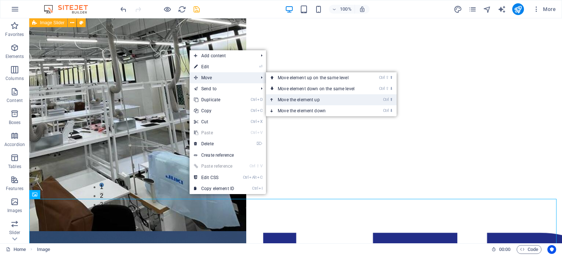
click at [306, 99] on link "Ctrl ⬆ Move the element up" at bounding box center [317, 99] width 103 height 11
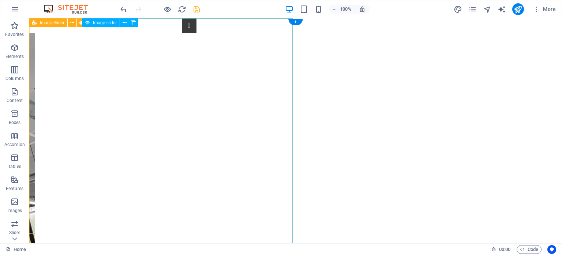
scroll to position [156, 0]
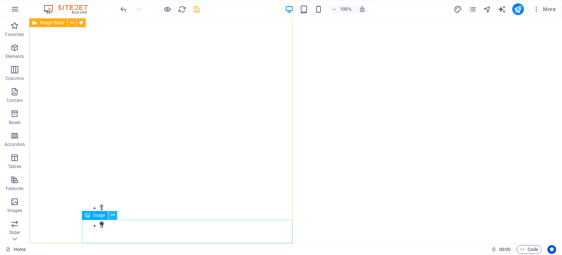
click at [112, 214] on icon at bounding box center [113, 215] width 4 height 8
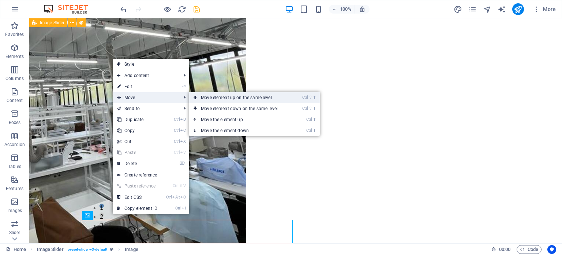
click at [241, 95] on link "Ctrl ⇧ ⬆ Move element up on the same level" at bounding box center [240, 97] width 103 height 11
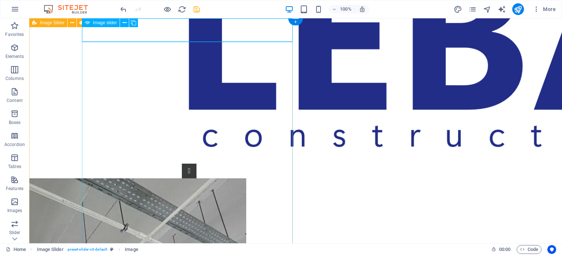
scroll to position [0, 0]
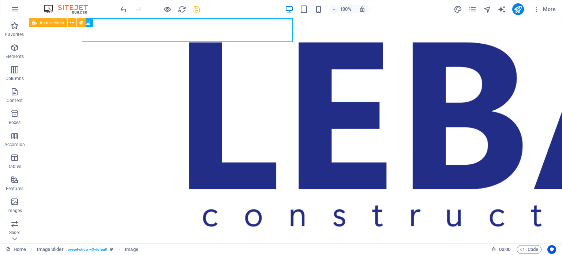
drag, startPoint x: 226, startPoint y: 33, endPoint x: 336, endPoint y: 80, distance: 119.8
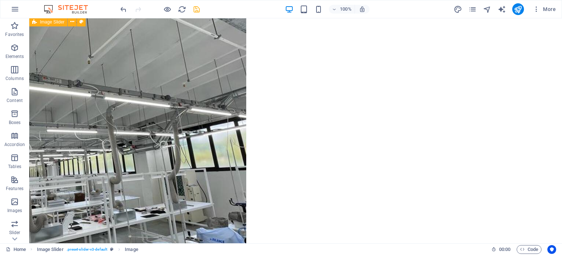
scroll to position [192, 0]
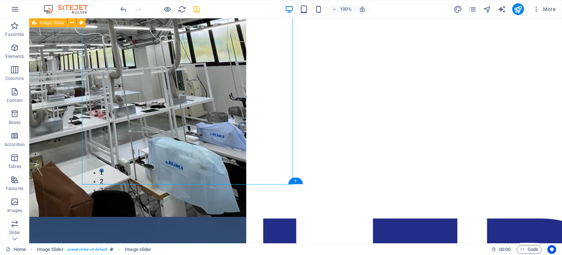
drag, startPoint x: 175, startPoint y: 109, endPoint x: 48, endPoint y: 115, distance: 127.6
click at [48, 115] on div "1 2 3" at bounding box center [162, 5] width 267 height 357
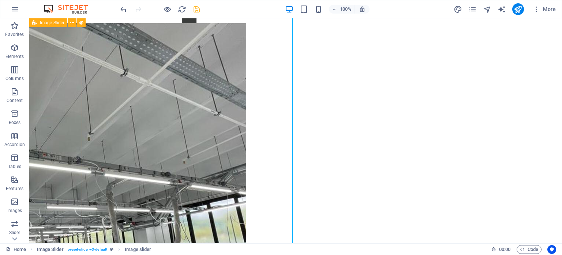
scroll to position [0, 0]
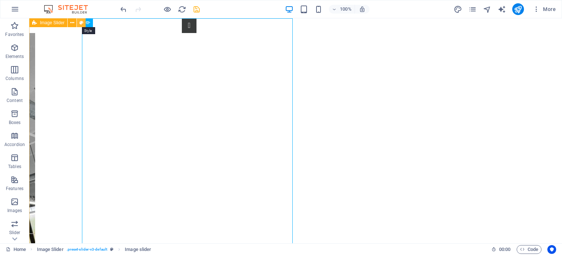
click at [81, 21] on icon at bounding box center [81, 23] width 4 height 8
select select "rem"
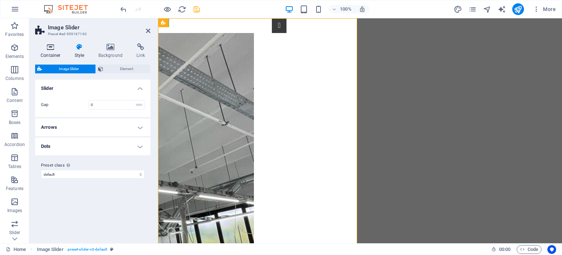
click at [52, 49] on icon at bounding box center [50, 46] width 31 height 7
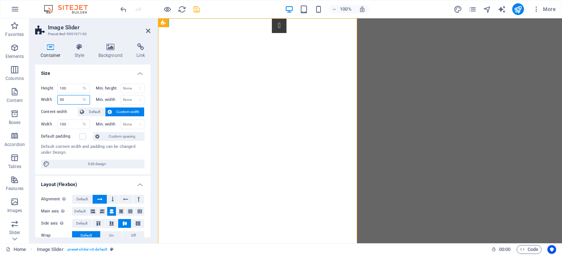
click at [68, 100] on input "50" at bounding box center [74, 99] width 32 height 9
type input "5"
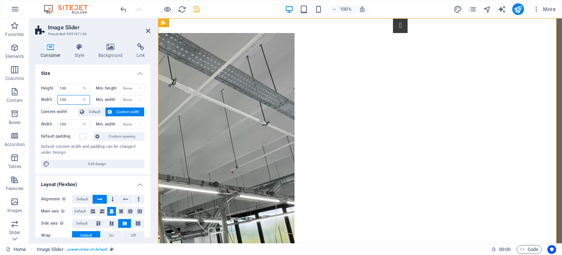
click at [71, 100] on input "100" at bounding box center [74, 99] width 32 height 9
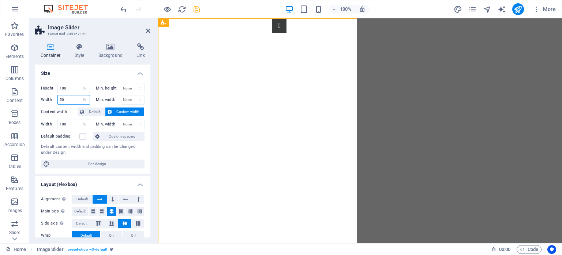
type input "5"
click at [147, 30] on icon at bounding box center [148, 31] width 4 height 6
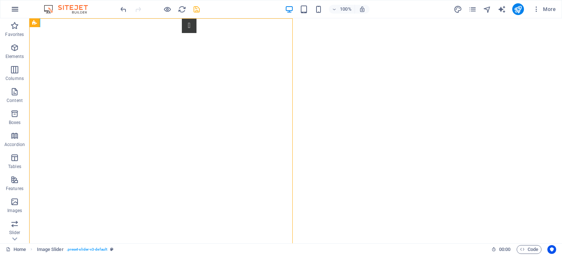
click at [15, 7] on icon "button" at bounding box center [15, 9] width 9 height 9
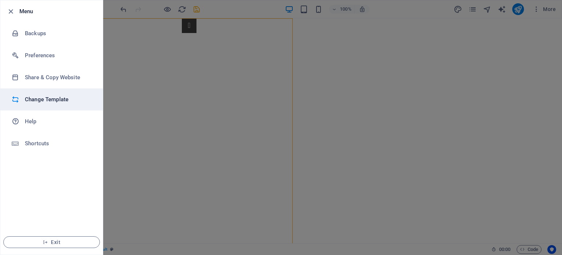
click at [48, 97] on h6 "Change Template" at bounding box center [59, 99] width 68 height 9
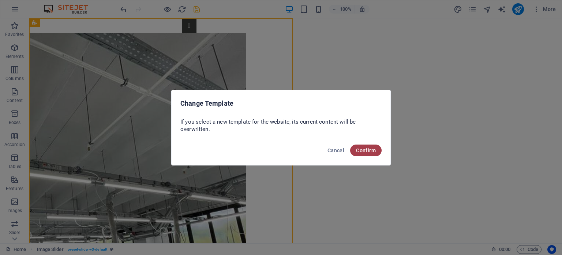
click at [366, 152] on span "Confirm" at bounding box center [366, 150] width 20 height 6
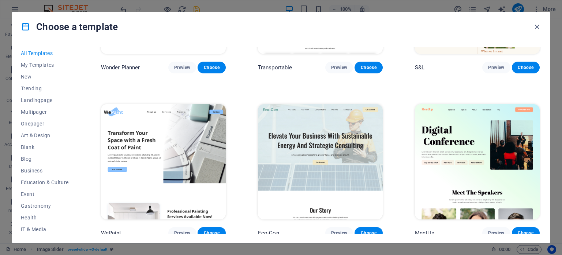
scroll to position [440, 0]
click at [449, 136] on img at bounding box center [477, 161] width 125 height 115
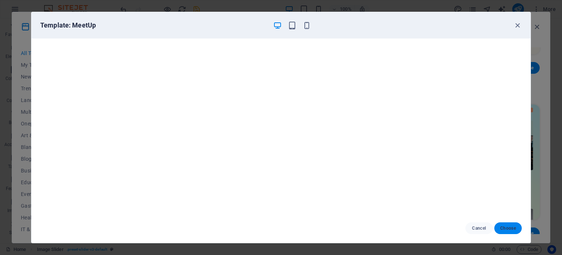
click at [513, 228] on span "Choose" at bounding box center [509, 228] width 16 height 6
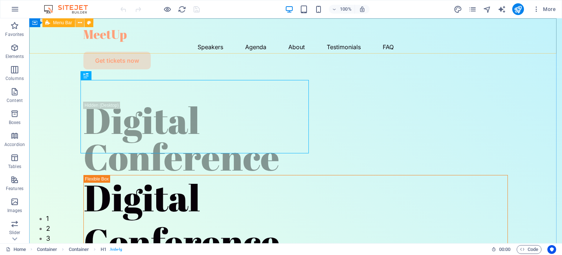
click at [80, 25] on icon at bounding box center [80, 23] width 4 height 8
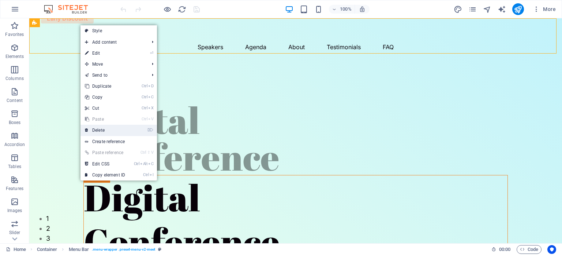
click at [110, 128] on link "⌦ Delete" at bounding box center [105, 130] width 49 height 11
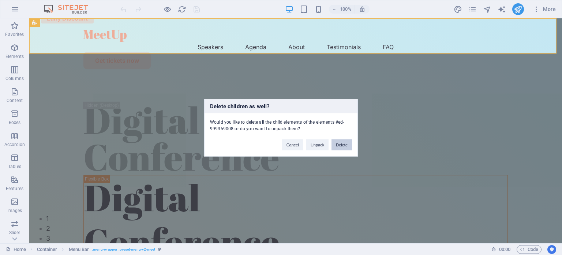
click at [346, 145] on button "Delete" at bounding box center [342, 144] width 21 height 11
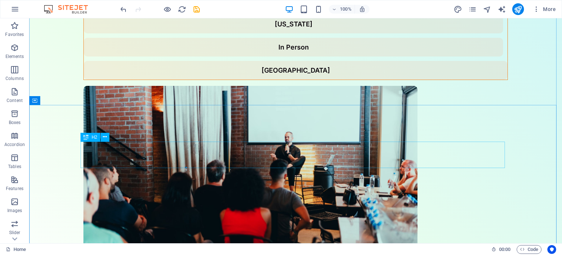
scroll to position [256, 0]
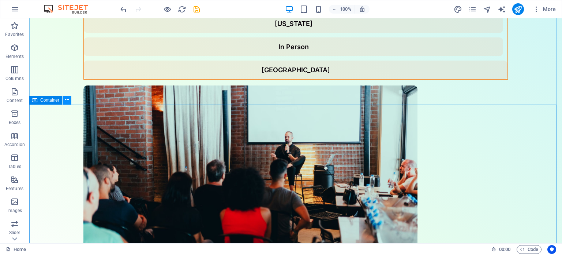
click at [66, 101] on icon at bounding box center [67, 100] width 4 height 8
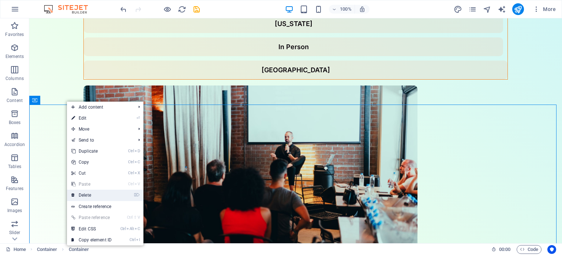
click at [95, 193] on link "⌦ Delete" at bounding box center [91, 194] width 49 height 11
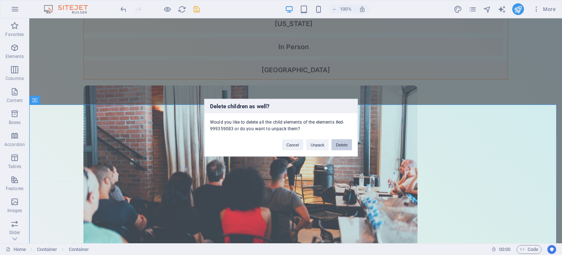
click at [338, 144] on button "Delete" at bounding box center [342, 144] width 21 height 11
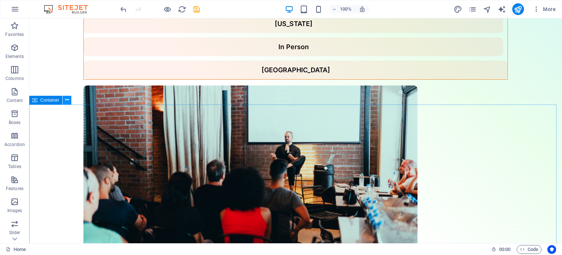
click at [65, 101] on icon at bounding box center [67, 100] width 4 height 8
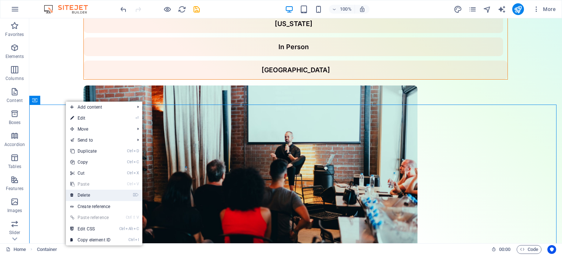
click at [85, 193] on link "⌦ Delete" at bounding box center [90, 194] width 49 height 11
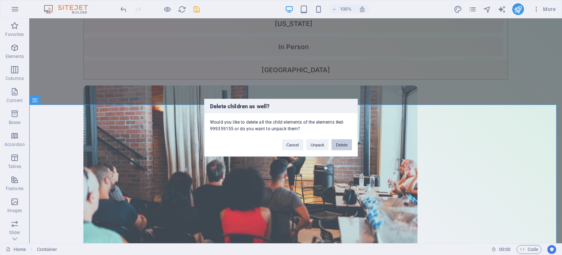
click at [340, 142] on button "Delete" at bounding box center [342, 144] width 21 height 11
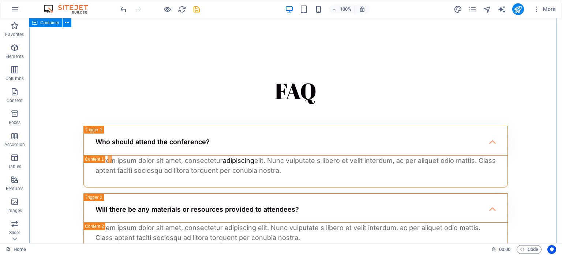
scroll to position [2572, 0]
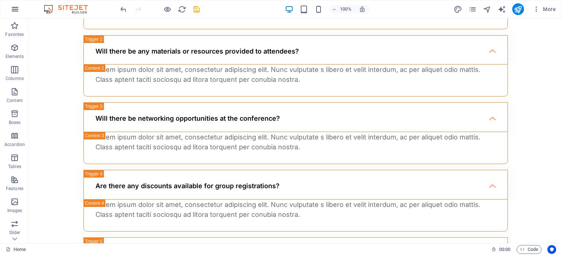
click at [15, 10] on icon "button" at bounding box center [15, 9] width 9 height 9
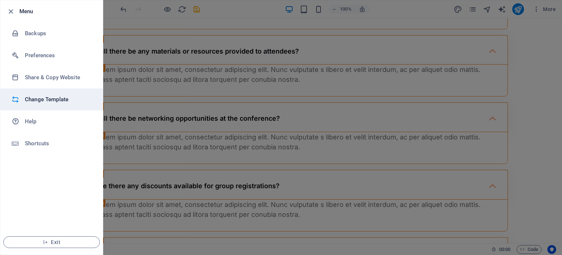
click at [51, 95] on h6 "Change Template" at bounding box center [59, 99] width 68 height 9
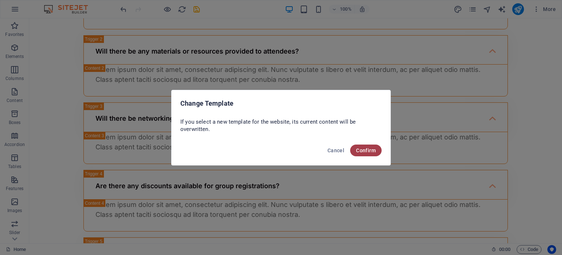
click at [363, 149] on span "Confirm" at bounding box center [366, 150] width 20 height 6
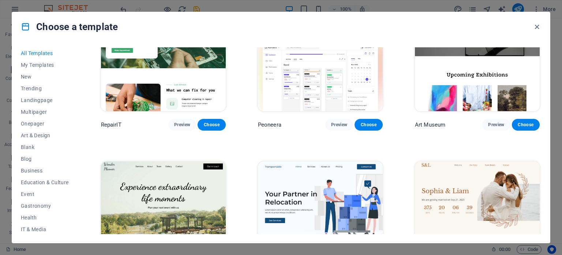
scroll to position [219, 0]
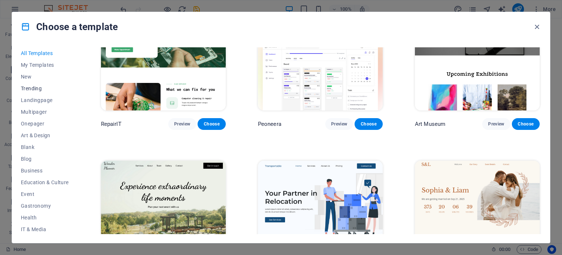
click at [31, 88] on span "Trending" at bounding box center [45, 88] width 48 height 6
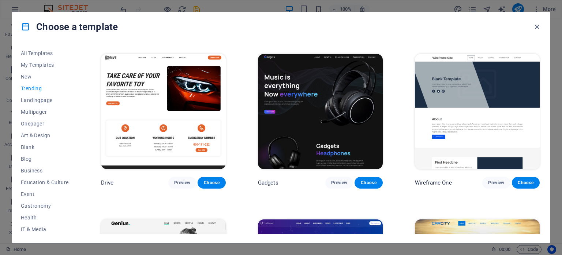
scroll to position [483, 0]
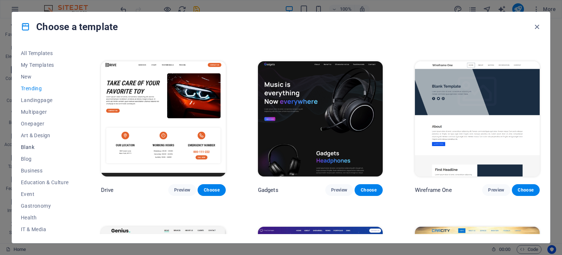
click at [25, 144] on span "Blank" at bounding box center [45, 147] width 48 height 6
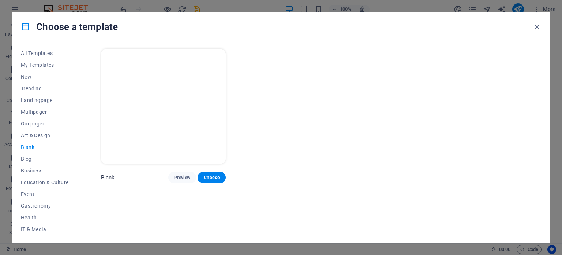
scroll to position [0, 0]
click at [27, 158] on span "Blog" at bounding box center [45, 159] width 48 height 6
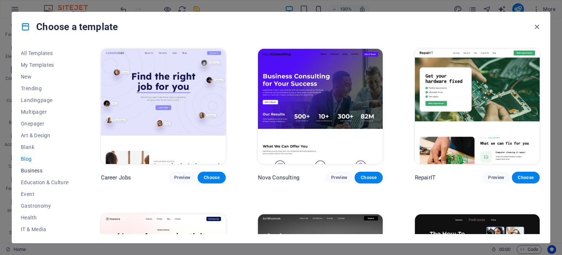
click at [32, 168] on span "Business" at bounding box center [45, 170] width 48 height 6
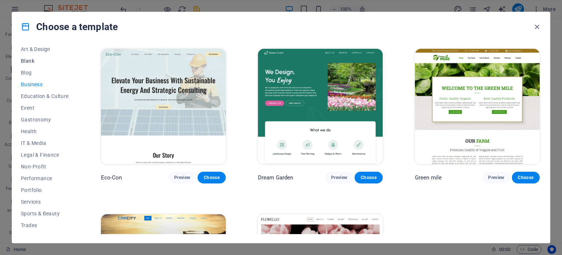
scroll to position [106, 0]
click at [32, 169] on span "Portfolio" at bounding box center [45, 170] width 48 height 6
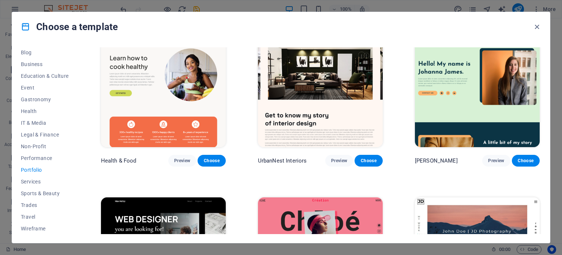
scroll to position [0, 0]
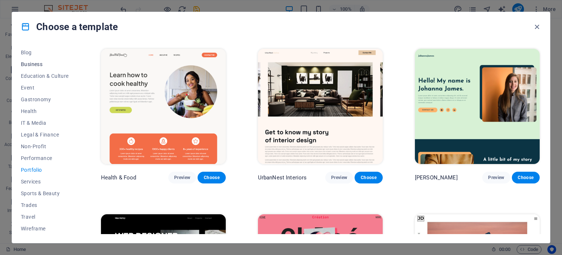
click at [32, 62] on span "Business" at bounding box center [45, 64] width 48 height 6
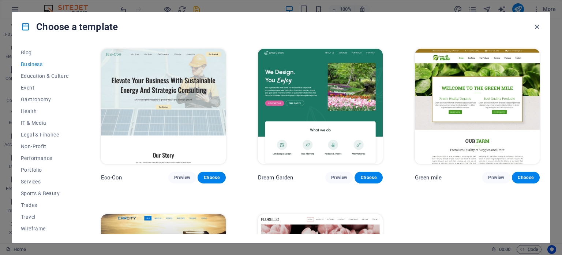
click at [322, 97] on img at bounding box center [320, 106] width 125 height 115
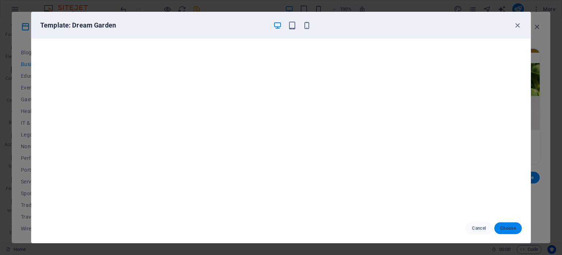
click at [511, 226] on span "Choose" at bounding box center [509, 228] width 16 height 6
checkbox input "false"
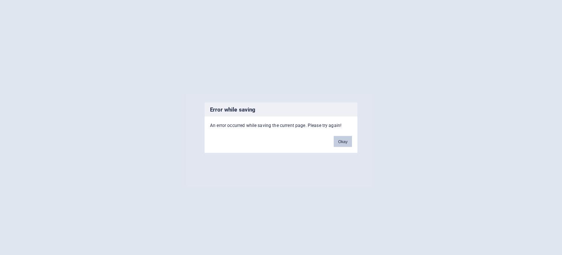
click at [342, 140] on button "Okay" at bounding box center [343, 140] width 18 height 11
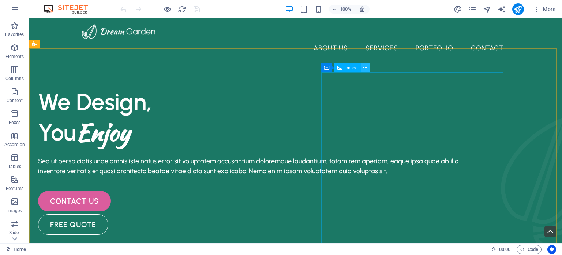
click at [366, 68] on icon at bounding box center [366, 68] width 4 height 8
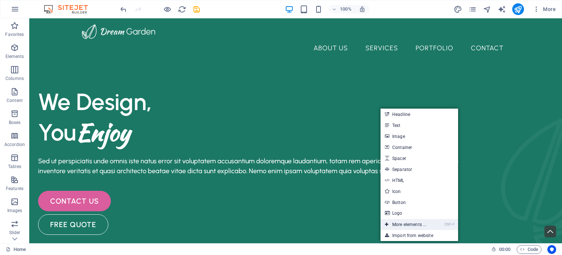
click at [408, 223] on link "Ctrl ⏎ More elements ..." at bounding box center [406, 224] width 50 height 11
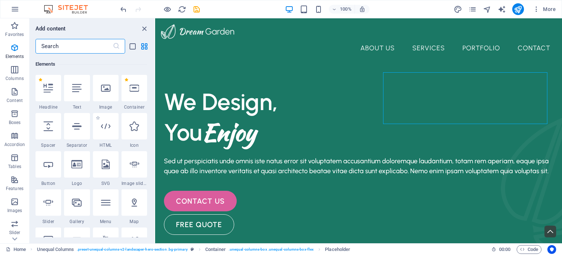
scroll to position [78, 0]
click at [71, 45] on input "text" at bounding box center [74, 46] width 77 height 15
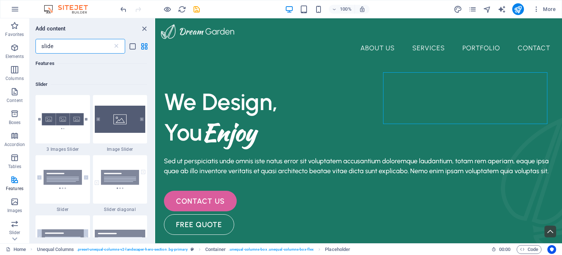
scroll to position [116, 0]
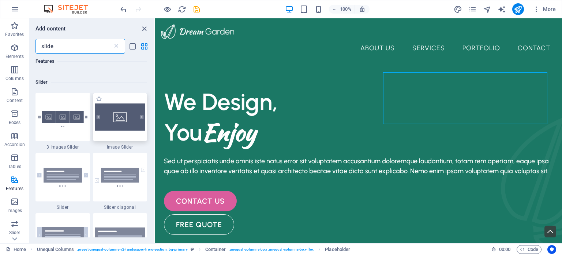
type input "slide"
click at [119, 118] on img at bounding box center [120, 116] width 51 height 27
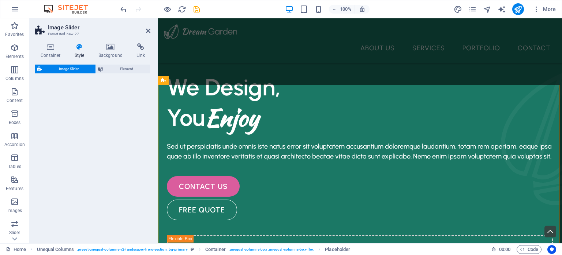
select select "rem"
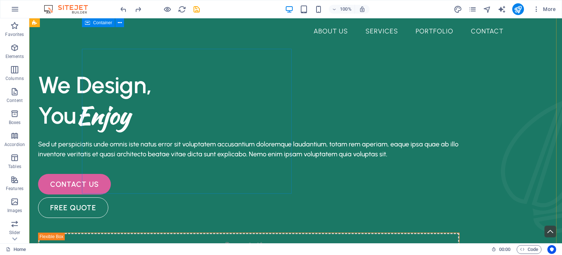
scroll to position [0, 0]
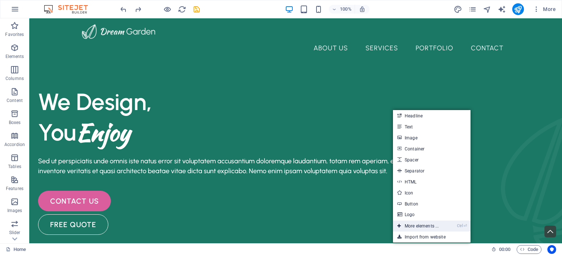
click at [423, 225] on link "Ctrl ⏎ More elements ..." at bounding box center [418, 225] width 50 height 11
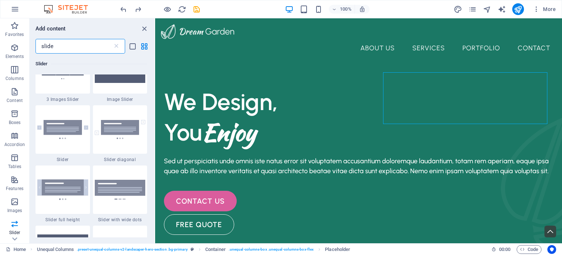
scroll to position [163, 0]
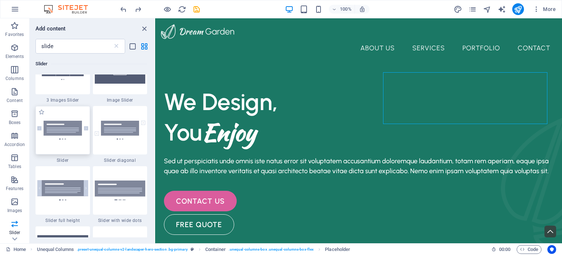
click at [62, 129] on img at bounding box center [62, 129] width 51 height 19
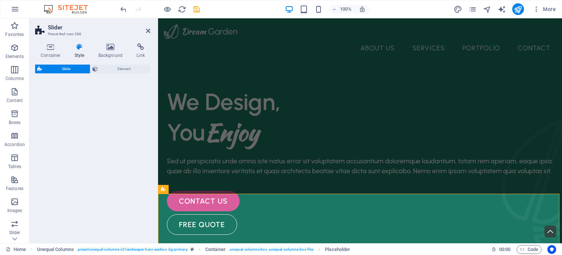
select select "rem"
select select "px"
select select "preset-slider-content-v3-default"
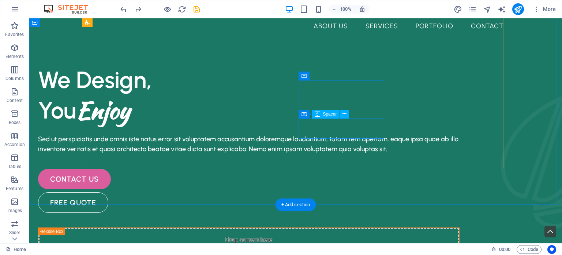
scroll to position [0, 0]
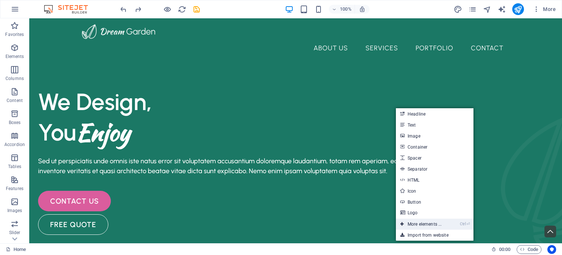
click at [417, 222] on link "Ctrl ⏎ More elements ..." at bounding box center [421, 223] width 50 height 11
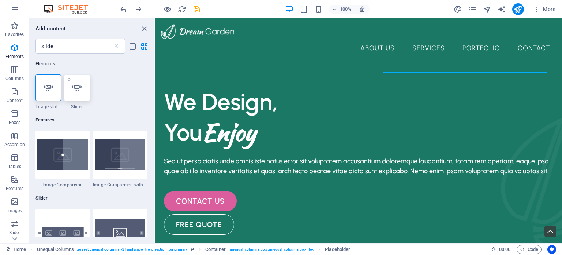
click at [78, 88] on icon at bounding box center [77, 88] width 10 height 10
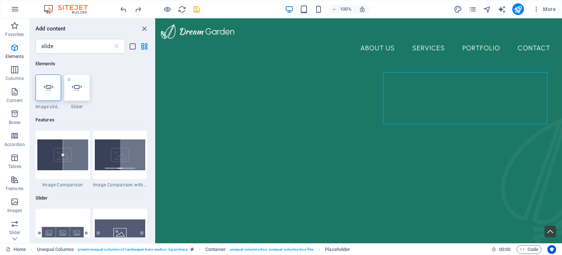
select select "ms"
select select "s"
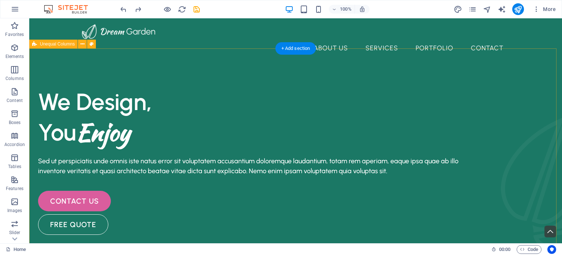
click at [529, 71] on div "We Design, You Enjoy Sed ut perspiciatis unde omnis iste natus error sit volupt…" at bounding box center [295, 231] width 533 height 337
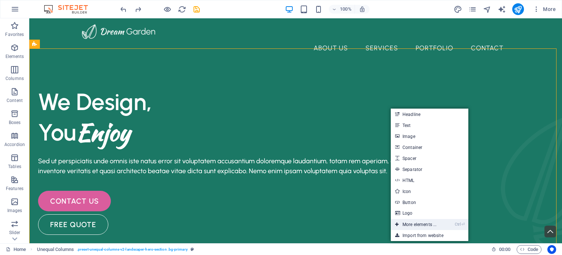
click at [415, 223] on link "Ctrl ⏎ More elements ..." at bounding box center [416, 224] width 50 height 11
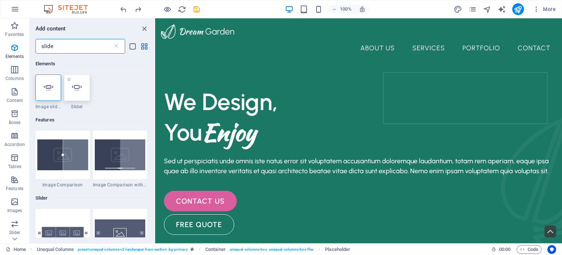
click at [73, 88] on icon at bounding box center [77, 88] width 10 height 10
select select "ms"
select select "s"
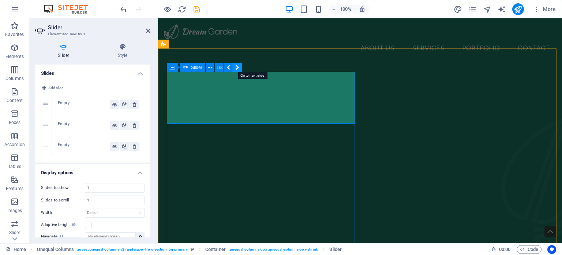
click at [237, 66] on icon at bounding box center [238, 68] width 4 height 8
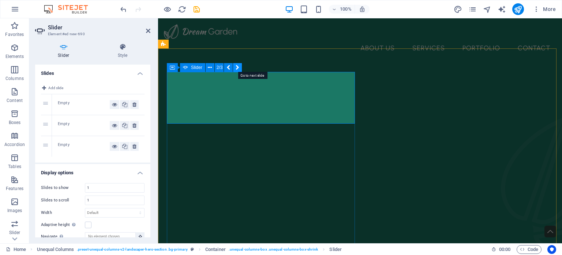
click at [237, 66] on icon at bounding box center [238, 68] width 4 height 8
click at [69, 180] on span "Add elements" at bounding box center [51, 185] width 36 height 10
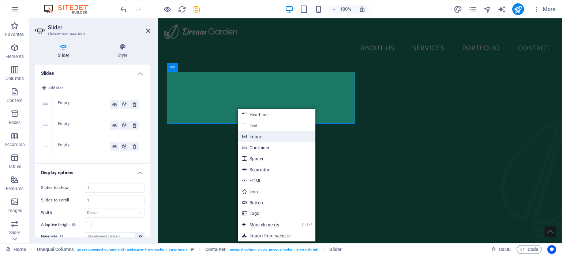
click at [264, 137] on link "Image" at bounding box center [277, 136] width 78 height 11
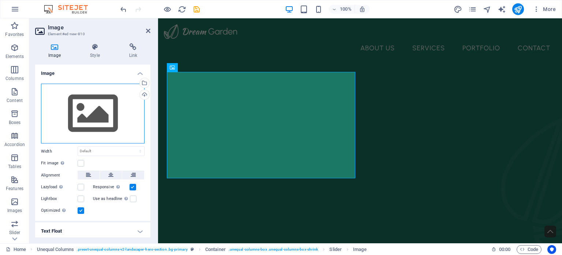
click at [95, 111] on div "Drag files here, click to choose files or select files from Files or our free s…" at bounding box center [93, 113] width 104 height 60
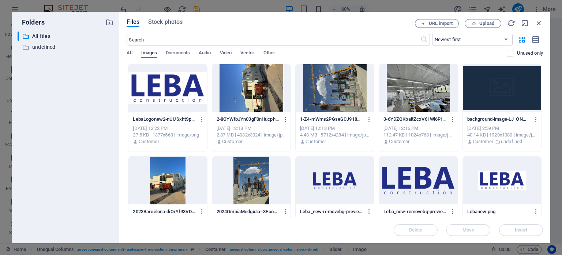
click at [249, 175] on div at bounding box center [251, 180] width 78 height 48
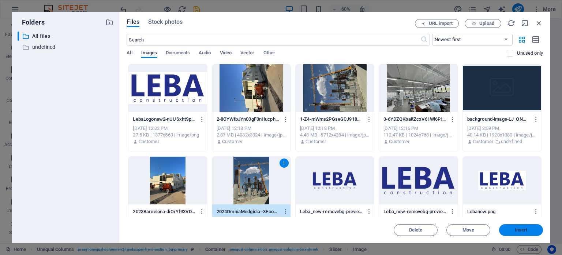
click at [521, 230] on span "Insert" at bounding box center [521, 229] width 13 height 4
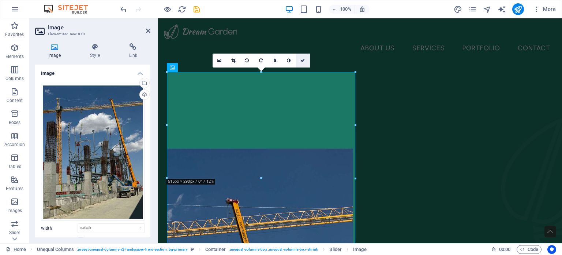
click at [303, 60] on icon at bounding box center [303, 60] width 4 height 4
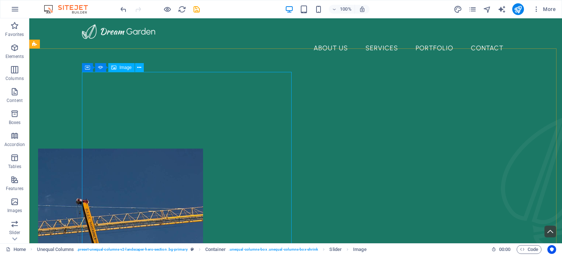
click at [121, 68] on span "Image" at bounding box center [125, 67] width 12 height 4
click at [139, 67] on icon at bounding box center [139, 68] width 4 height 8
click at [107, 69] on span "Slider" at bounding box center [111, 67] width 11 height 4
click at [135, 67] on icon at bounding box center [134, 68] width 5 height 8
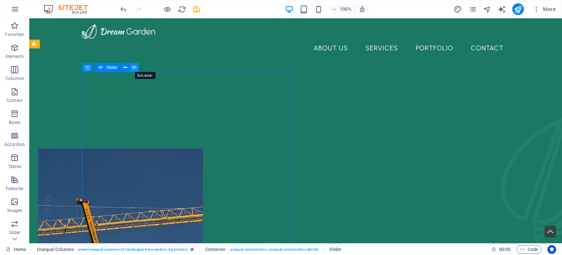
select select "ms"
select select "s"
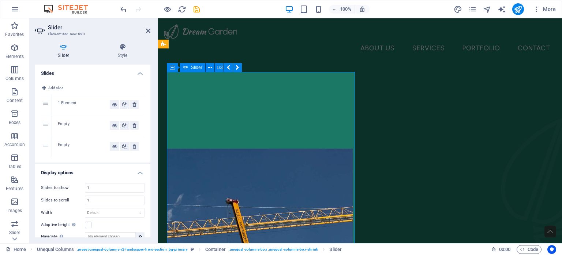
click at [69, 122] on div "Empty" at bounding box center [84, 125] width 52 height 9
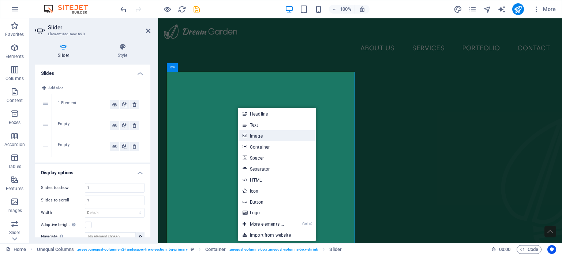
click at [261, 136] on link "Image" at bounding box center [277, 135] width 78 height 11
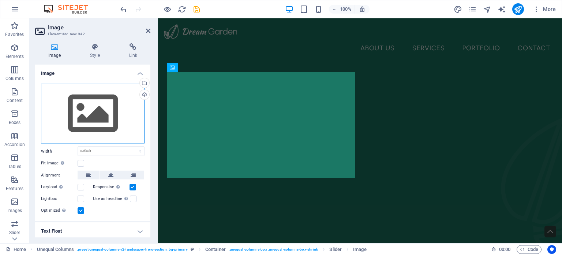
click at [96, 114] on div "Drag files here, click to choose files or select files from Files or our free s…" at bounding box center [93, 113] width 104 height 60
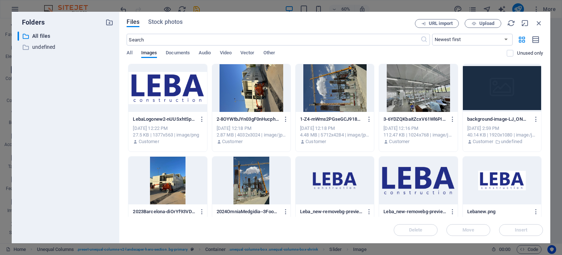
click at [249, 178] on div at bounding box center [251, 180] width 78 height 48
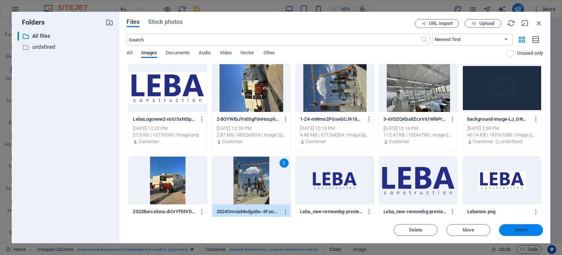
click at [523, 230] on span "Insert" at bounding box center [521, 229] width 13 height 4
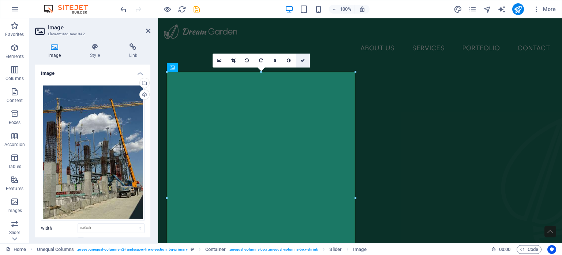
click at [302, 58] on icon at bounding box center [303, 60] width 4 height 4
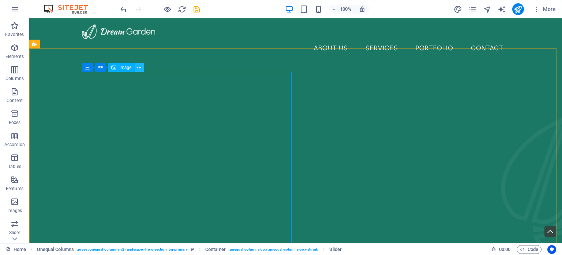
click at [140, 66] on icon at bounding box center [139, 68] width 4 height 8
click at [102, 68] on icon at bounding box center [100, 67] width 5 height 9
click at [127, 65] on icon at bounding box center [125, 68] width 4 height 8
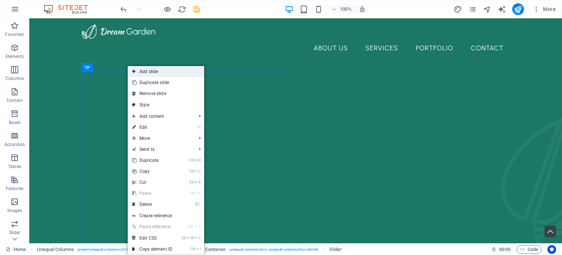
click at [160, 70] on link "Add slide" at bounding box center [166, 71] width 77 height 11
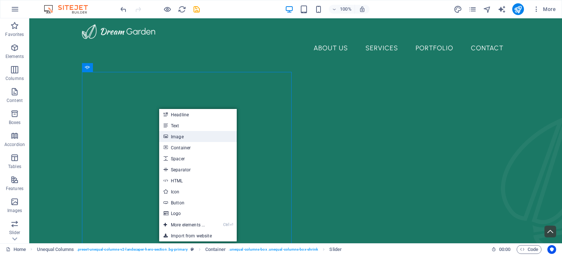
click at [179, 135] on link "Image" at bounding box center [198, 136] width 78 height 11
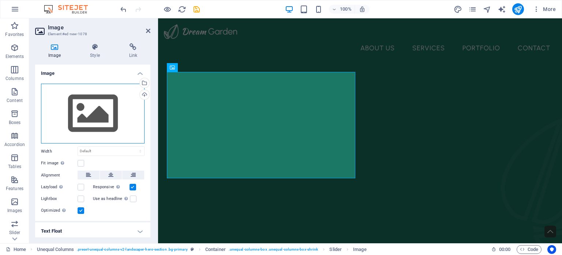
click at [79, 106] on div "Drag files here, click to choose files or select files from Files or our free s…" at bounding box center [93, 113] width 104 height 60
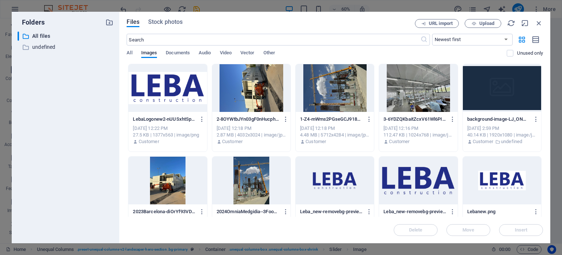
click at [173, 174] on div at bounding box center [168, 180] width 78 height 48
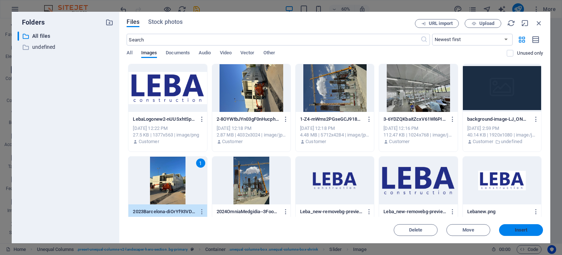
click at [525, 229] on span "Insert" at bounding box center [521, 229] width 13 height 4
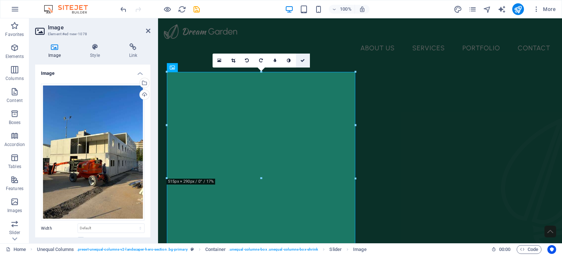
click at [302, 60] on icon at bounding box center [303, 60] width 4 height 4
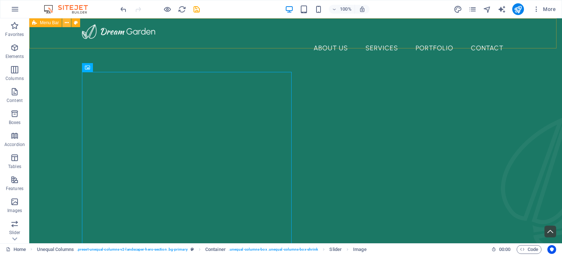
click at [66, 23] on icon at bounding box center [67, 23] width 4 height 8
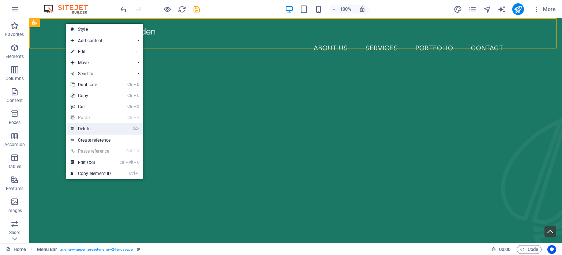
click at [89, 127] on link "⌦ Delete" at bounding box center [90, 128] width 49 height 11
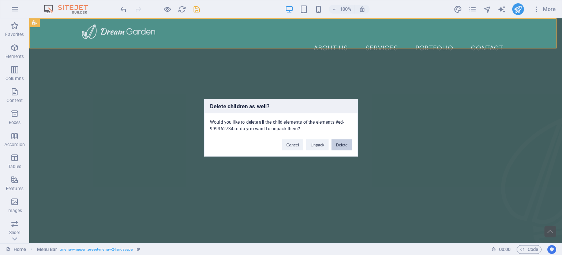
click at [343, 145] on button "Delete" at bounding box center [342, 144] width 21 height 11
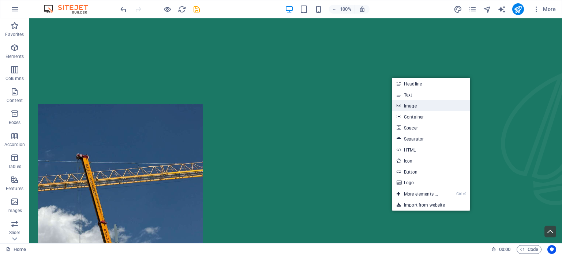
click at [415, 107] on link "Image" at bounding box center [432, 105] width 78 height 11
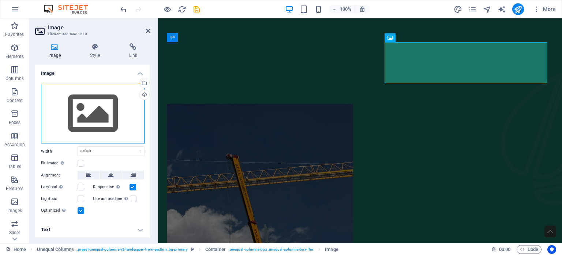
click at [100, 114] on div "Drag files here, click to choose files or select files from Files or our free s…" at bounding box center [93, 113] width 104 height 60
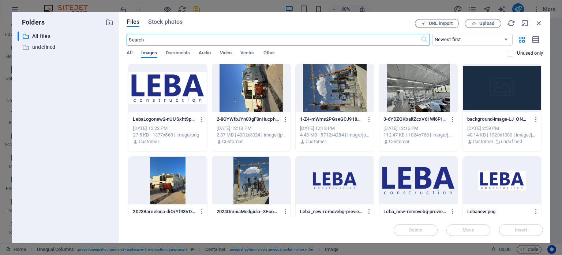
click at [412, 179] on div at bounding box center [418, 180] width 78 height 48
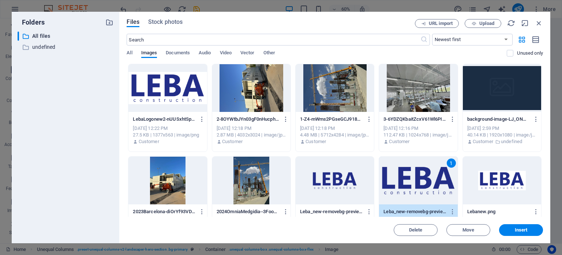
click at [173, 94] on div at bounding box center [168, 88] width 78 height 48
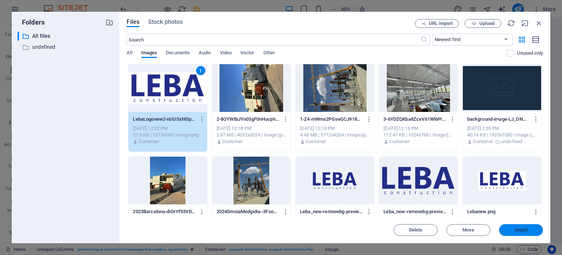
click at [525, 229] on span "Insert" at bounding box center [521, 229] width 13 height 4
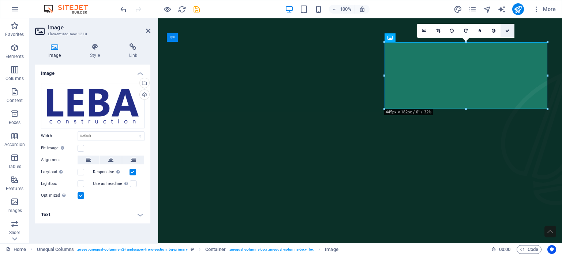
click at [508, 30] on icon at bounding box center [508, 31] width 4 height 4
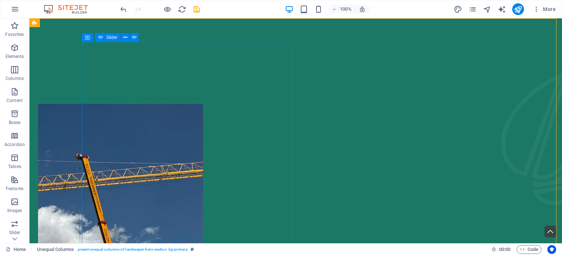
click at [103, 38] on icon at bounding box center [100, 37] width 5 height 9
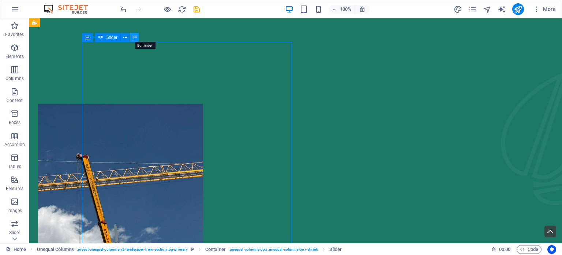
click at [134, 38] on icon at bounding box center [134, 38] width 5 height 8
select select "ms"
select select "s"
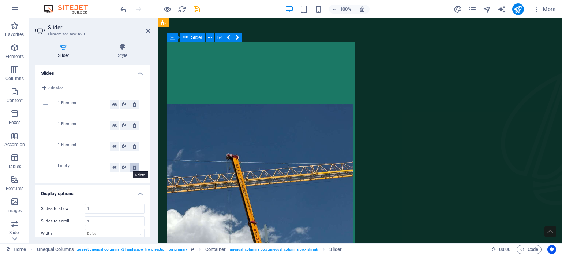
click at [134, 167] on icon at bounding box center [135, 167] width 4 height 9
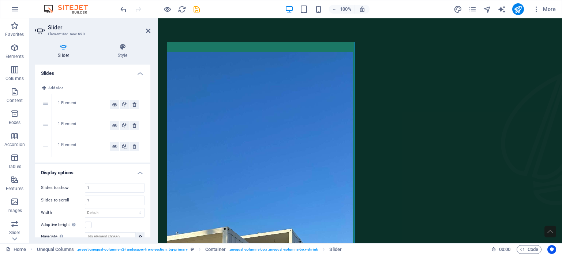
click at [82, 124] on div "1 Element" at bounding box center [84, 125] width 52 height 9
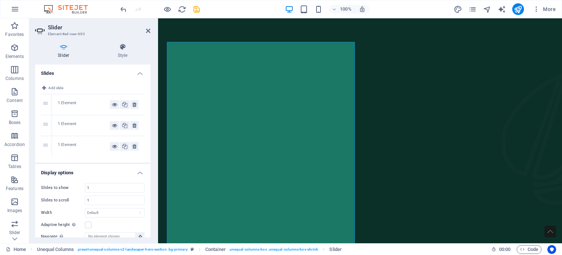
click at [81, 144] on div "1 Element" at bounding box center [84, 146] width 52 height 9
click at [134, 124] on icon at bounding box center [135, 125] width 4 height 9
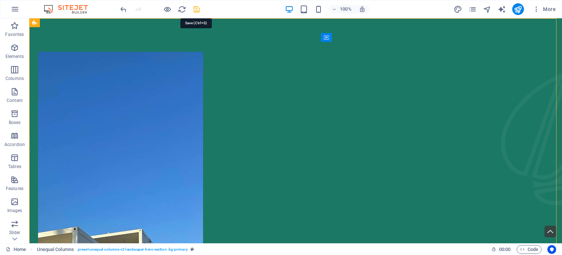
click at [196, 7] on icon "save" at bounding box center [197, 9] width 8 height 8
checkbox input "false"
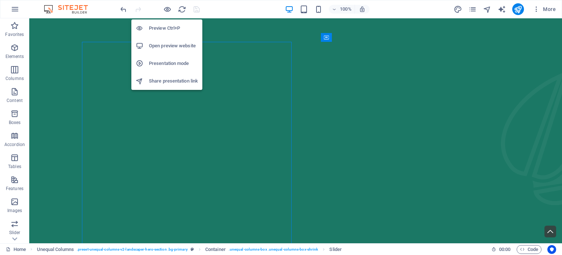
click at [174, 45] on h6 "Open preview website" at bounding box center [173, 45] width 49 height 9
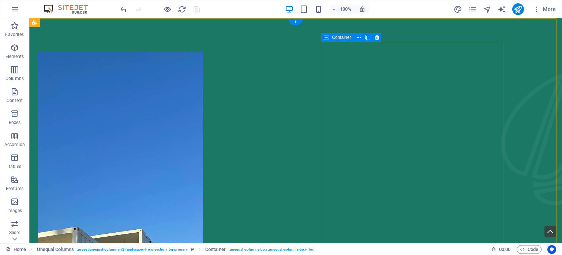
click at [365, 38] on icon at bounding box center [366, 38] width 4 height 8
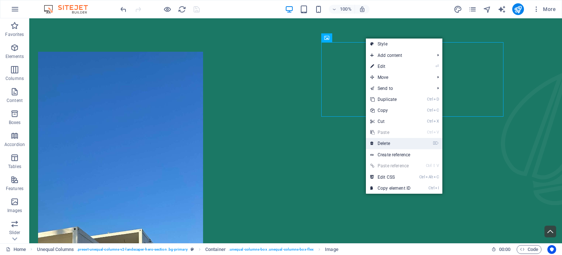
click at [389, 140] on link "⌦ Delete" at bounding box center [390, 143] width 49 height 11
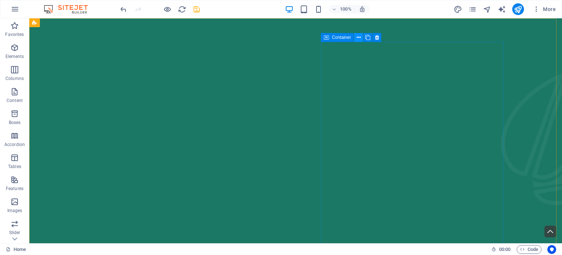
click at [359, 37] on icon at bounding box center [359, 38] width 4 height 8
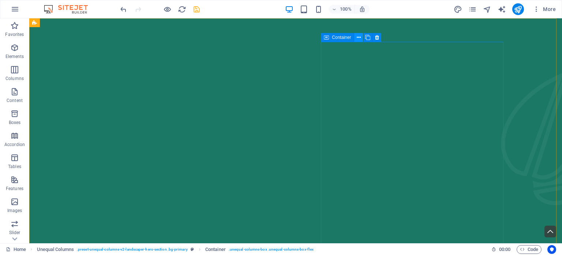
click at [361, 36] on button at bounding box center [358, 37] width 9 height 9
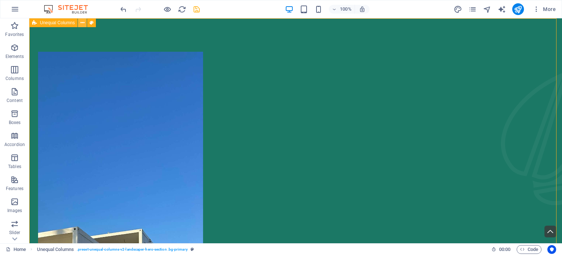
click at [83, 23] on icon at bounding box center [83, 23] width 4 height 8
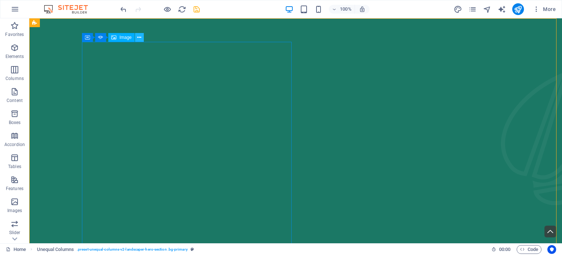
click at [138, 38] on icon at bounding box center [139, 38] width 4 height 8
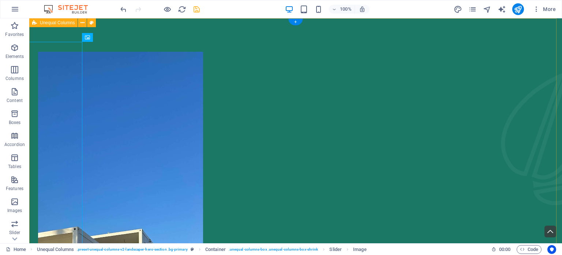
drag, startPoint x: 264, startPoint y: 131, endPoint x: 398, endPoint y: 141, distance: 134.7
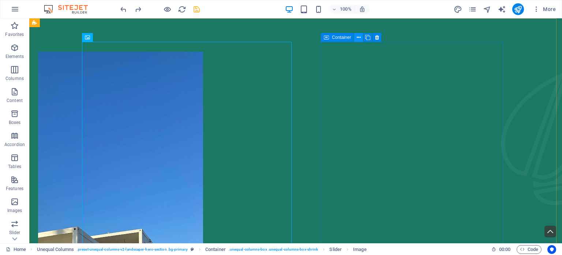
click at [358, 37] on icon at bounding box center [359, 38] width 4 height 8
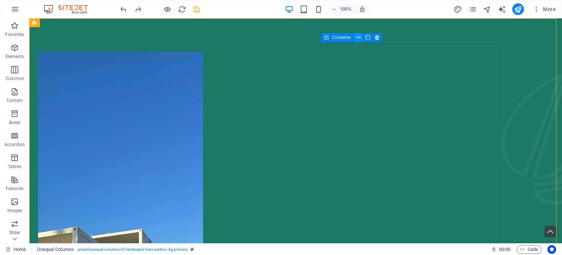
click at [359, 38] on icon at bounding box center [359, 38] width 4 height 8
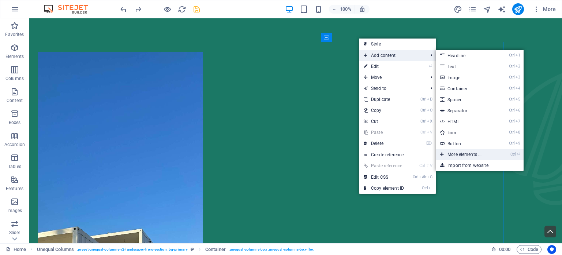
click at [465, 153] on link "Ctrl ⏎ More elements ..." at bounding box center [466, 154] width 60 height 11
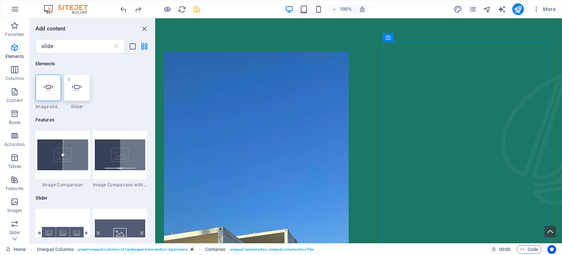
click at [76, 84] on icon at bounding box center [77, 88] width 10 height 10
select select "ms"
select select "s"
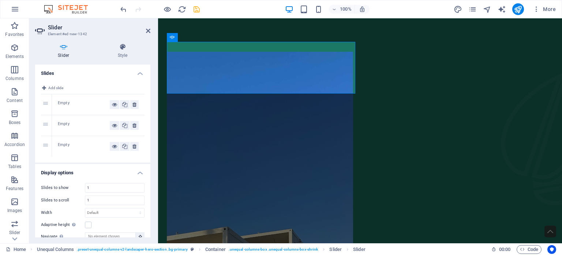
click at [69, 102] on div "Empty" at bounding box center [84, 104] width 52 height 9
click at [63, 102] on div "Empty" at bounding box center [84, 104] width 52 height 9
click at [62, 101] on div "Empty" at bounding box center [84, 104] width 52 height 9
click at [56, 88] on span "Add slide" at bounding box center [55, 87] width 15 height 9
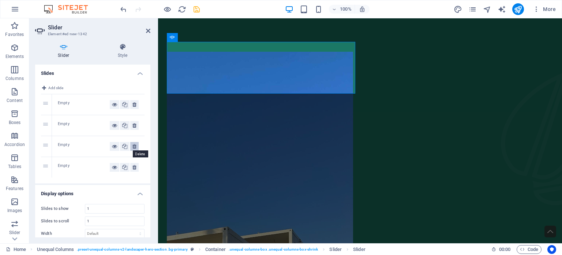
click at [133, 144] on icon at bounding box center [135, 146] width 4 height 9
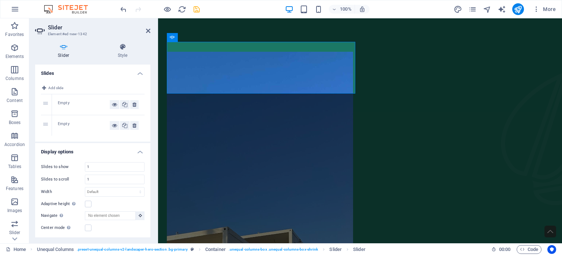
click at [63, 102] on div "Empty" at bounding box center [84, 104] width 52 height 9
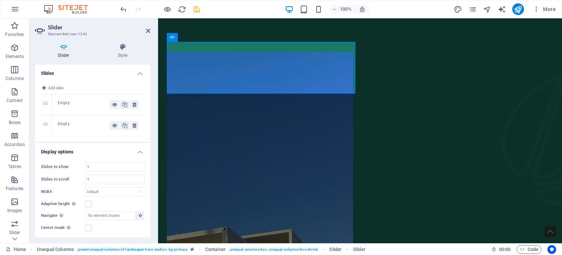
click at [63, 102] on div "Empty" at bounding box center [84, 104] width 52 height 9
click at [149, 31] on icon at bounding box center [148, 31] width 4 height 6
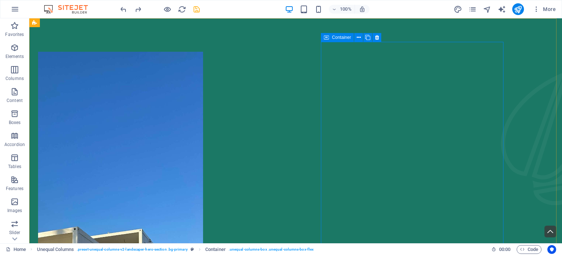
click at [338, 38] on span "Container" at bounding box center [341, 37] width 19 height 4
click at [360, 37] on icon at bounding box center [359, 38] width 4 height 8
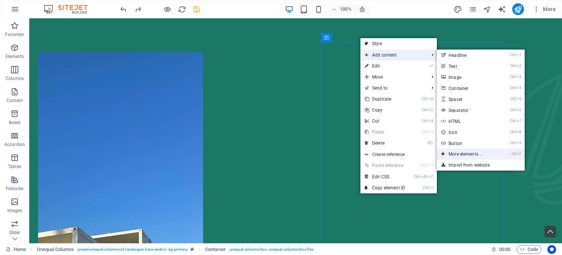
click at [472, 155] on link "Ctrl ⏎ More elements ..." at bounding box center [467, 153] width 60 height 11
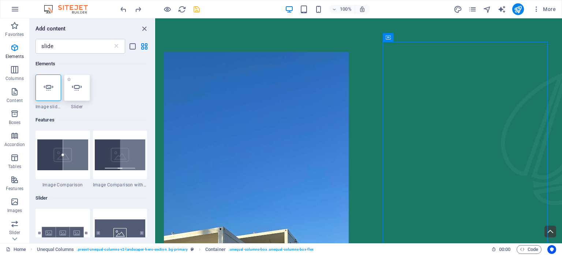
click at [78, 88] on icon at bounding box center [77, 88] width 10 height 10
select select "ms"
select select "s"
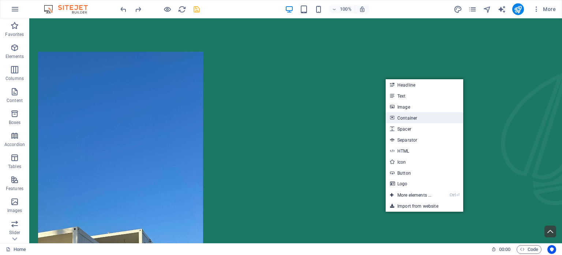
click at [409, 119] on link "Container" at bounding box center [425, 117] width 78 height 11
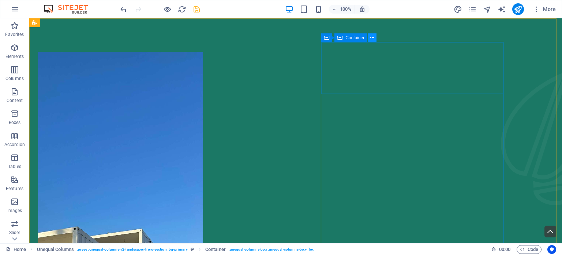
click at [371, 38] on icon at bounding box center [373, 38] width 4 height 8
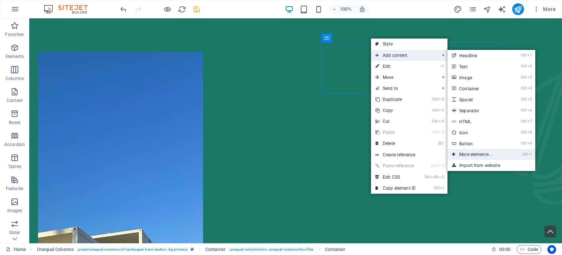
click at [475, 153] on link "Ctrl ⏎ More elements ..." at bounding box center [478, 154] width 60 height 11
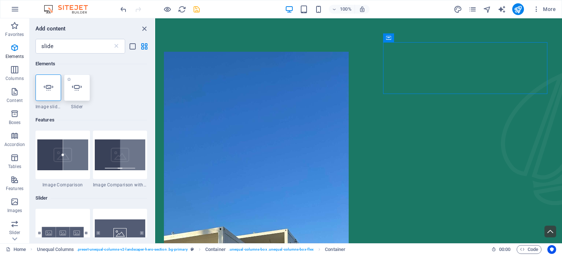
click at [76, 89] on icon at bounding box center [77, 88] width 10 height 10
select select "ms"
select select "s"
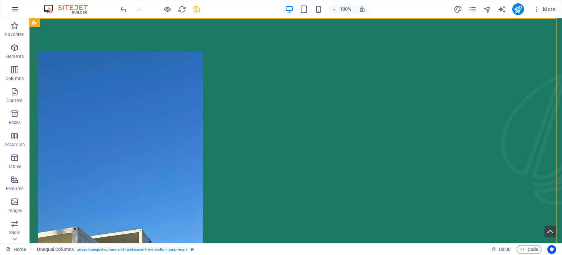
click at [15, 10] on icon "button" at bounding box center [15, 9] width 9 height 9
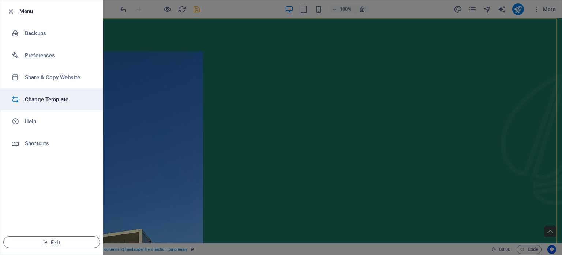
click at [49, 99] on h6 "Change Template" at bounding box center [59, 99] width 68 height 9
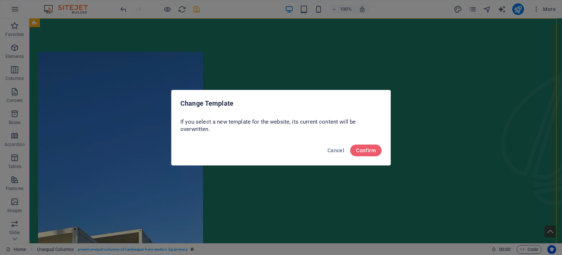
click at [369, 141] on div "Cancel Confirm" at bounding box center [281, 152] width 219 height 25
click at [371, 148] on span "Confirm" at bounding box center [366, 150] width 20 height 6
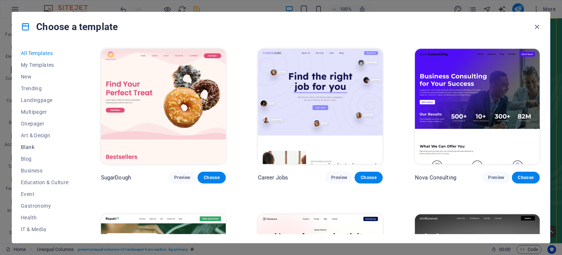
click at [26, 145] on span "Blank" at bounding box center [45, 147] width 48 height 6
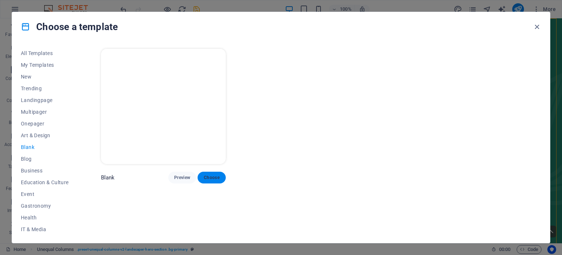
click at [212, 177] on span "Choose" at bounding box center [212, 177] width 16 height 6
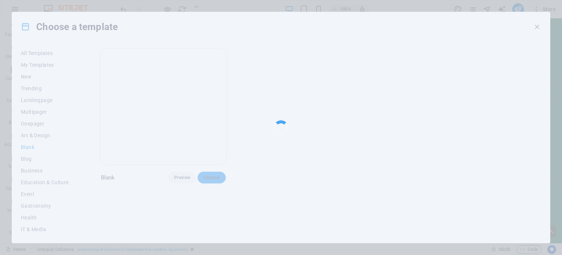
checkbox input "false"
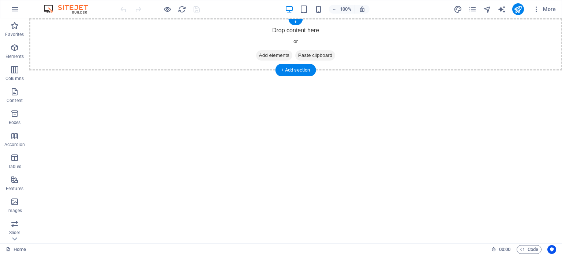
click at [268, 55] on span "Add elements" at bounding box center [274, 55] width 36 height 10
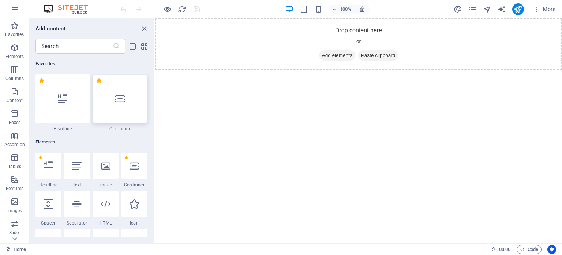
click at [124, 103] on icon at bounding box center [120, 99] width 10 height 10
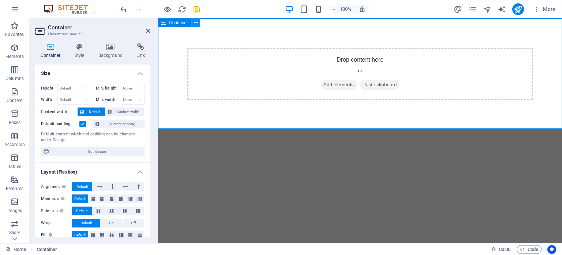
click at [196, 23] on icon at bounding box center [196, 23] width 4 height 8
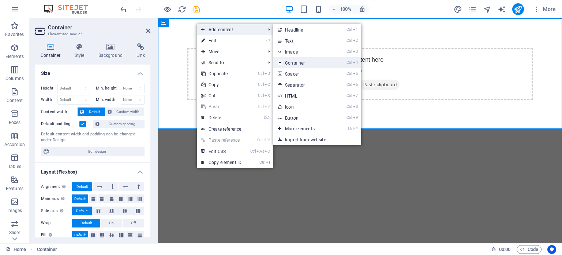
click at [315, 63] on link "Ctrl 4 Container" at bounding box center [304, 62] width 60 height 11
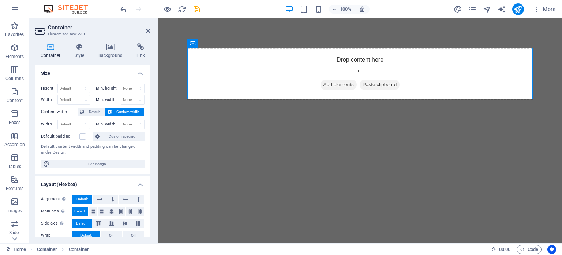
click at [230, 129] on html "Skip to main content Drop content here or Add elements Paste clipboard" at bounding box center [360, 73] width 404 height 111
click at [196, 23] on icon at bounding box center [196, 23] width 4 height 8
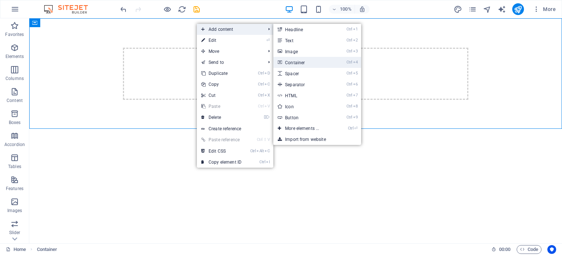
click at [303, 61] on link "Ctrl 4 Container" at bounding box center [304, 62] width 60 height 11
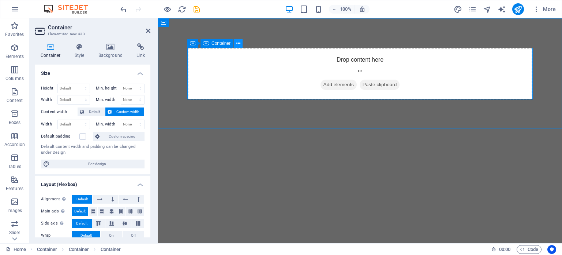
click at [238, 43] on icon at bounding box center [239, 44] width 4 height 8
click at [215, 129] on html "Skip to main content Drop content here or Add elements Paste clipboard" at bounding box center [360, 73] width 404 height 111
click at [239, 41] on icon at bounding box center [239, 44] width 4 height 8
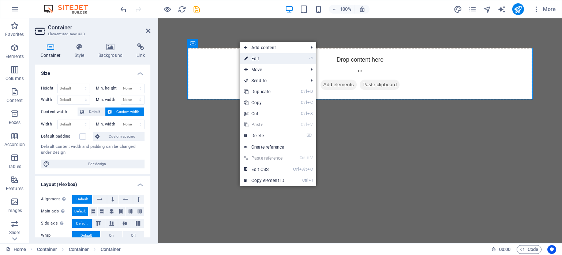
click at [263, 59] on link "⏎ Edit" at bounding box center [264, 58] width 49 height 11
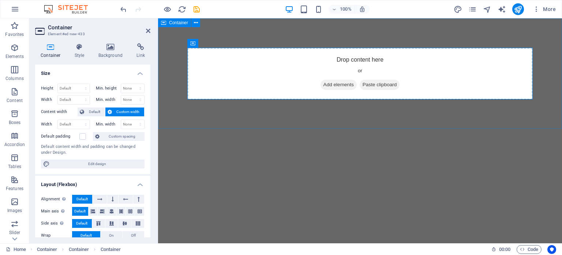
click at [174, 39] on div "Drop content here or Add elements Paste clipboard" at bounding box center [360, 73] width 404 height 111
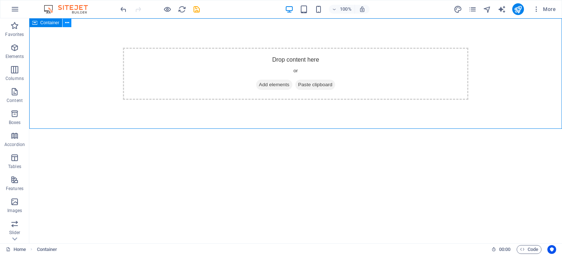
click at [68, 23] on icon at bounding box center [67, 23] width 4 height 8
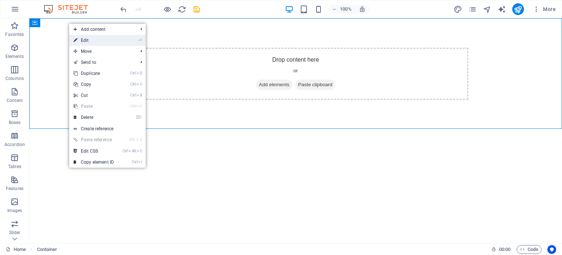
click at [86, 38] on link "⏎ Edit" at bounding box center [93, 40] width 49 height 11
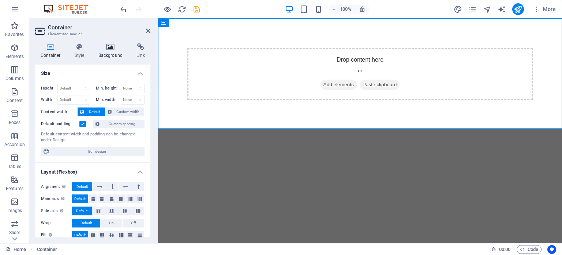
click at [108, 48] on icon at bounding box center [111, 46] width 36 height 7
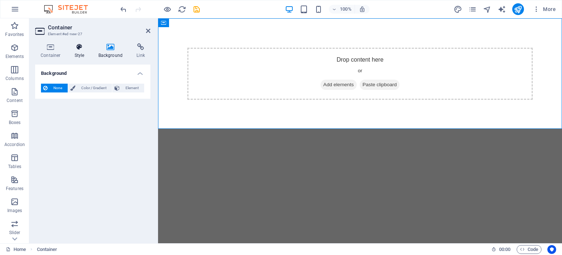
click at [80, 47] on icon at bounding box center [79, 46] width 21 height 7
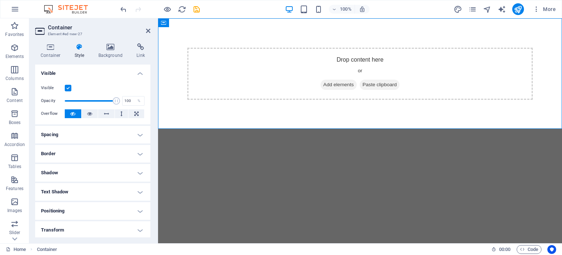
click at [81, 133] on h4 "Spacing" at bounding box center [92, 135] width 115 height 18
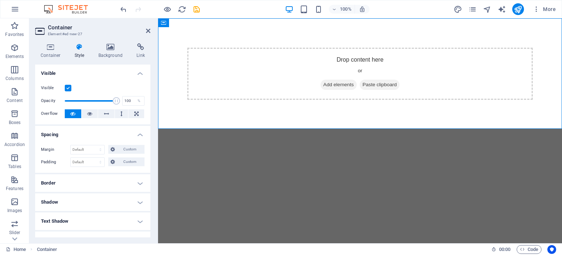
click at [81, 133] on h4 "Spacing" at bounding box center [92, 132] width 115 height 13
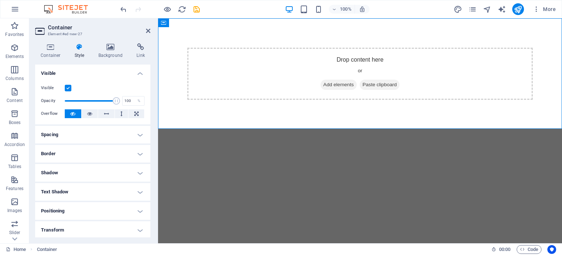
click at [76, 150] on h4 "Border" at bounding box center [92, 154] width 115 height 18
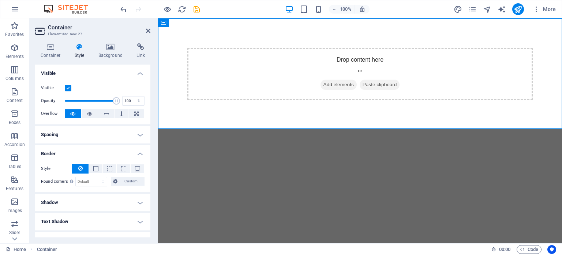
click at [76, 150] on h4 "Border" at bounding box center [92, 151] width 115 height 13
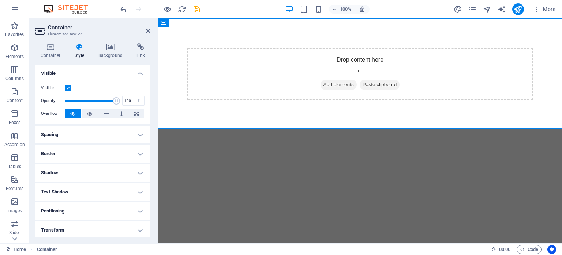
click at [73, 170] on h4 "Shadow" at bounding box center [92, 173] width 115 height 18
click at [73, 170] on h4 "Shadow" at bounding box center [92, 170] width 115 height 13
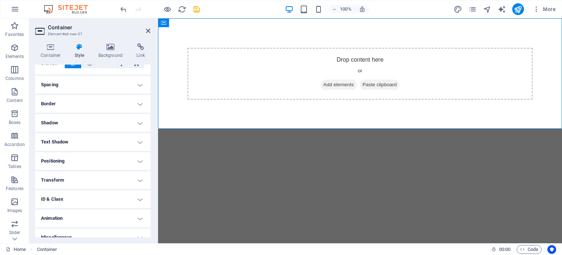
scroll to position [58, 0]
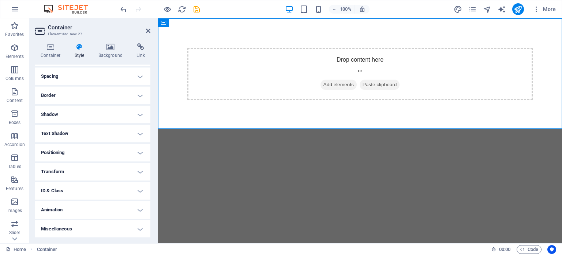
click at [70, 147] on h4 "Positioning" at bounding box center [92, 153] width 115 height 18
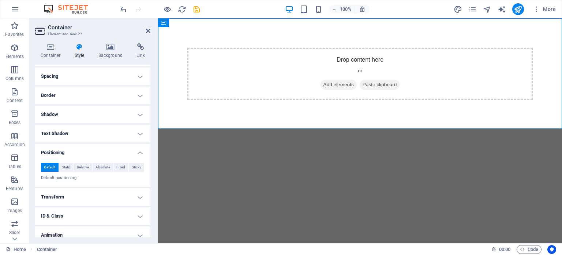
click at [70, 147] on h4 "Positioning" at bounding box center [92, 150] width 115 height 13
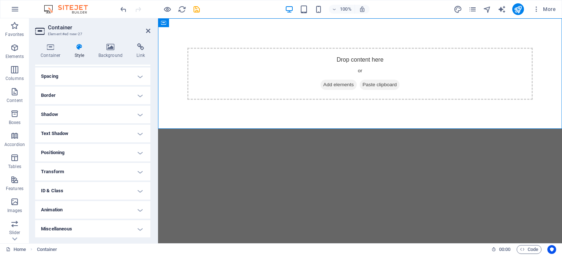
scroll to position [0, 0]
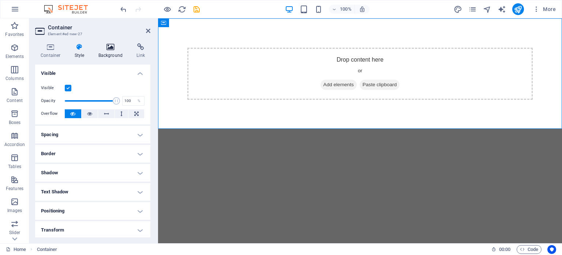
click at [111, 47] on icon at bounding box center [111, 46] width 36 height 7
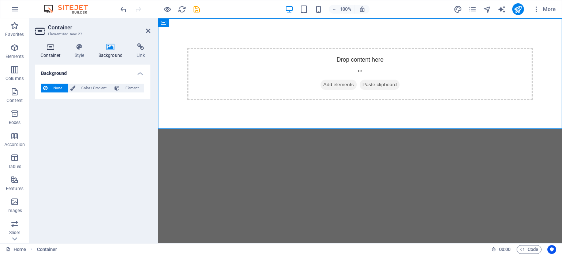
click at [49, 48] on icon at bounding box center [50, 46] width 31 height 7
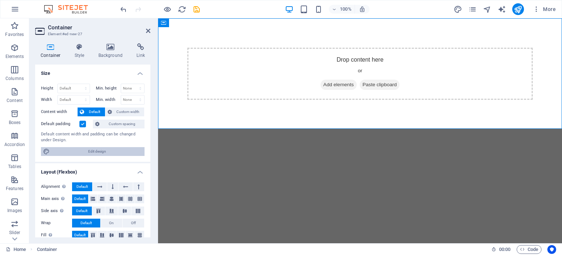
click at [98, 150] on span "Edit design" at bounding box center [97, 151] width 90 height 9
select select "px"
select select "400"
select select "px"
select select "rem"
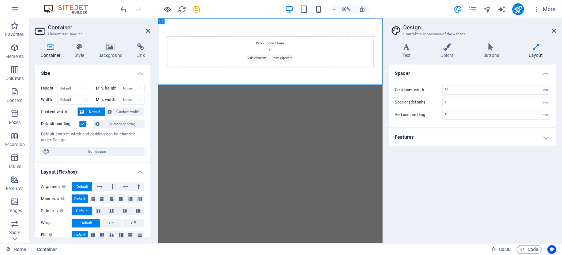
click at [447, 140] on h4 "Features" at bounding box center [472, 137] width 167 height 18
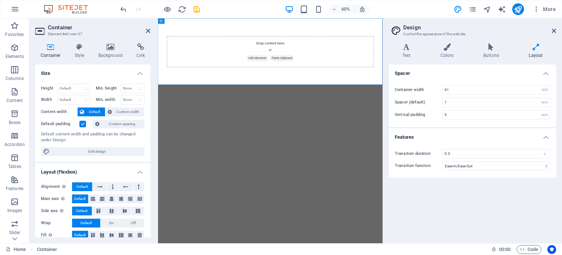
click at [557, 30] on aside "Design Control the appearance of the website Variants Text Colors Buttons Layou…" at bounding box center [472, 130] width 179 height 224
click at [554, 29] on icon at bounding box center [554, 31] width 4 height 6
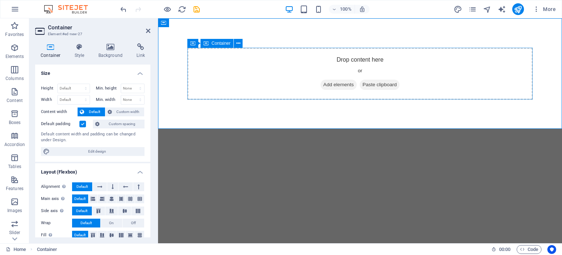
click at [212, 43] on span "Container" at bounding box center [221, 43] width 19 height 4
click at [196, 23] on icon at bounding box center [196, 23] width 4 height 8
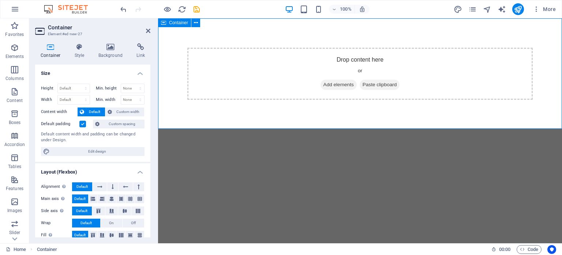
click at [371, 122] on div "Drop content here or Add elements Paste clipboard" at bounding box center [360, 73] width 404 height 111
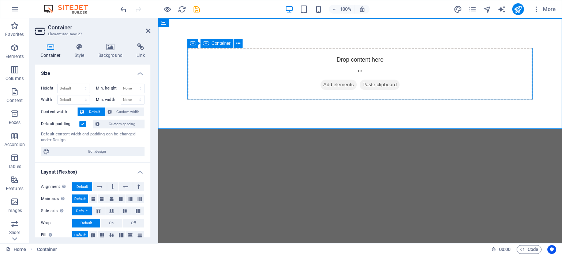
click at [327, 85] on span "Add elements" at bounding box center [339, 84] width 36 height 10
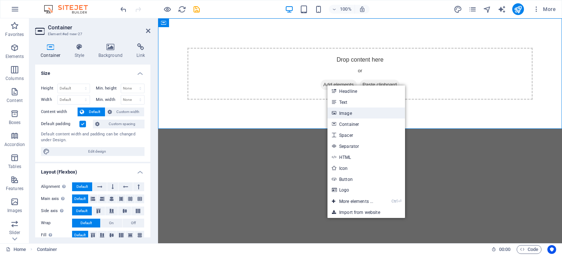
click at [350, 111] on link "Image" at bounding box center [367, 112] width 78 height 11
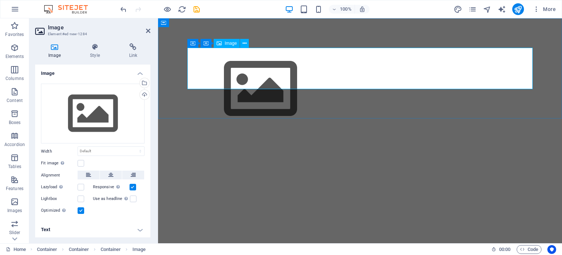
click at [228, 43] on span "Image" at bounding box center [231, 43] width 12 height 4
click at [226, 65] on figure at bounding box center [360, 89] width 346 height 82
click at [246, 42] on icon at bounding box center [245, 44] width 4 height 8
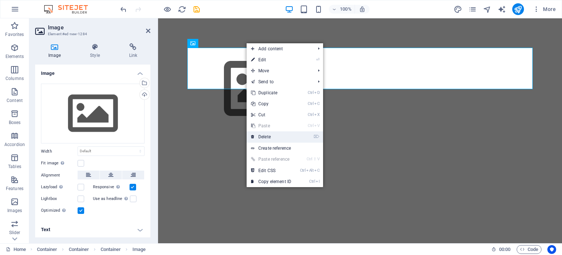
click at [267, 139] on link "⌦ Delete" at bounding box center [271, 136] width 49 height 11
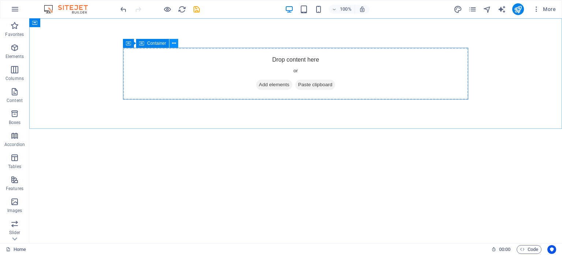
click at [174, 43] on icon at bounding box center [174, 44] width 4 height 8
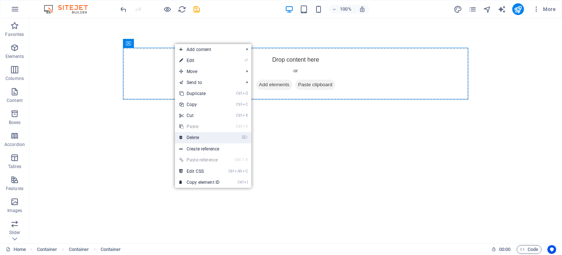
click at [198, 137] on link "⌦ Delete" at bounding box center [199, 137] width 49 height 11
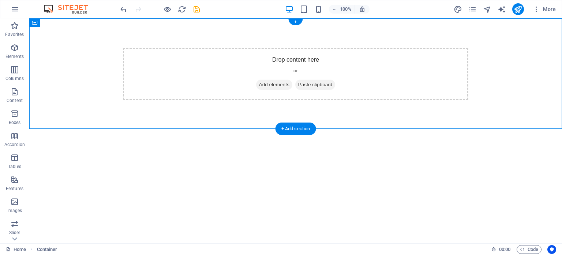
drag, startPoint x: 171, startPoint y: 60, endPoint x: 42, endPoint y: 45, distance: 129.4
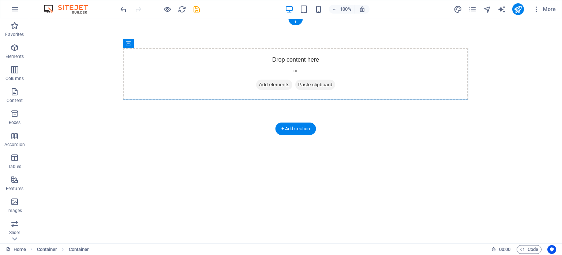
drag, startPoint x: 177, startPoint y: 61, endPoint x: 161, endPoint y: 33, distance: 33.0
click at [265, 83] on span "Add elements" at bounding box center [274, 84] width 36 height 10
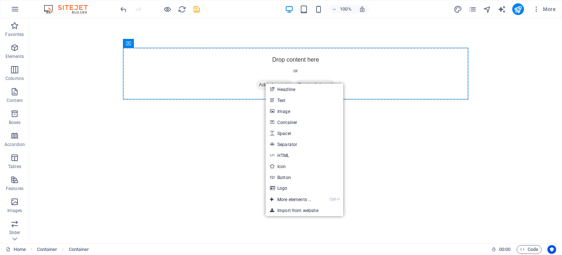
click at [111, 129] on html "Skip to main content Drop content here or Add elements Paste clipboard" at bounding box center [295, 73] width 533 height 111
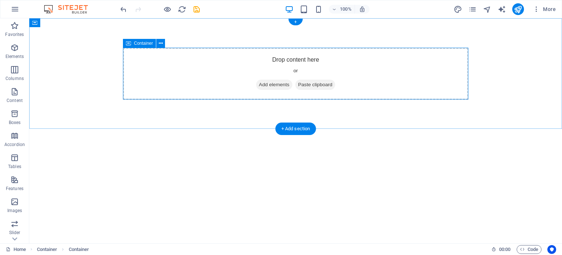
click at [148, 77] on div "Drop content here or Add elements Paste clipboard" at bounding box center [296, 74] width 346 height 52
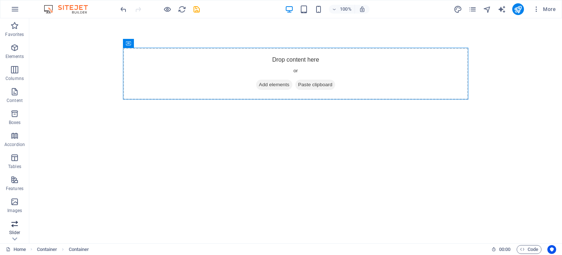
click at [14, 223] on icon "button" at bounding box center [14, 223] width 9 height 9
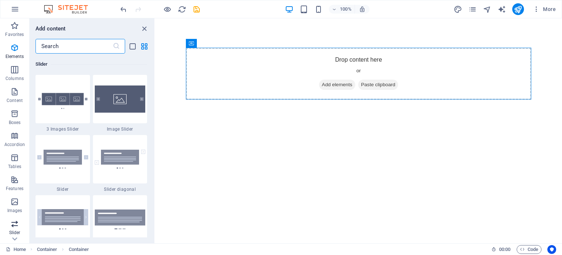
scroll to position [4151, 0]
click at [18, 167] on p "Tables" at bounding box center [14, 166] width 13 height 6
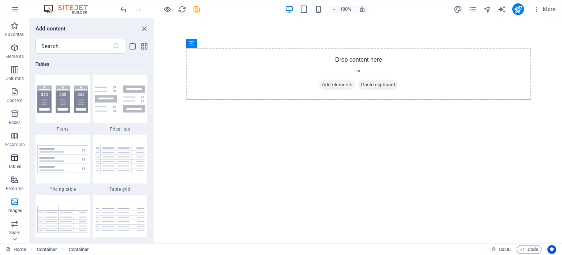
scroll to position [2536, 0]
click at [17, 143] on p "Accordion" at bounding box center [14, 144] width 21 height 6
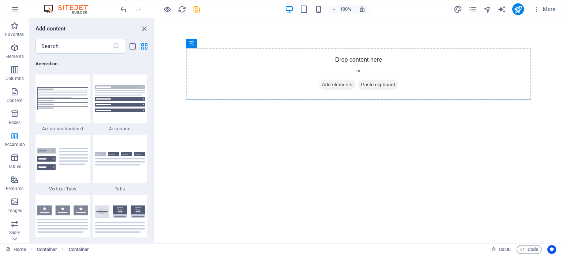
scroll to position [2338, 0]
click at [10, 120] on p "Boxes" at bounding box center [15, 122] width 12 height 6
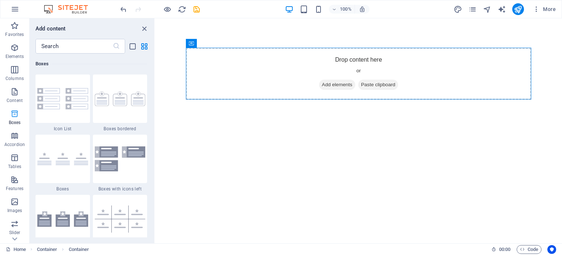
scroll to position [2020, 0]
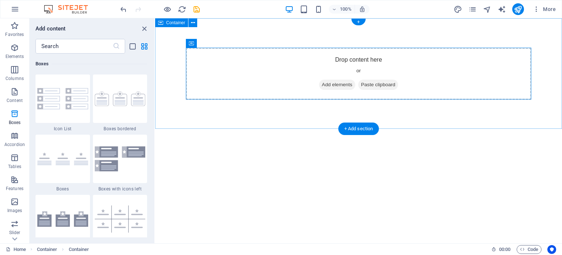
drag, startPoint x: 308, startPoint y: 127, endPoint x: 158, endPoint y: 126, distance: 149.8
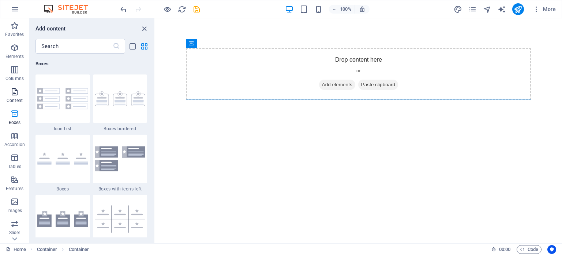
click at [14, 96] on icon "button" at bounding box center [14, 91] width 9 height 9
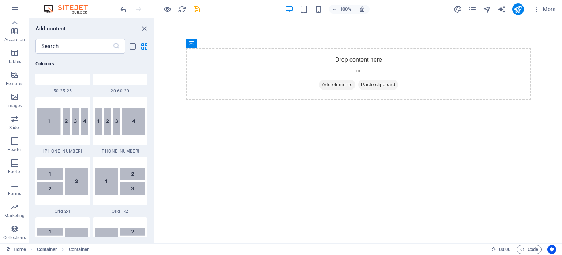
scroll to position [832, 0]
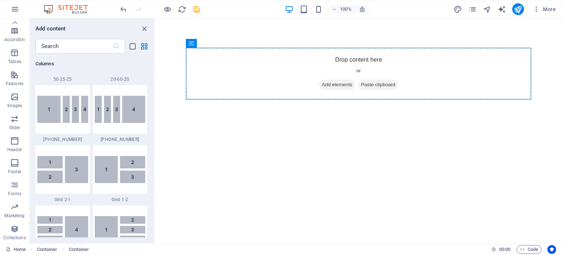
drag, startPoint x: 153, startPoint y: 66, endPoint x: 4, endPoint y: 59, distance: 149.2
click at [57, 186] on div at bounding box center [63, 169] width 55 height 48
select select "rem"
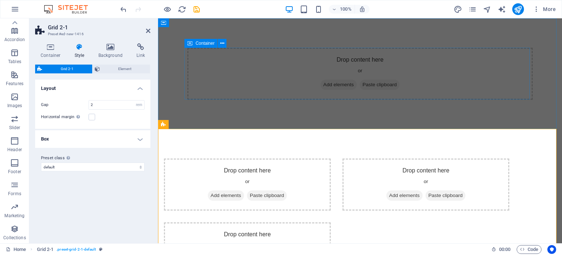
click at [263, 70] on div "Drop content here or Add elements Paste clipboard" at bounding box center [360, 74] width 346 height 52
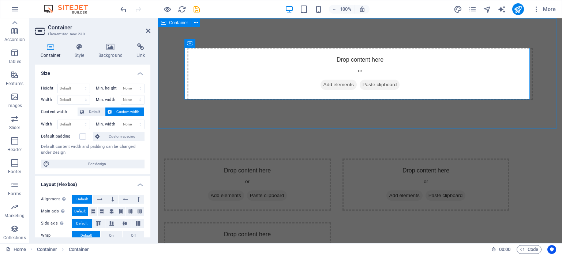
click at [282, 127] on div "Drop content here or Add elements Paste clipboard" at bounding box center [360, 73] width 404 height 111
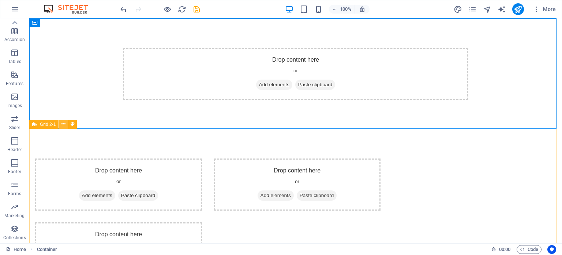
click at [63, 124] on icon at bounding box center [64, 124] width 4 height 8
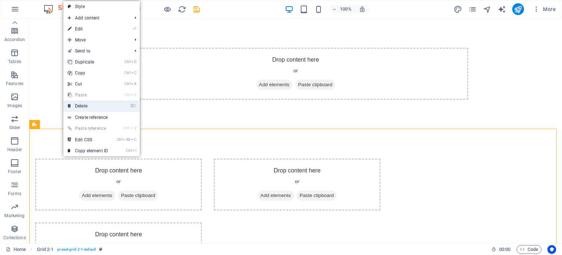
click at [88, 107] on link "⌦ Delete" at bounding box center [87, 105] width 49 height 11
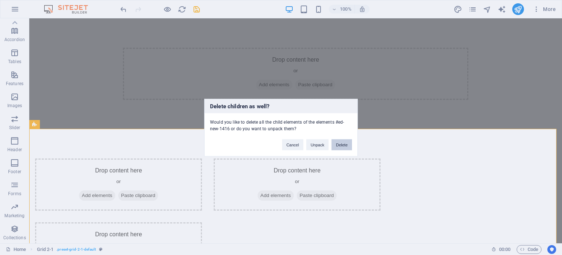
click at [337, 143] on button "Delete" at bounding box center [342, 144] width 21 height 11
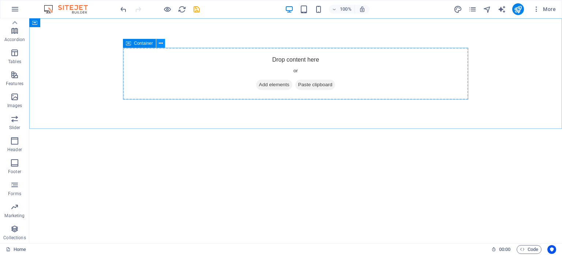
click at [161, 44] on icon at bounding box center [161, 44] width 4 height 8
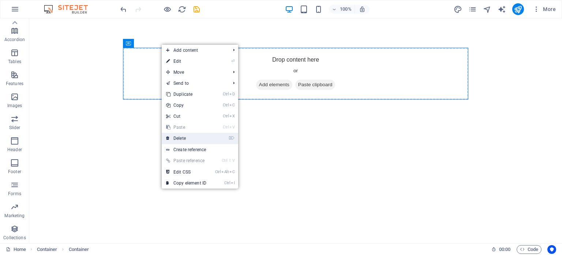
click at [185, 137] on link "⌦ Delete" at bounding box center [186, 138] width 49 height 11
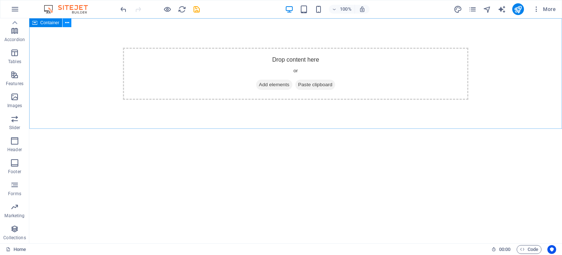
click at [67, 22] on icon at bounding box center [67, 23] width 4 height 8
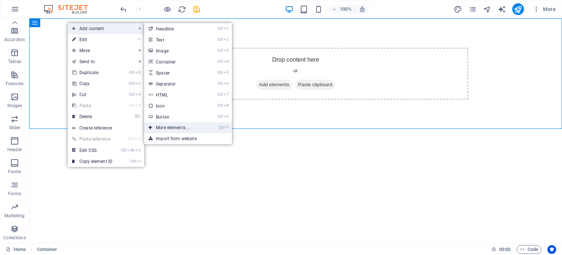
click at [176, 126] on link "Ctrl ⏎ More elements ..." at bounding box center [174, 127] width 60 height 11
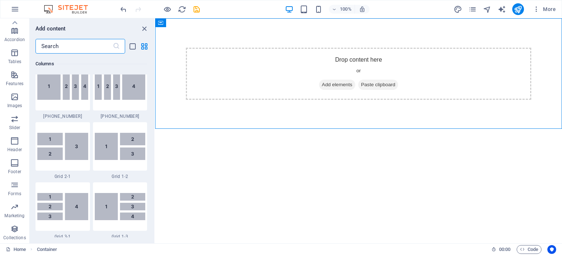
scroll to position [857, 0]
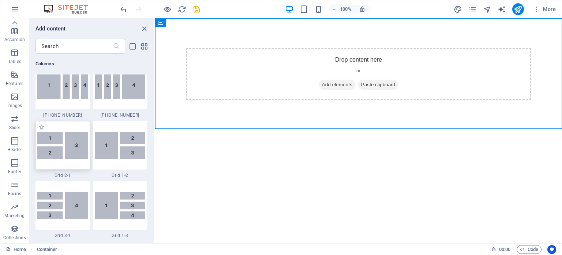
click at [56, 142] on img at bounding box center [62, 144] width 51 height 27
select select "rem"
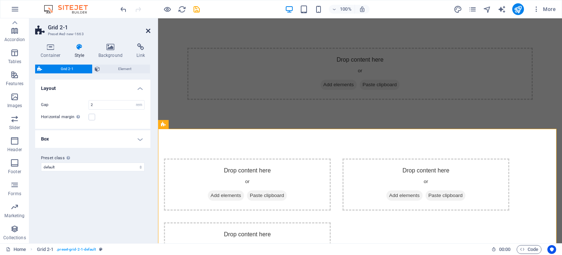
click at [147, 30] on icon at bounding box center [148, 31] width 4 height 6
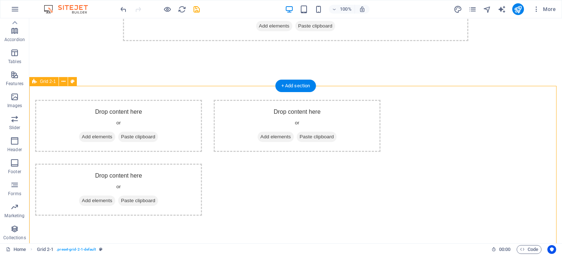
scroll to position [0, 0]
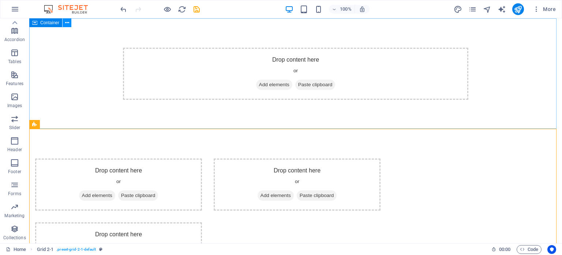
click at [66, 23] on icon at bounding box center [67, 23] width 4 height 8
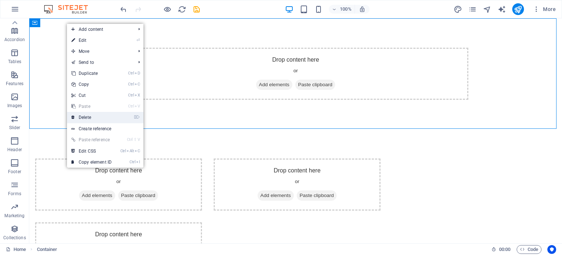
click at [85, 116] on link "⌦ Delete" at bounding box center [91, 117] width 49 height 11
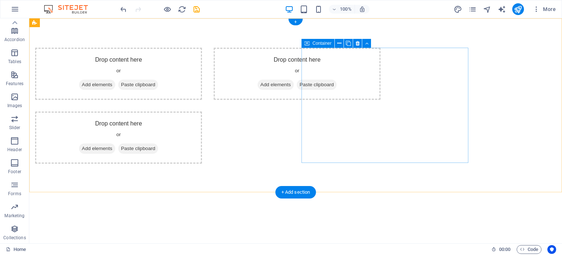
click at [294, 83] on span "Add elements" at bounding box center [276, 84] width 36 height 10
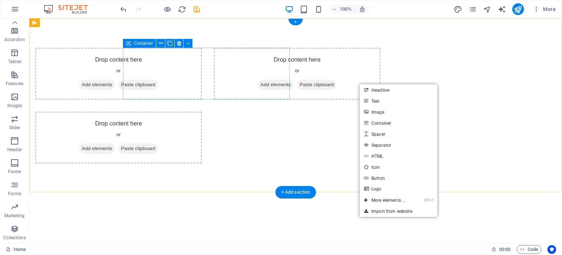
click at [115, 84] on span "Add elements" at bounding box center [97, 84] width 36 height 10
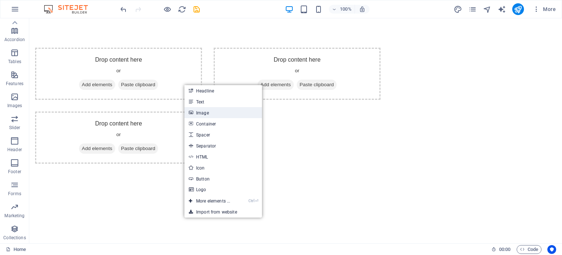
click at [208, 115] on link "Image" at bounding box center [224, 112] width 78 height 11
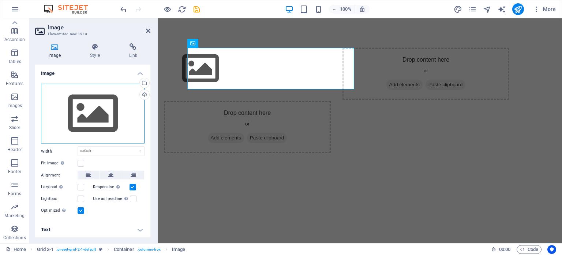
click at [101, 110] on div "Drag files here, click to choose files or select files from Files or our free s…" at bounding box center [93, 113] width 104 height 60
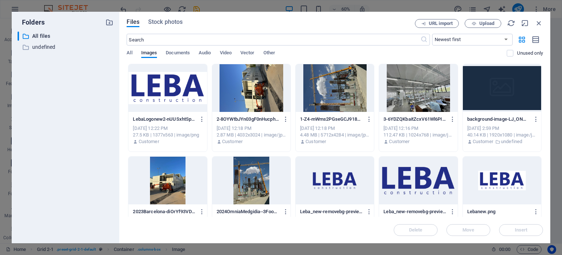
click at [167, 88] on div at bounding box center [168, 88] width 78 height 48
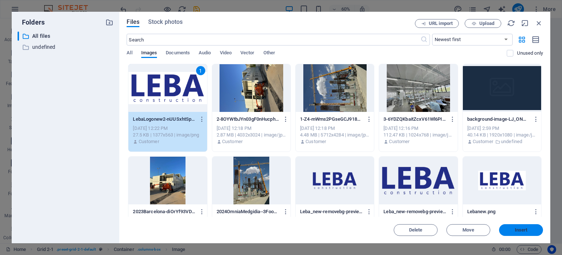
click at [520, 228] on span "Insert" at bounding box center [521, 229] width 13 height 4
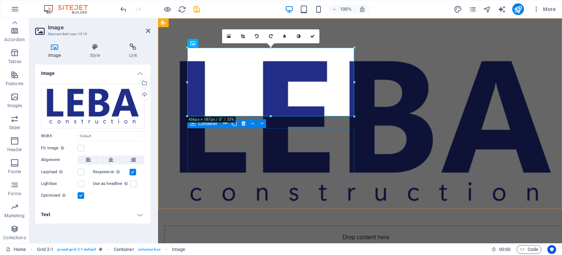
click at [262, 225] on div "Drop content here or Add elements Paste clipboard" at bounding box center [366, 251] width 404 height 52
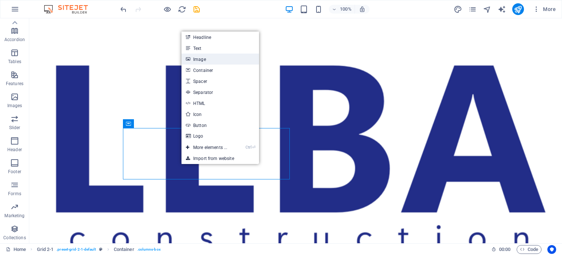
click at [202, 59] on link "Image" at bounding box center [221, 58] width 78 height 11
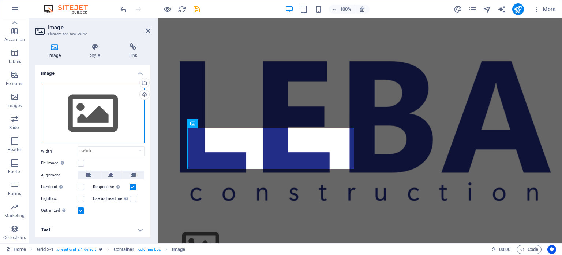
click at [86, 116] on div "Drag files here, click to choose files or select files from Files or our free s…" at bounding box center [93, 113] width 104 height 60
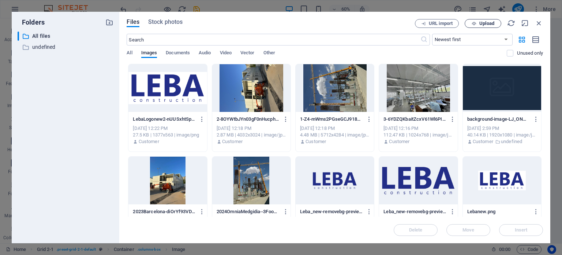
click at [479, 22] on span "Upload" at bounding box center [483, 23] width 30 height 5
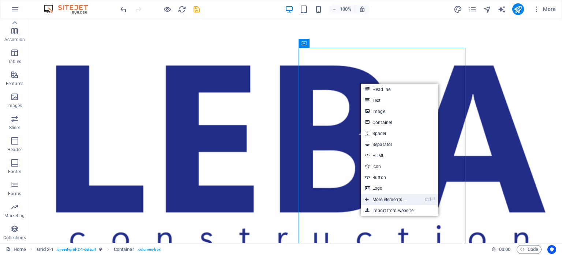
click at [387, 200] on link "Ctrl ⏎ More elements ..." at bounding box center [386, 199] width 50 height 11
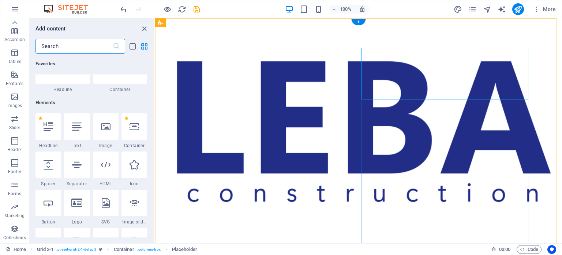
scroll to position [78, 0]
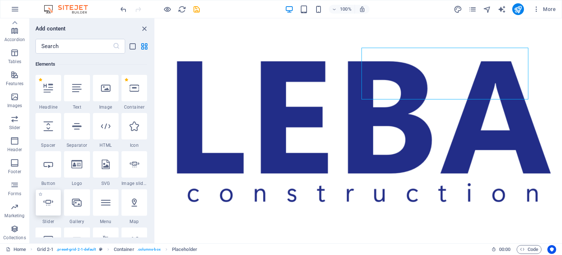
click at [47, 202] on icon at bounding box center [49, 202] width 10 height 10
select select "ms"
select select "s"
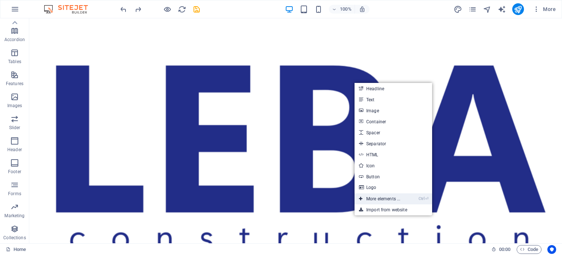
click at [379, 198] on link "Ctrl ⏎ More elements ..." at bounding box center [380, 198] width 50 height 11
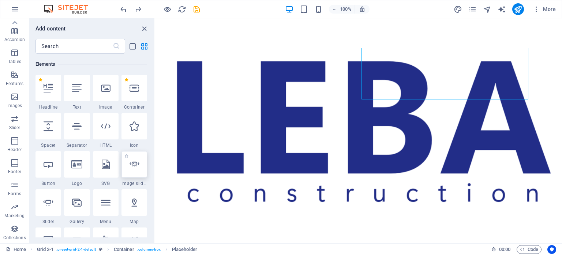
click at [134, 164] on icon at bounding box center [135, 164] width 10 height 10
select select "ms"
select select "s"
select select "progressive"
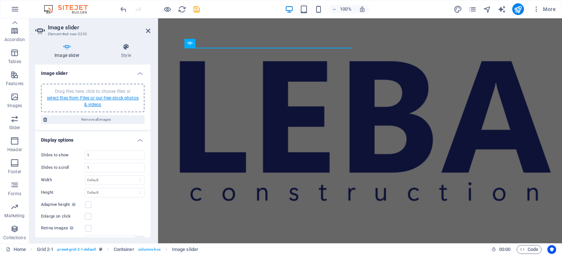
click at [93, 98] on link "select files from Files or our free stock photos & videos" at bounding box center [93, 101] width 92 height 12
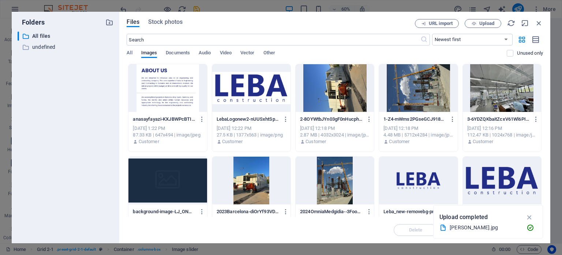
click at [250, 181] on div at bounding box center [251, 180] width 78 height 48
click at [328, 179] on div at bounding box center [335, 180] width 78 height 48
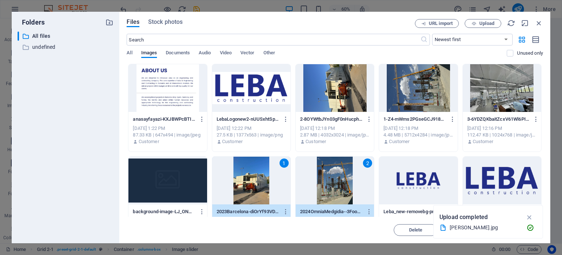
click at [488, 97] on div at bounding box center [502, 88] width 78 height 48
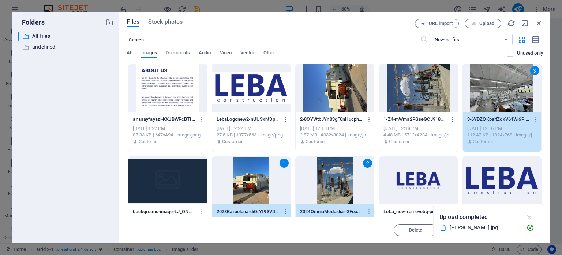
click at [530, 216] on icon "button" at bounding box center [530, 217] width 8 height 8
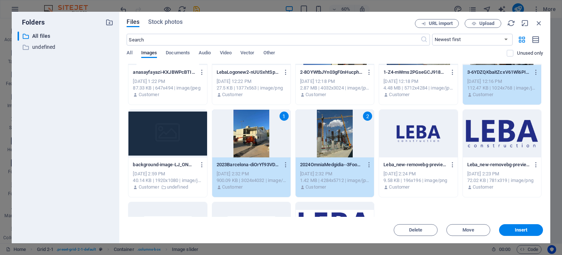
scroll to position [40, 0]
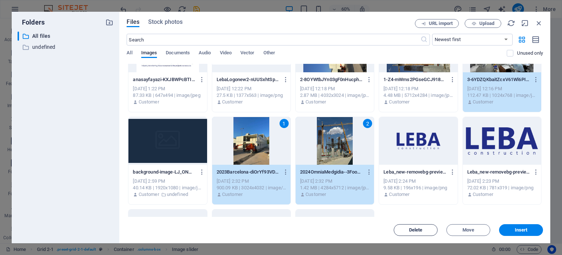
click at [425, 227] on button "Delete" at bounding box center [416, 230] width 44 height 12
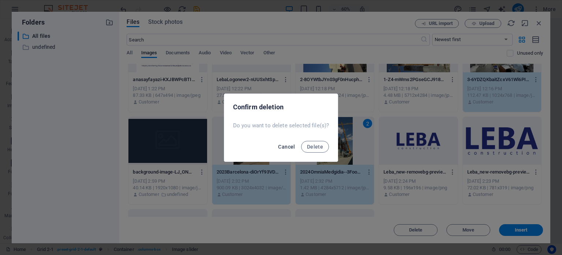
click at [289, 146] on span "Cancel" at bounding box center [286, 147] width 17 height 6
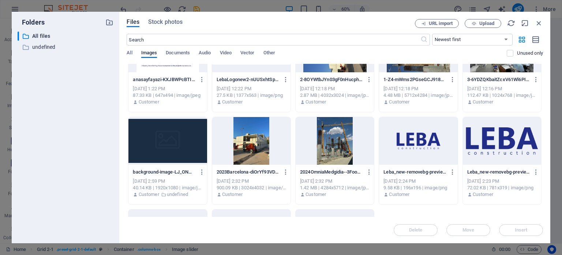
scroll to position [0, 0]
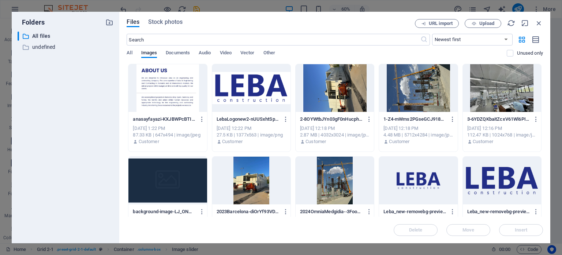
click at [330, 177] on div at bounding box center [335, 180] width 78 height 48
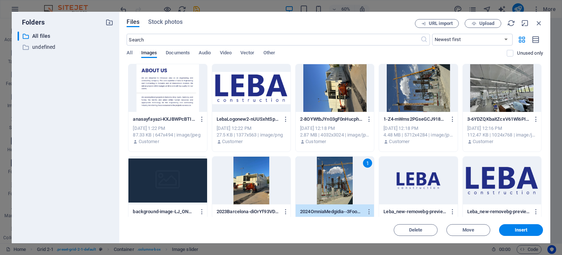
click at [248, 175] on div at bounding box center [251, 180] width 78 height 48
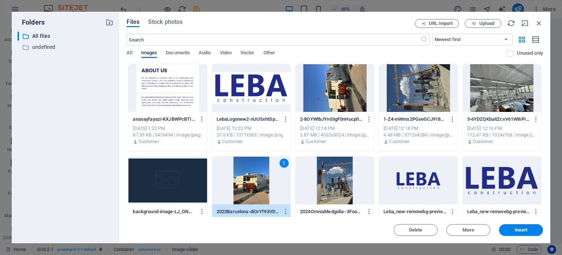
click at [343, 177] on div at bounding box center [335, 180] width 78 height 48
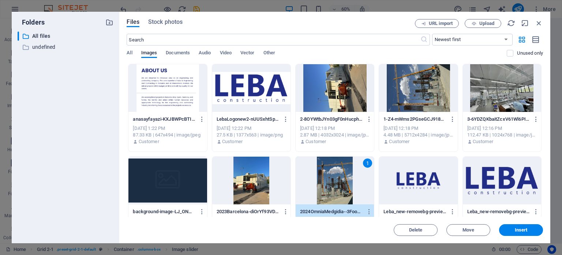
click at [265, 174] on div at bounding box center [251, 180] width 78 height 48
click at [488, 105] on div at bounding box center [502, 88] width 78 height 48
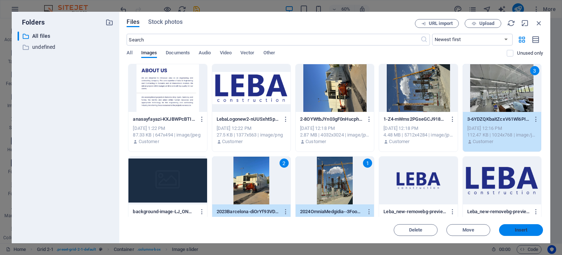
click at [524, 228] on span "Insert" at bounding box center [521, 229] width 13 height 4
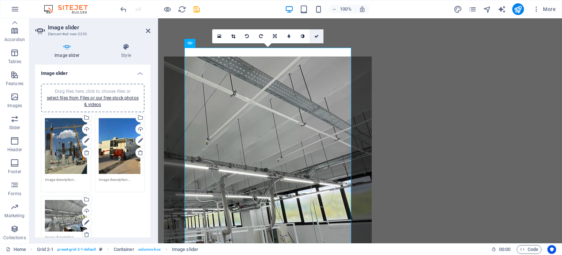
click at [319, 37] on icon at bounding box center [317, 36] width 4 height 4
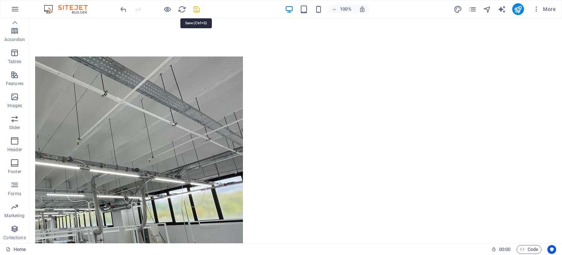
click at [197, 8] on icon "save" at bounding box center [197, 9] width 8 height 8
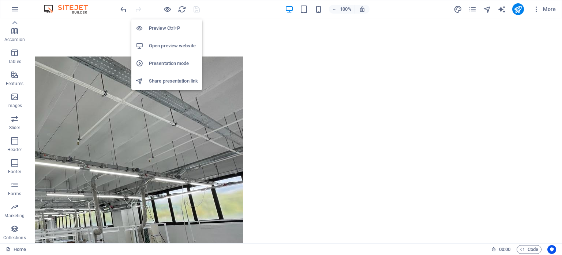
click at [167, 44] on h6 "Open preview website" at bounding box center [173, 45] width 49 height 9
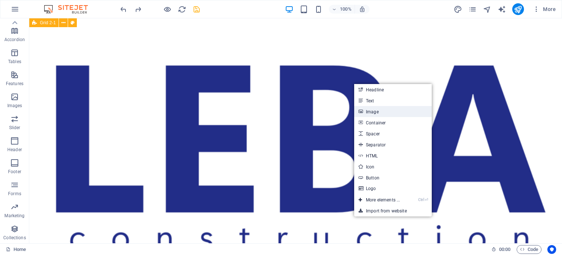
click at [387, 114] on link "Image" at bounding box center [393, 111] width 78 height 11
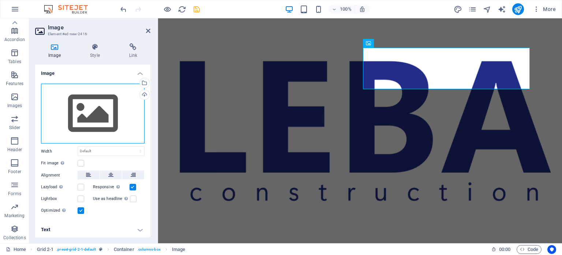
click at [86, 111] on div "Drag files here, click to choose files or select files from Files or our free s…" at bounding box center [93, 113] width 104 height 60
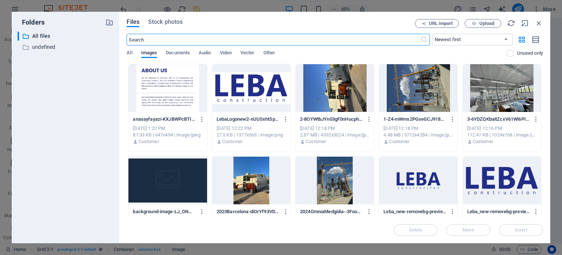
click at [250, 181] on div at bounding box center [251, 180] width 78 height 48
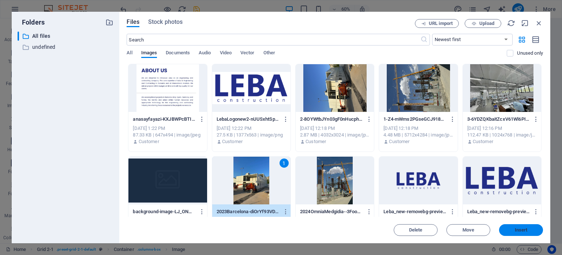
click at [525, 230] on span "Insert" at bounding box center [521, 229] width 13 height 4
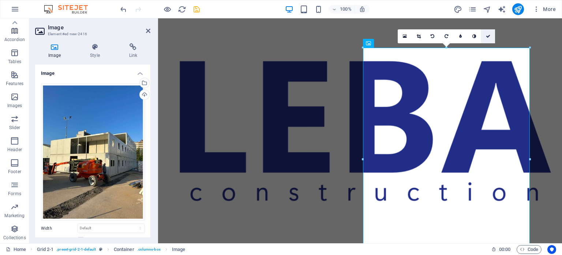
click at [488, 35] on icon at bounding box center [488, 36] width 4 height 4
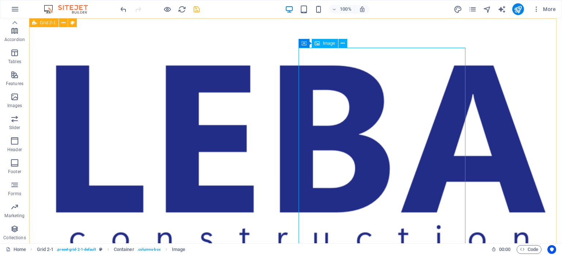
click at [327, 43] on span "Image" at bounding box center [329, 43] width 12 height 4
click at [343, 43] on icon at bounding box center [343, 44] width 4 height 8
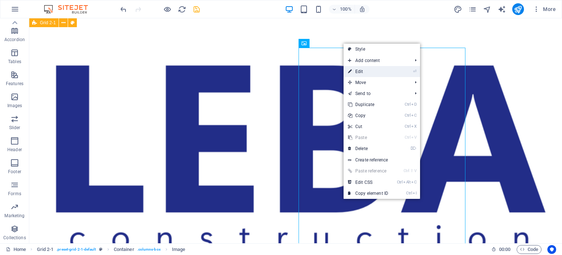
click at [365, 68] on link "⏎ Edit" at bounding box center [368, 71] width 49 height 11
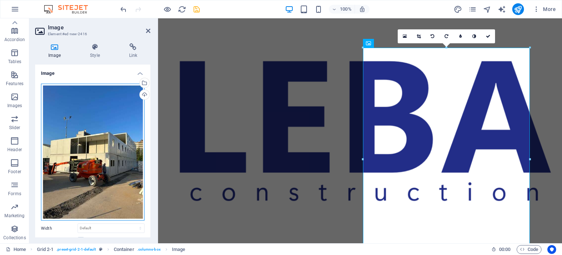
click at [91, 123] on div "Drag files here, click to choose files or select files from Files or our free s…" at bounding box center [93, 151] width 104 height 137
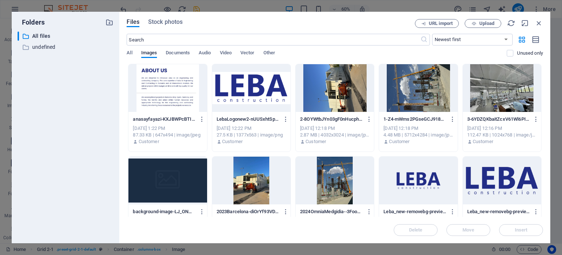
click at [334, 179] on div at bounding box center [335, 180] width 78 height 48
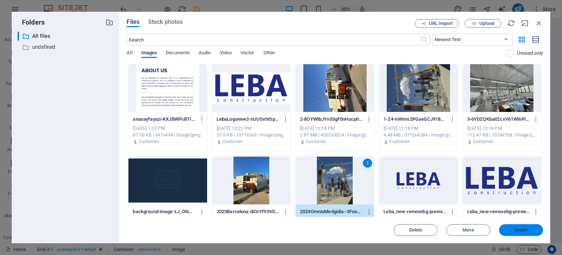
click at [521, 229] on span "Insert" at bounding box center [521, 229] width 13 height 4
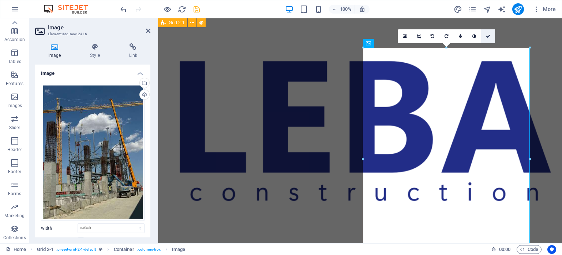
click at [487, 36] on icon at bounding box center [488, 36] width 4 height 4
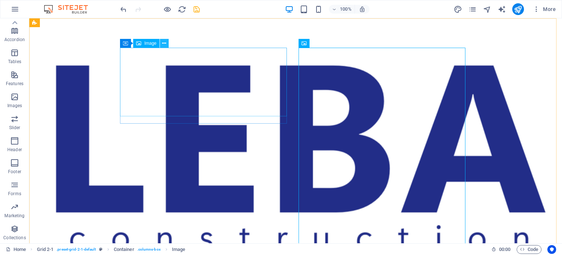
click at [166, 44] on icon at bounding box center [164, 44] width 4 height 8
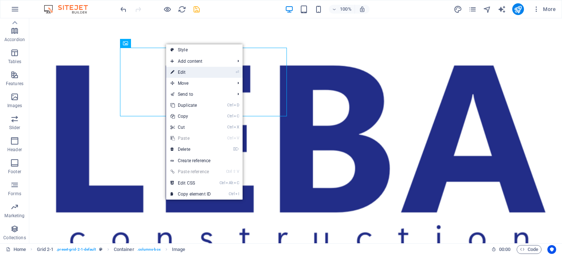
click at [193, 72] on link "⏎ Edit" at bounding box center [190, 72] width 49 height 11
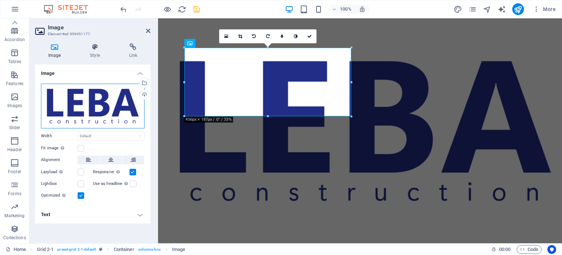
click at [91, 108] on div "Drag files here, click to choose files or select files from Files or our free s…" at bounding box center [93, 105] width 104 height 45
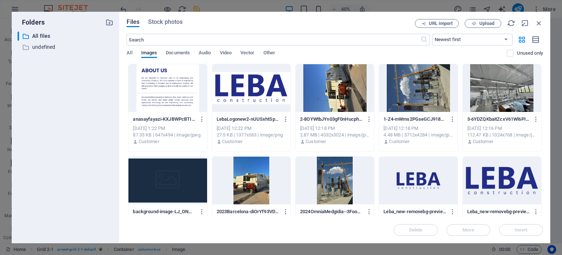
click at [161, 83] on div at bounding box center [168, 88] width 78 height 48
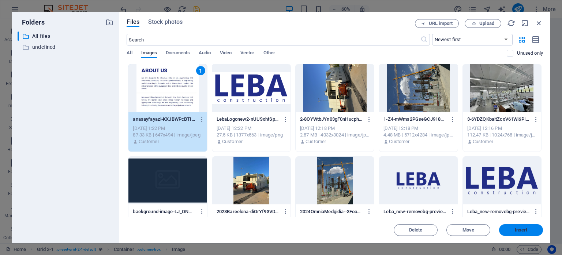
click at [519, 227] on span "Insert" at bounding box center [521, 229] width 13 height 4
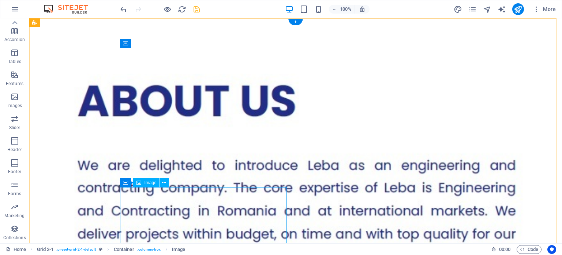
click at [164, 184] on icon at bounding box center [164, 183] width 4 height 8
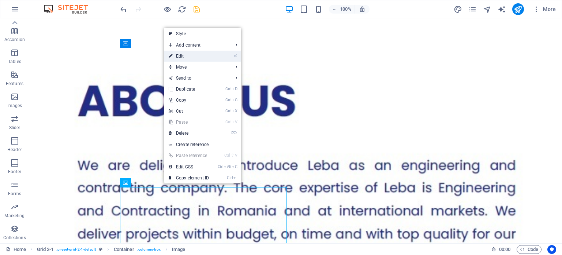
click at [186, 54] on link "⏎ Edit" at bounding box center [188, 56] width 49 height 11
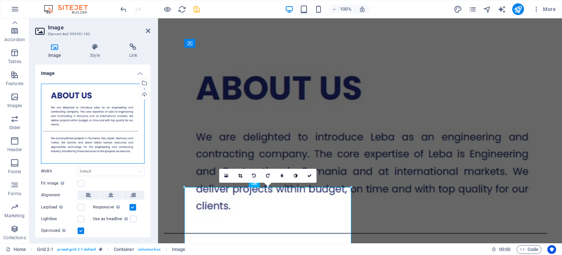
click at [94, 108] on div "Drag files here, click to choose files or select files from Files or our free s…" at bounding box center [93, 123] width 104 height 80
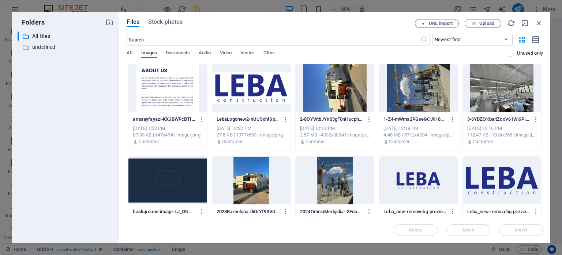
click at [242, 88] on div at bounding box center [251, 88] width 78 height 48
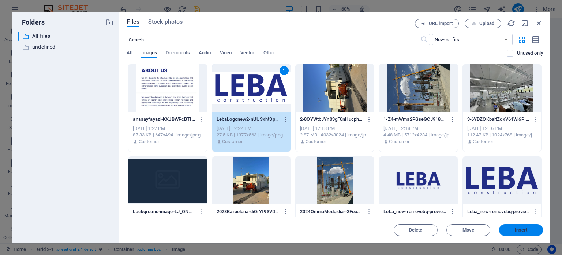
click at [519, 227] on span "Insert" at bounding box center [521, 229] width 13 height 4
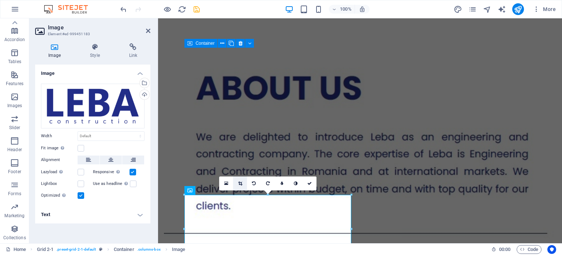
click at [241, 181] on icon at bounding box center [240, 183] width 4 height 4
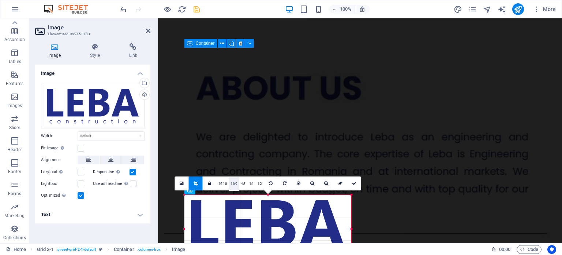
click at [234, 182] on link "16:9" at bounding box center [234, 184] width 10 height 14
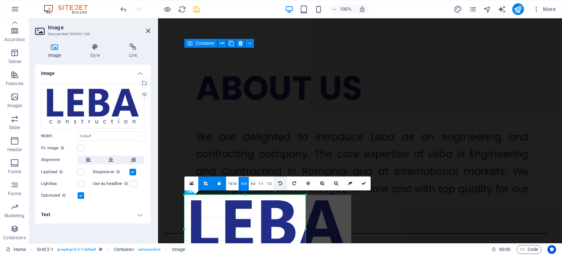
click at [281, 181] on icon at bounding box center [281, 183] width 4 height 4
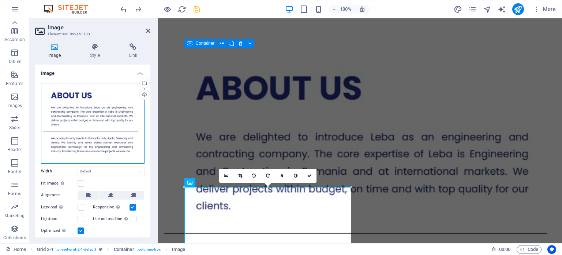
click at [103, 122] on div "Drag files here, click to choose files or select files from Files or our free s…" at bounding box center [93, 123] width 104 height 80
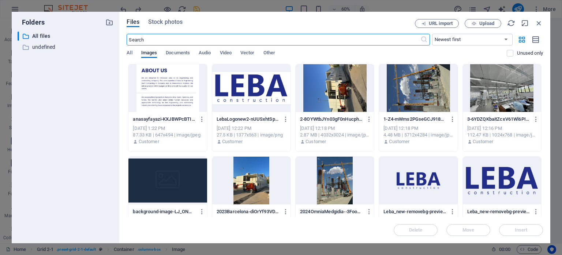
click at [252, 82] on div at bounding box center [251, 88] width 78 height 48
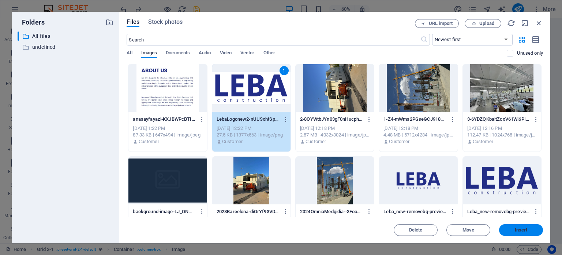
click at [524, 228] on span "Insert" at bounding box center [521, 229] width 13 height 4
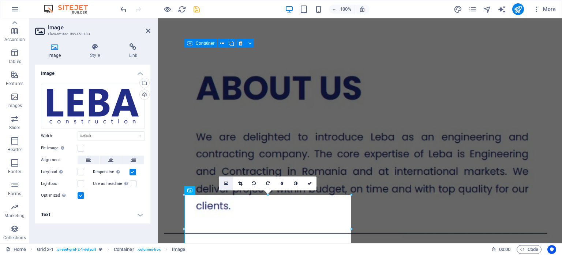
click at [227, 182] on icon at bounding box center [226, 183] width 4 height 5
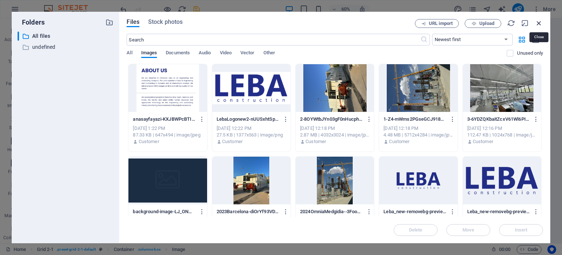
click at [539, 22] on icon "button" at bounding box center [539, 23] width 8 height 8
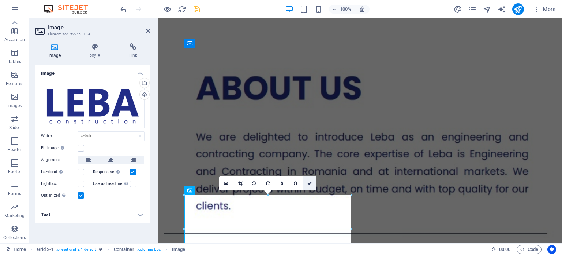
click at [308, 182] on icon at bounding box center [310, 183] width 4 height 4
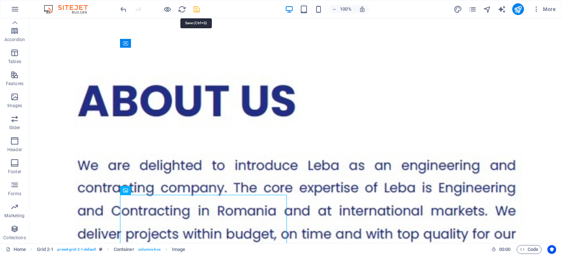
click at [196, 8] on icon "save" at bounding box center [197, 9] width 8 height 8
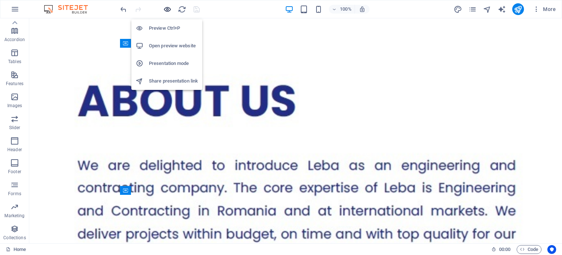
click at [167, 10] on icon "button" at bounding box center [167, 9] width 8 height 8
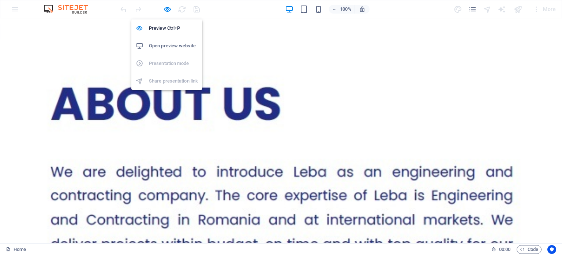
click at [168, 44] on h6 "Open preview website" at bounding box center [173, 45] width 49 height 9
click at [168, 8] on icon "button" at bounding box center [167, 9] width 8 height 8
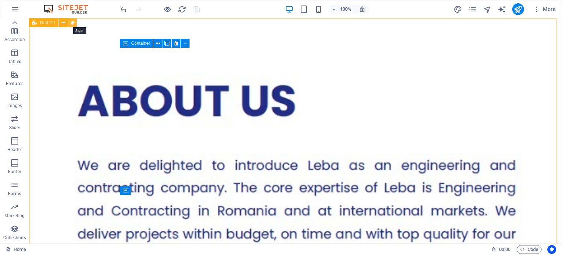
click at [73, 22] on icon at bounding box center [73, 23] width 4 height 8
select select "rem"
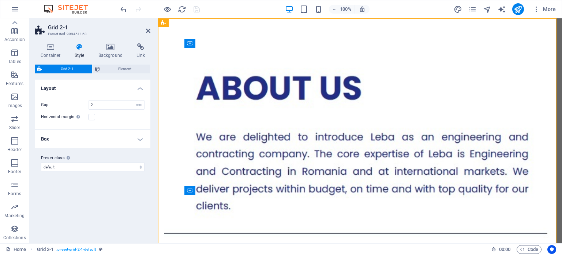
click at [95, 143] on h4 "Box" at bounding box center [92, 139] width 115 height 18
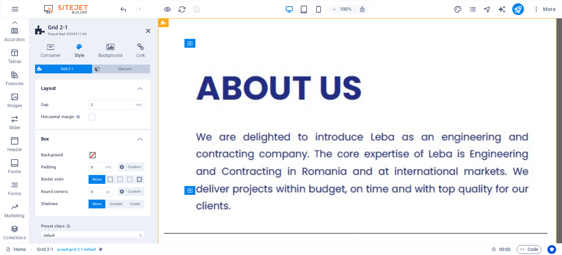
click at [125, 69] on span "Element" at bounding box center [125, 68] width 46 height 9
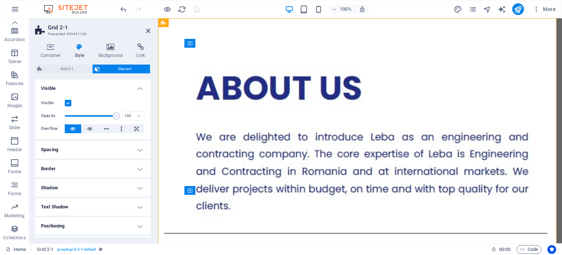
click at [86, 150] on h4 "Spacing" at bounding box center [92, 150] width 115 height 18
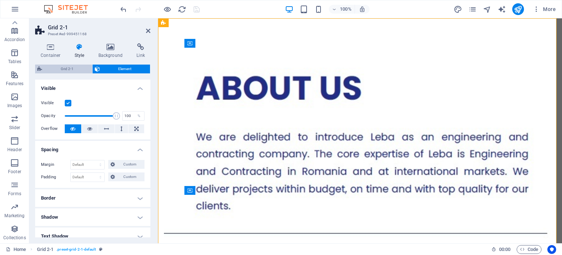
click at [73, 67] on span "Grid 2-1" at bounding box center [67, 68] width 46 height 9
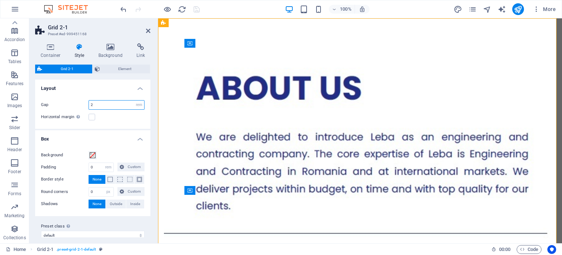
click at [105, 104] on input "2" at bounding box center [116, 104] width 55 height 9
type input "1"
type input "0"
type input "1"
click at [70, 105] on label "Gap" at bounding box center [65, 105] width 48 height 4
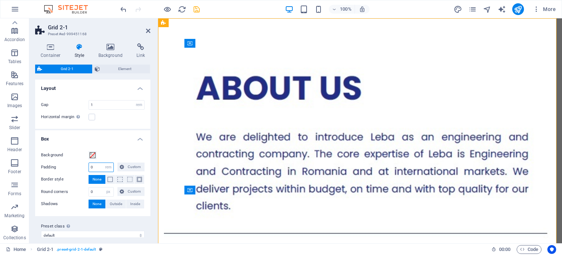
click at [99, 165] on input "0" at bounding box center [101, 167] width 25 height 9
type input "2"
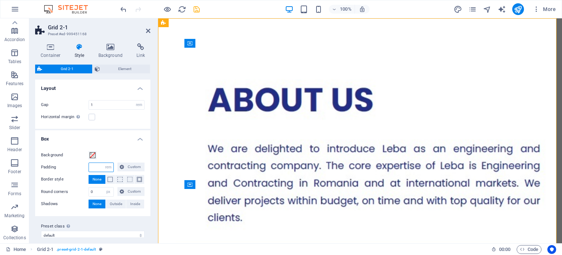
type input "5"
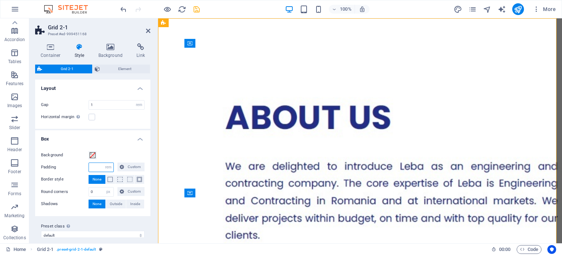
type input "0"
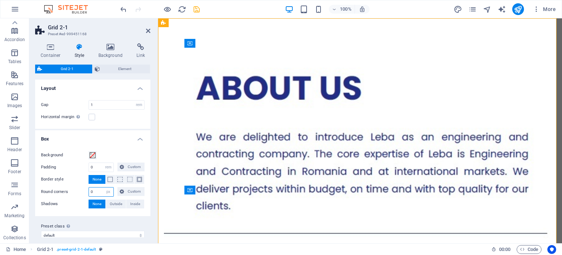
click at [96, 191] on input "0" at bounding box center [101, 191] width 25 height 9
type input "10"
click at [59, 181] on label "Border style" at bounding box center [65, 179] width 48 height 9
click at [49, 47] on icon at bounding box center [50, 46] width 31 height 7
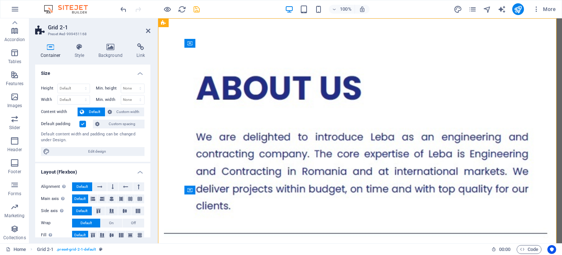
click at [83, 123] on label at bounding box center [82, 123] width 7 height 7
click at [0, 0] on input "Default padding" at bounding box center [0, 0] width 0 height 0
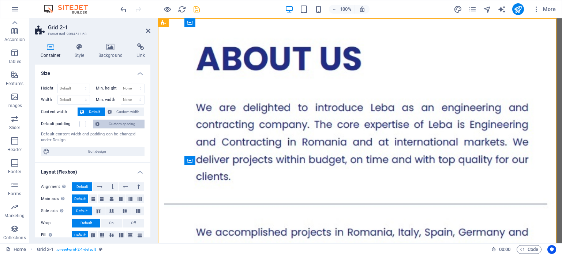
click at [119, 123] on span "Custom spacing" at bounding box center [122, 123] width 41 height 9
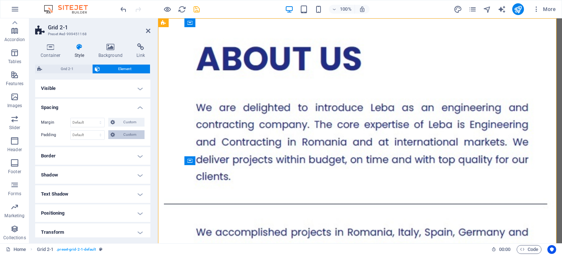
click at [120, 135] on span "Custom" at bounding box center [129, 134] width 25 height 9
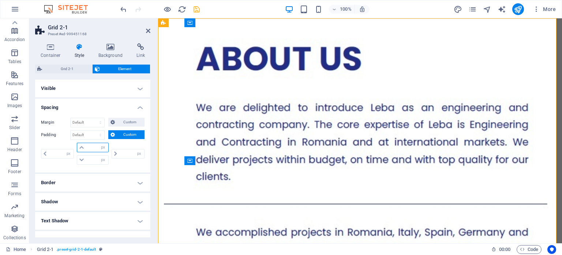
click at [92, 146] on input "number" at bounding box center [97, 147] width 22 height 9
type input "10"
type input "0"
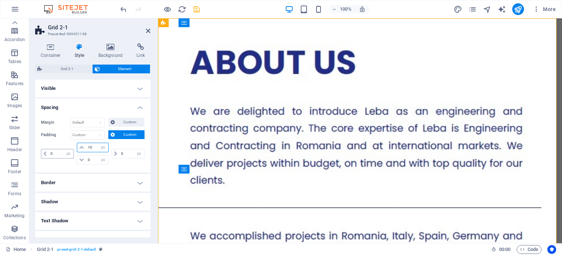
type input "10"
click at [56, 152] on input "0" at bounding box center [61, 153] width 25 height 9
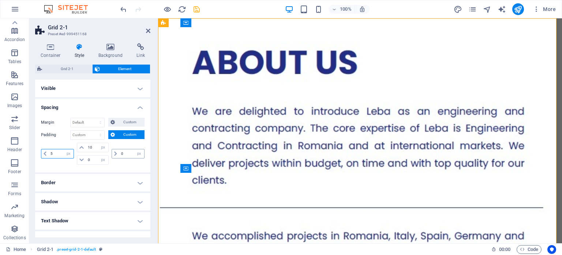
type input "5"
click at [130, 154] on input "0" at bounding box center [131, 153] width 25 height 9
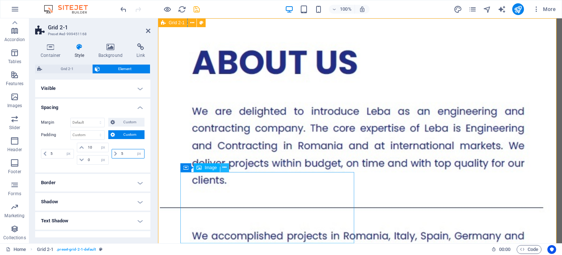
type input "5"
click at [224, 165] on icon at bounding box center [225, 167] width 4 height 8
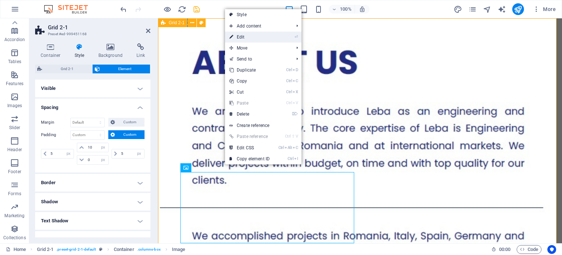
click at [247, 38] on link "⏎ Edit" at bounding box center [249, 36] width 49 height 11
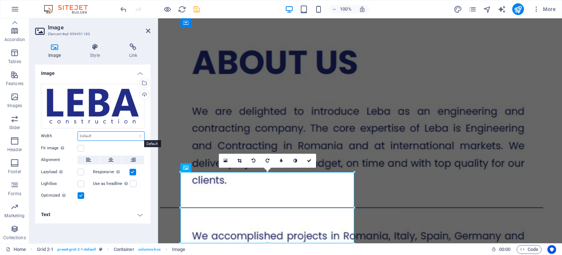
click at [106, 134] on select "Default auto px rem % em vh vw" at bounding box center [111, 135] width 66 height 9
select select "%"
click at [134, 131] on select "Default auto px rem % em vh vw" at bounding box center [111, 135] width 66 height 9
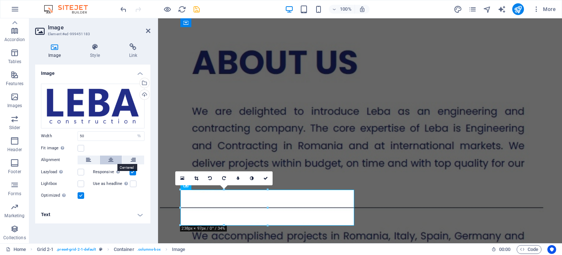
click at [111, 159] on icon at bounding box center [110, 159] width 5 height 9
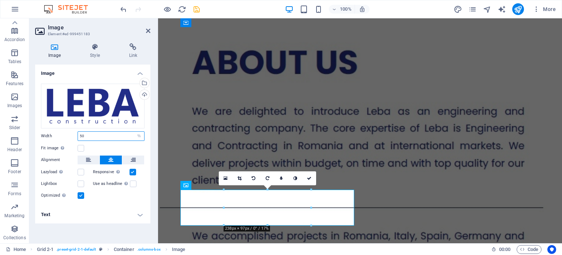
click at [93, 134] on input "50" at bounding box center [111, 135] width 66 height 9
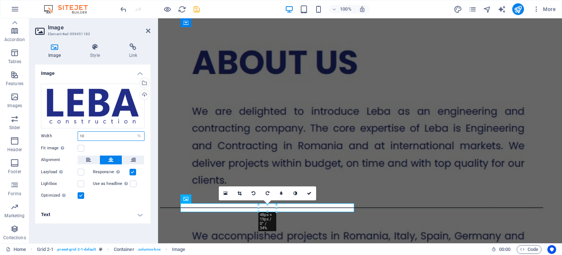
type input "1"
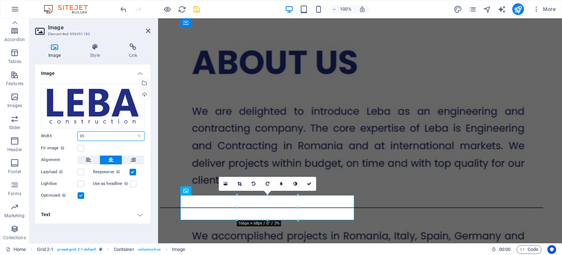
type input "35"
click at [112, 148] on div "Fit image Automatically fit image to a fixed width and height" at bounding box center [93, 148] width 104 height 9
click at [309, 181] on icon at bounding box center [309, 183] width 4 height 4
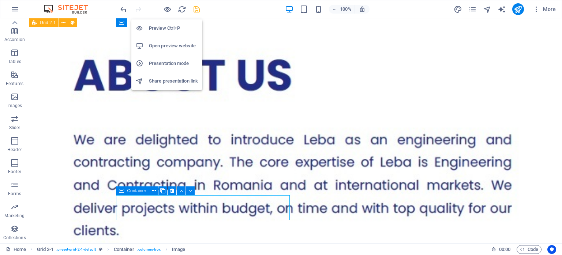
click at [166, 44] on h6 "Open preview website" at bounding box center [173, 45] width 49 height 9
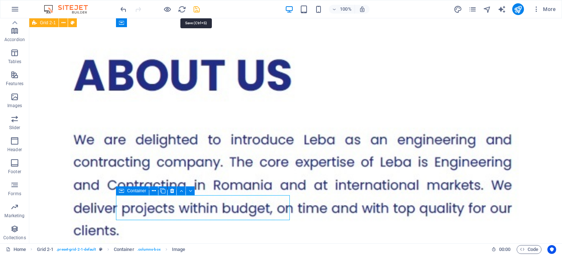
click at [196, 6] on icon "save" at bounding box center [197, 9] width 8 height 8
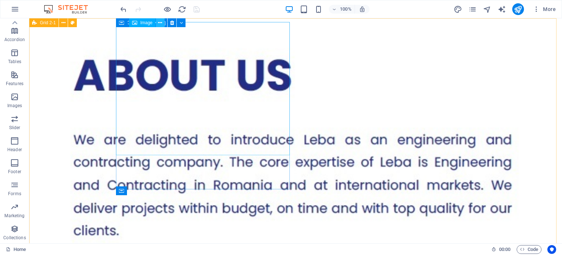
click at [160, 22] on icon at bounding box center [160, 23] width 4 height 8
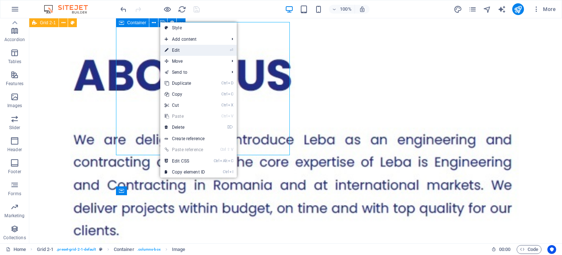
click at [181, 49] on link "⏎ Edit" at bounding box center [184, 50] width 49 height 11
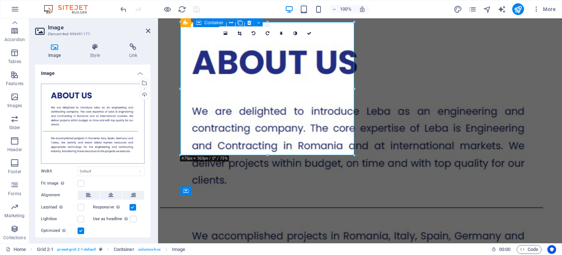
scroll to position [19, 0]
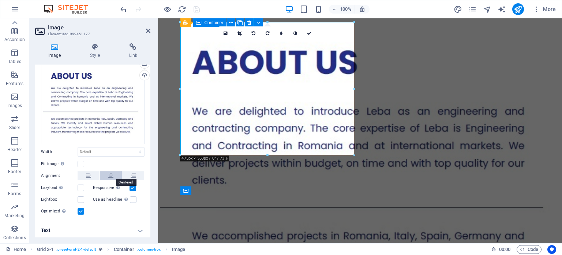
click at [110, 174] on icon at bounding box center [110, 175] width 5 height 9
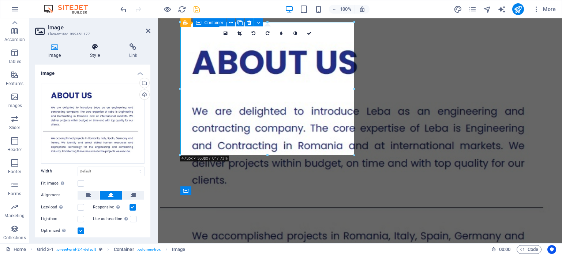
click at [94, 51] on h4 "Style" at bounding box center [96, 50] width 39 height 15
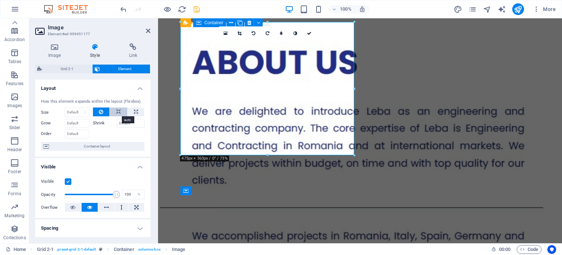
click at [118, 111] on icon at bounding box center [118, 111] width 5 height 9
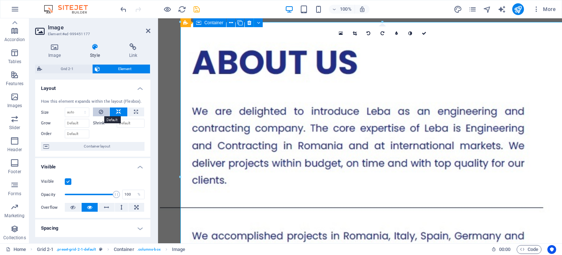
click at [101, 110] on icon at bounding box center [101, 111] width 4 height 9
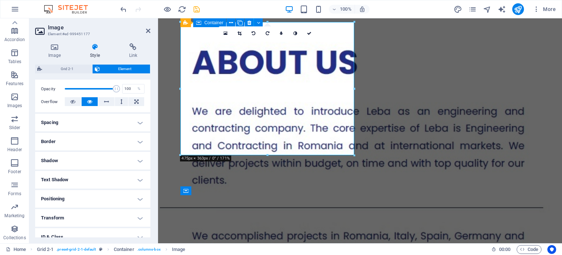
scroll to position [110, 0]
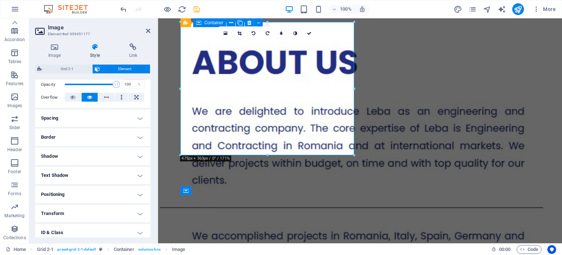
click at [105, 118] on h4 "Spacing" at bounding box center [92, 118] width 115 height 18
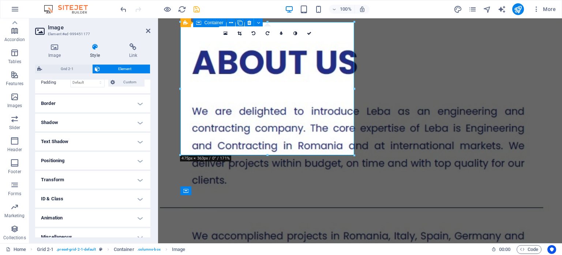
scroll to position [181, 0]
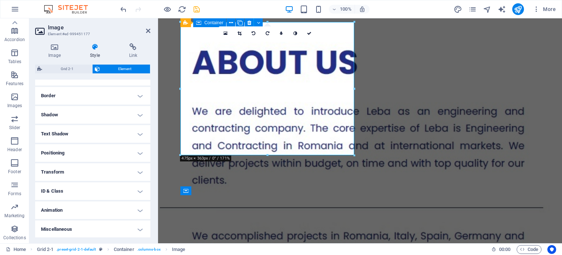
click at [85, 149] on h4 "Positioning" at bounding box center [92, 153] width 115 height 18
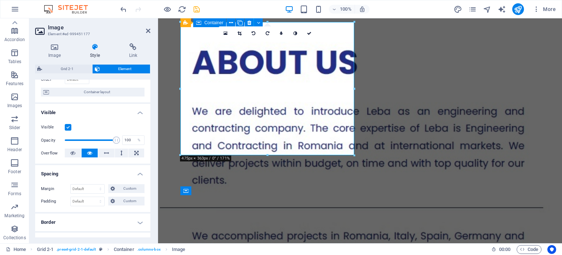
scroll to position [0, 0]
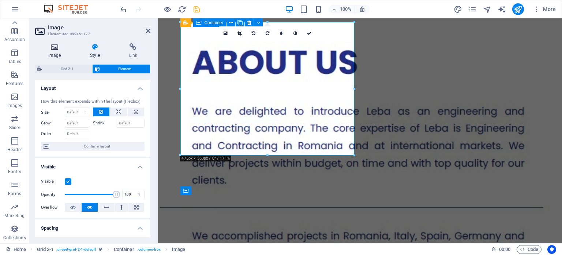
click at [52, 48] on icon at bounding box center [54, 46] width 39 height 7
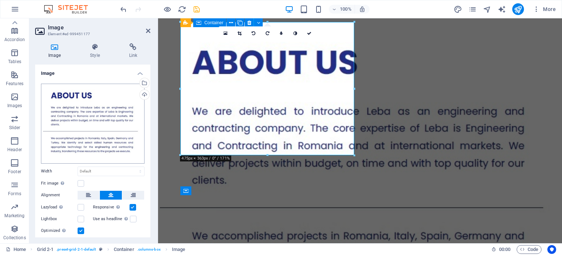
scroll to position [19, 0]
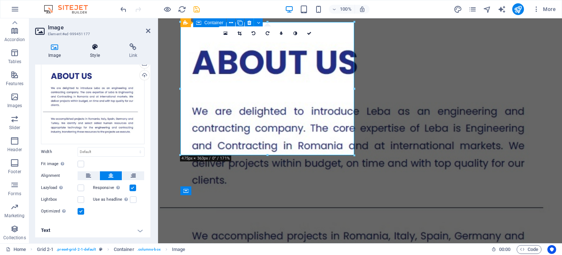
click at [95, 49] on icon at bounding box center [95, 46] width 36 height 7
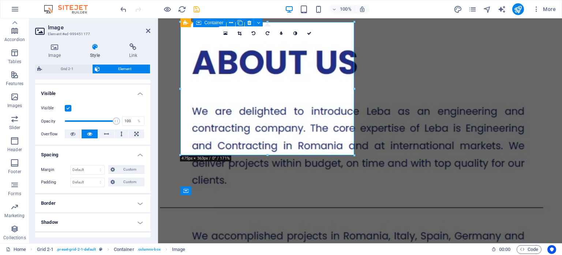
scroll to position [74, 0]
click at [121, 180] on span "Custom" at bounding box center [129, 181] width 25 height 9
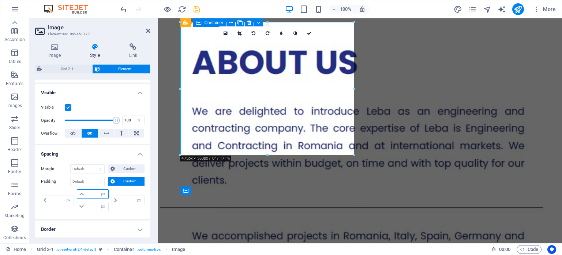
click at [91, 193] on input "number" at bounding box center [97, 193] width 22 height 9
type input "20"
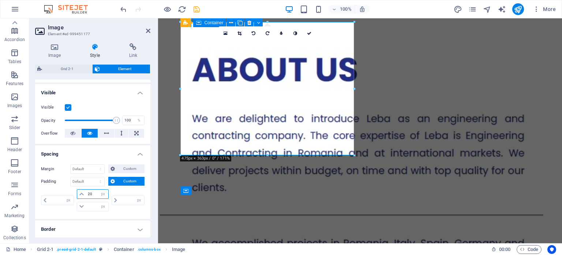
type input "0"
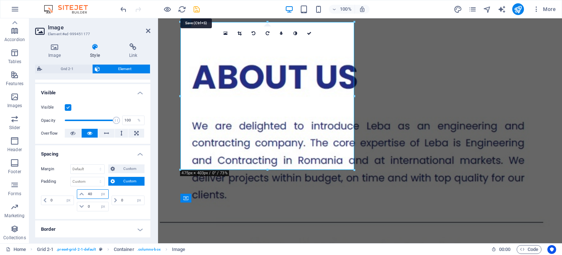
type input "40"
click at [196, 8] on icon "save" at bounding box center [197, 9] width 8 height 8
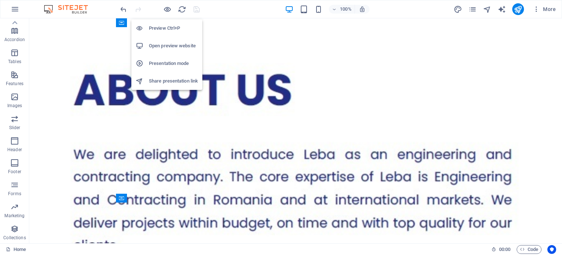
click at [168, 44] on h6 "Open preview website" at bounding box center [173, 45] width 49 height 9
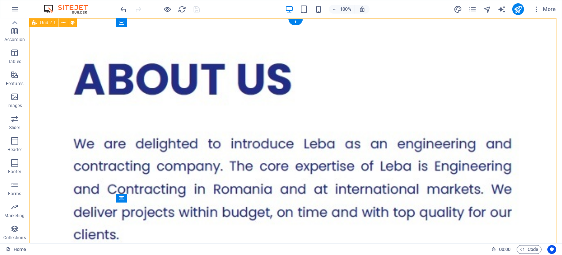
scroll to position [0, 0]
